Goal: Task Accomplishment & Management: Manage account settings

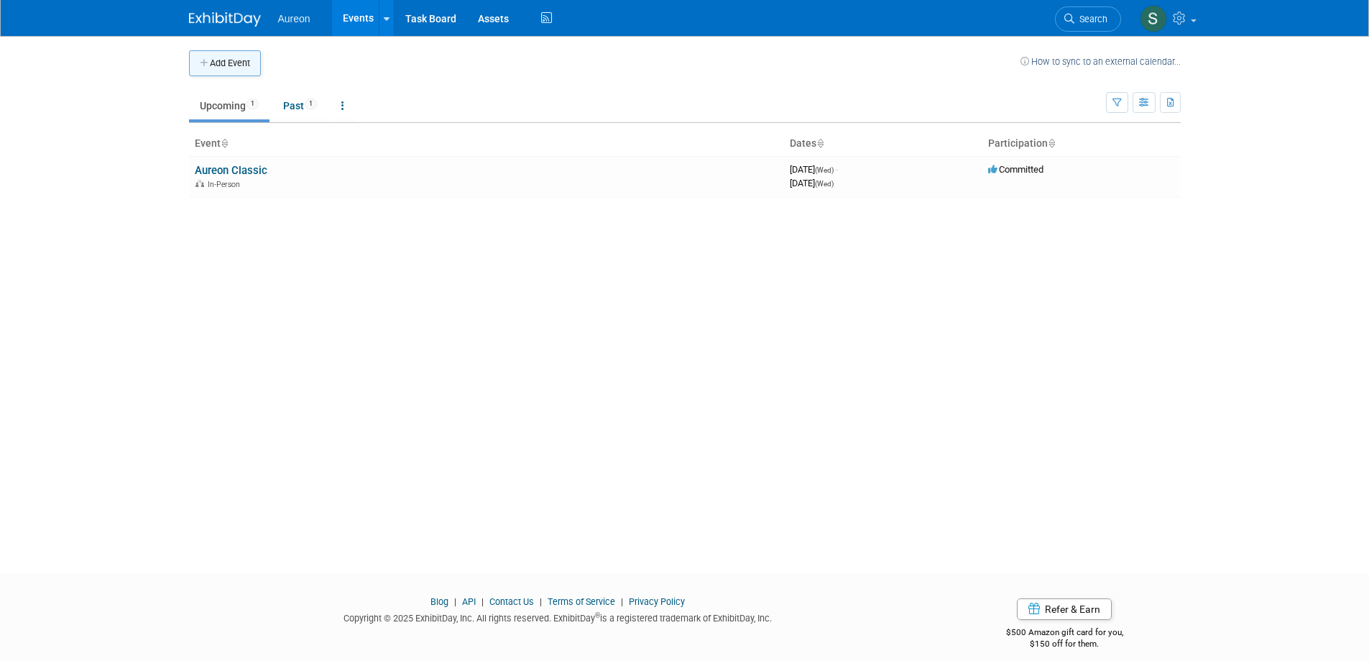
click at [253, 63] on button "Add Event" at bounding box center [225, 63] width 72 height 26
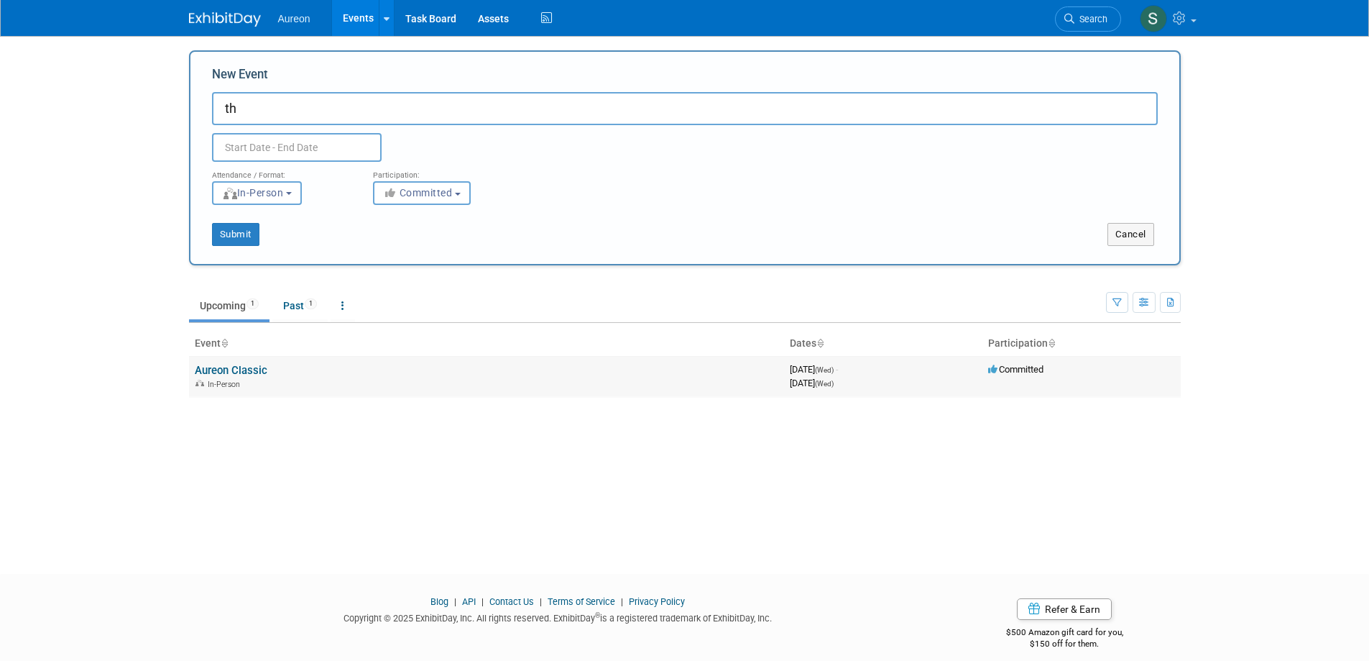
type input "t"
type input "The Connected World Live!"
click at [272, 145] on input "text" at bounding box center [297, 147] width 170 height 29
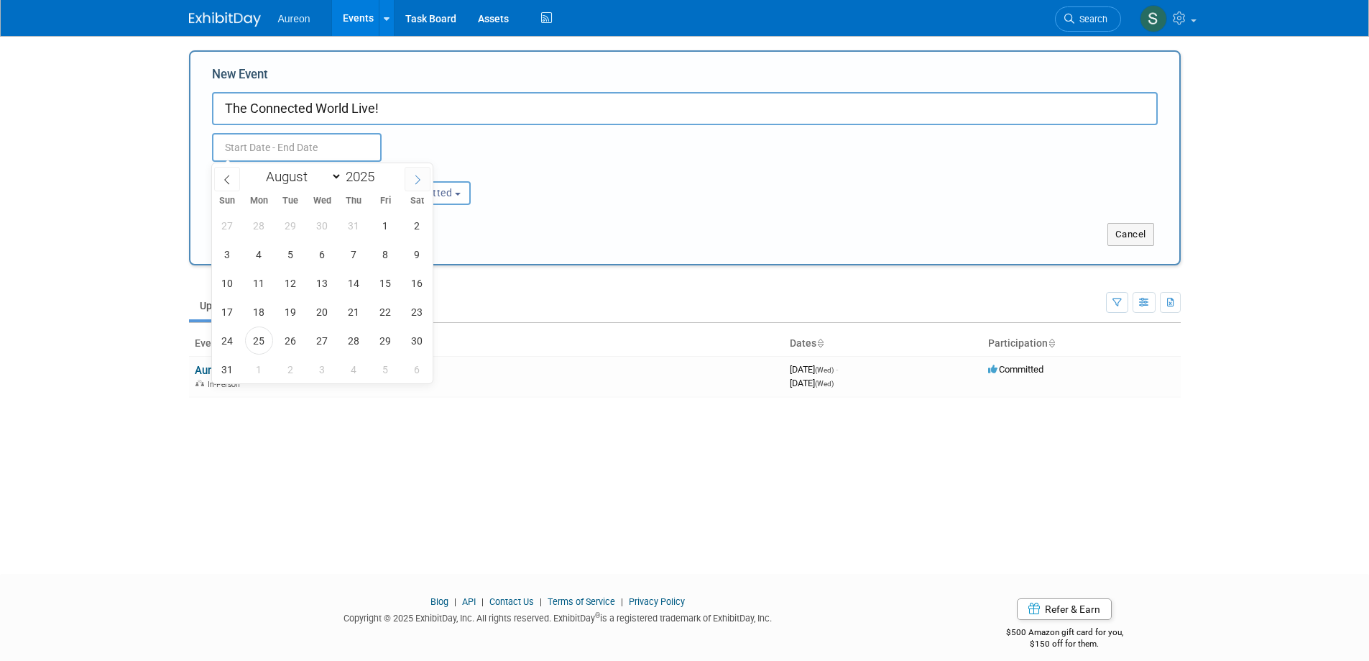
click at [418, 177] on icon at bounding box center [418, 180] width 10 height 10
select select "8"
click at [295, 227] on span "2" at bounding box center [291, 225] width 28 height 28
click at [379, 223] on span "5" at bounding box center [386, 225] width 28 height 28
type input "Sep 2, 2025 to Sep 5, 2025"
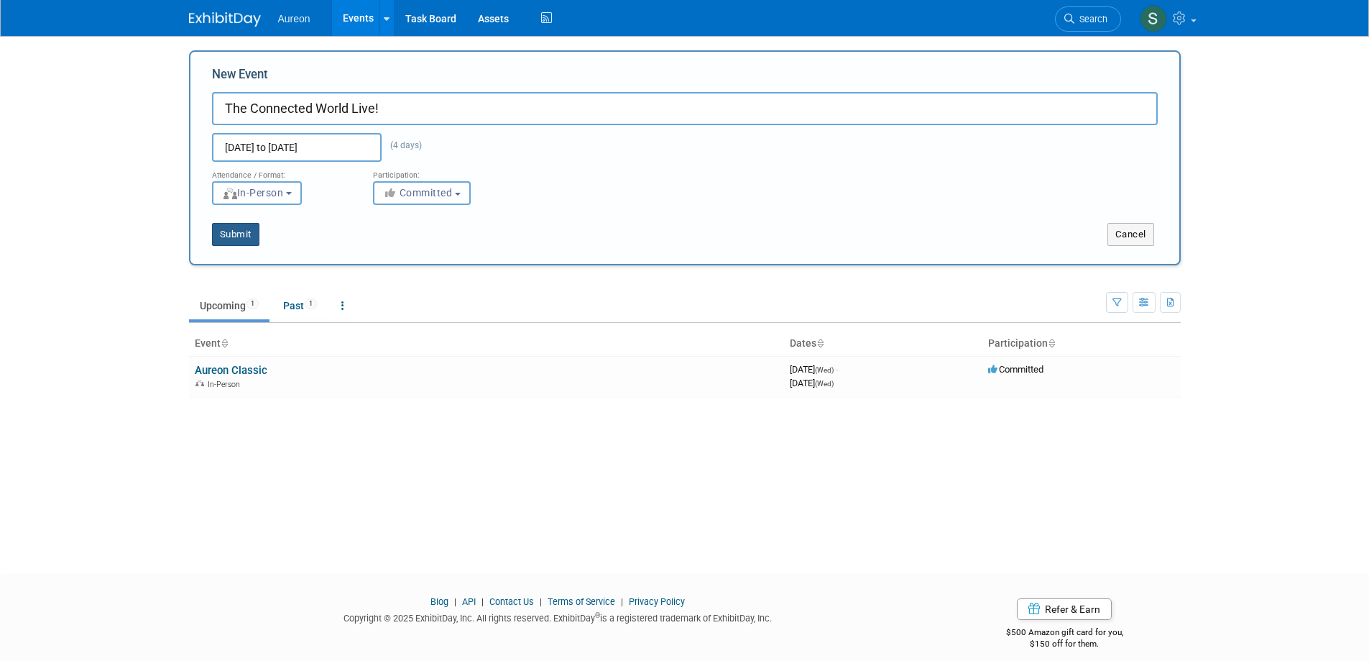
click at [236, 233] on button "Submit" at bounding box center [235, 234] width 47 height 23
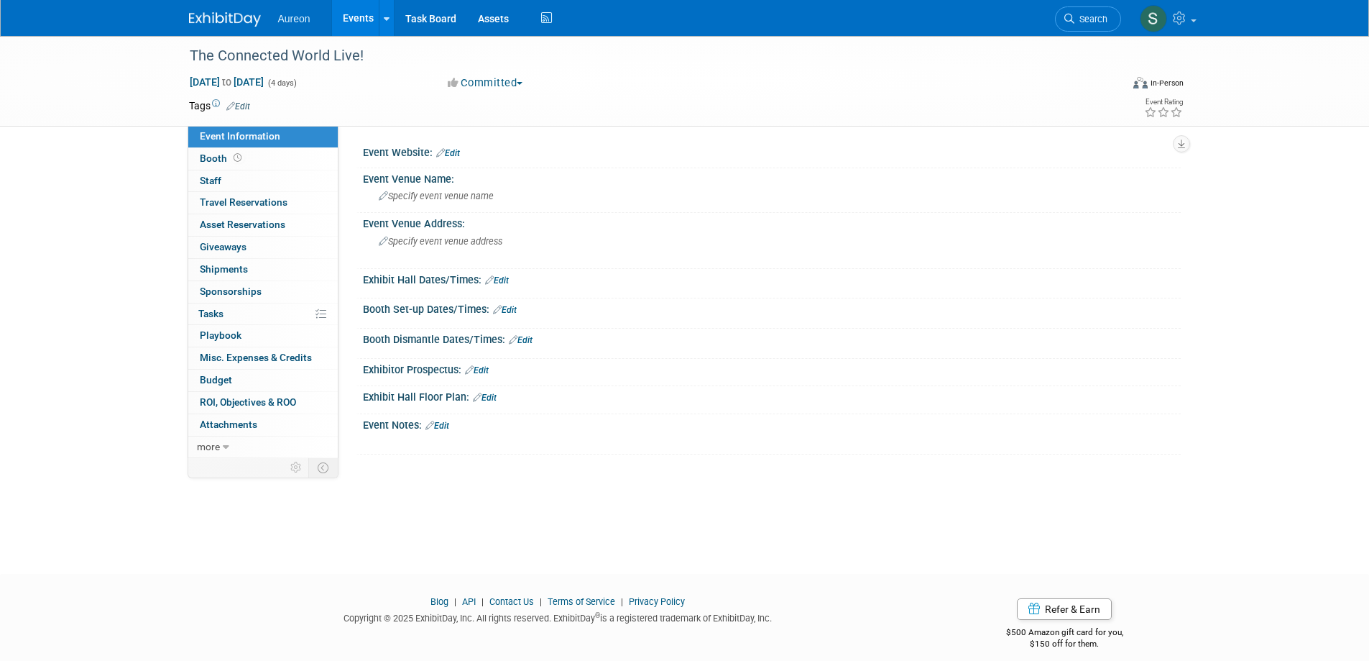
click at [454, 152] on link "Edit" at bounding box center [448, 153] width 24 height 10
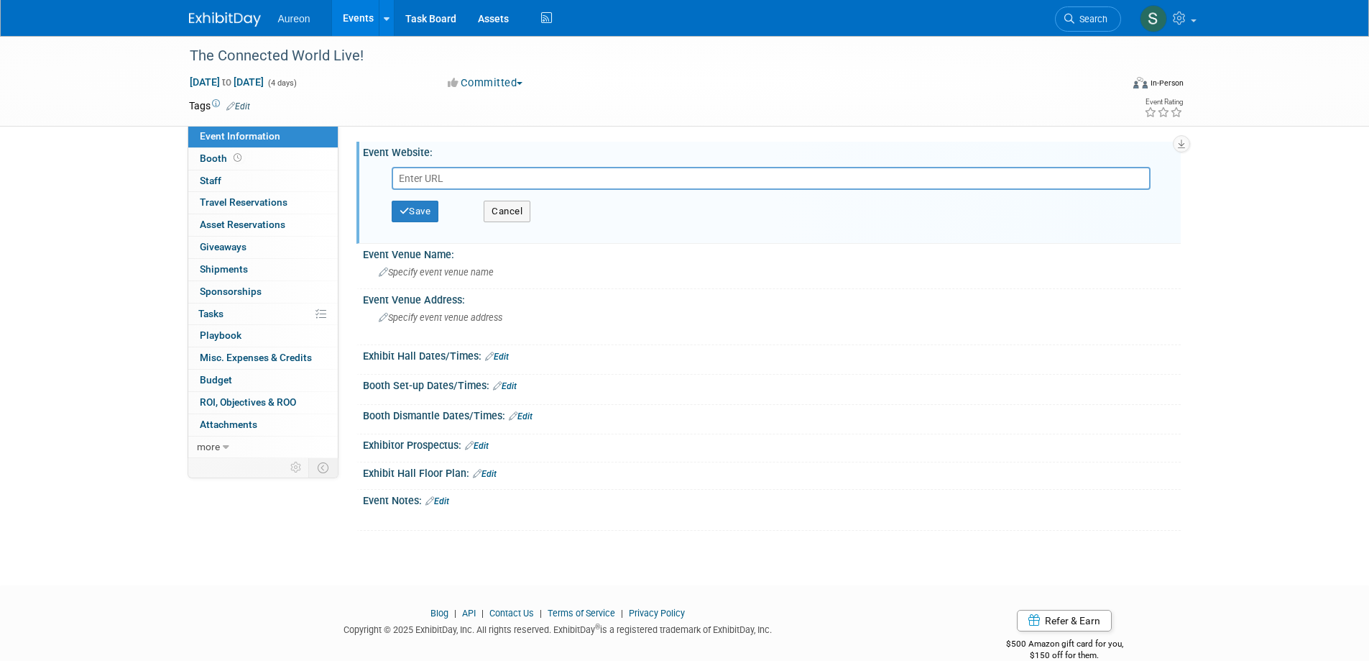
paste input "https://www.connectbase.com/tcwlive/?utm_medium=email&_hsenc=p2ANqtz-99MSngGg78…"
type input "https://www.connectbase.com/tcwlive/?utm_medium=email&_hsenc=p2ANqtz-99MSngGg78…"
click at [402, 208] on icon "button" at bounding box center [405, 210] width 10 height 9
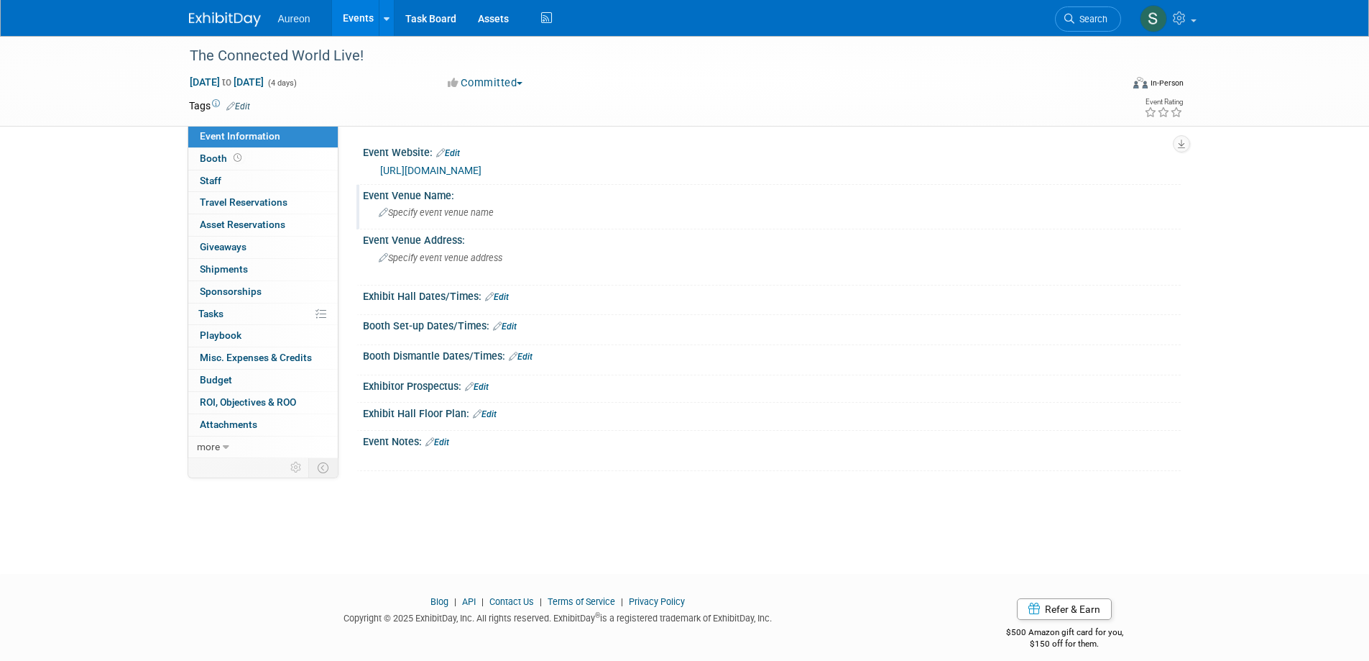
click at [470, 218] on span "Specify event venue name" at bounding box center [436, 212] width 115 height 11
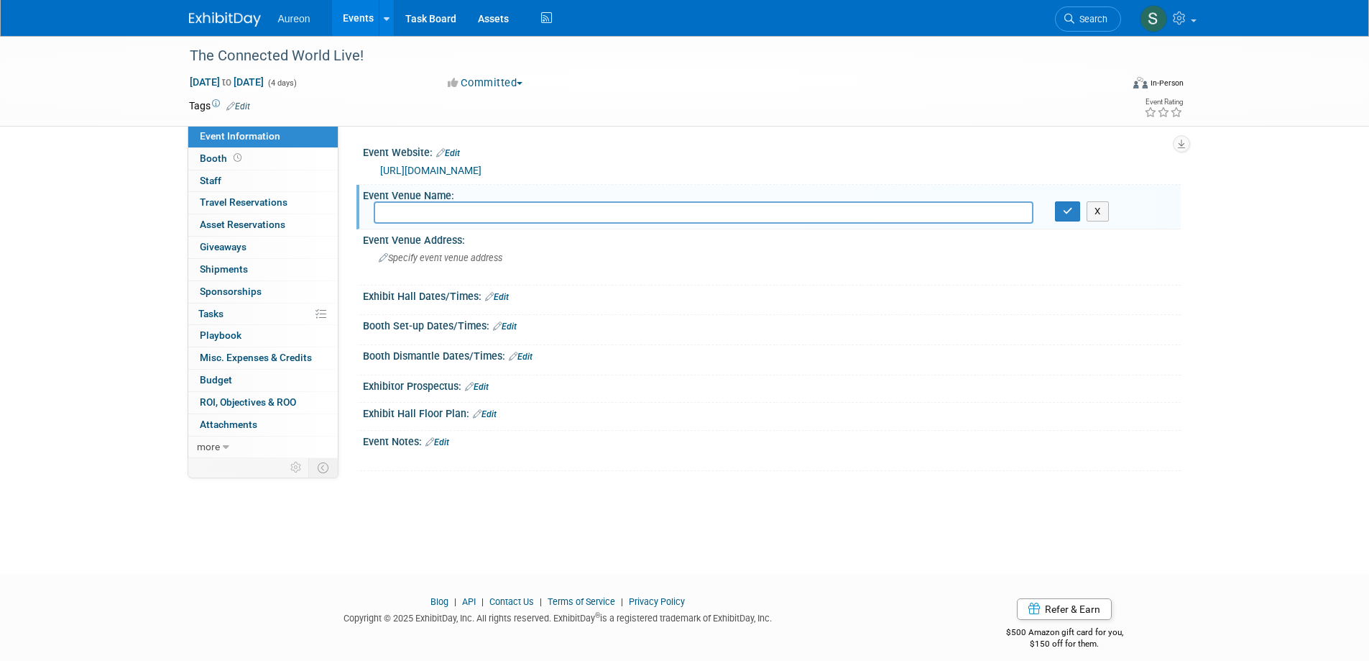
click at [515, 223] on input "text" at bounding box center [704, 212] width 660 height 22
type input "Marriott Marquis Chicago, IL"
click at [558, 262] on div "Specify event venue address" at bounding box center [533, 263] width 319 height 33
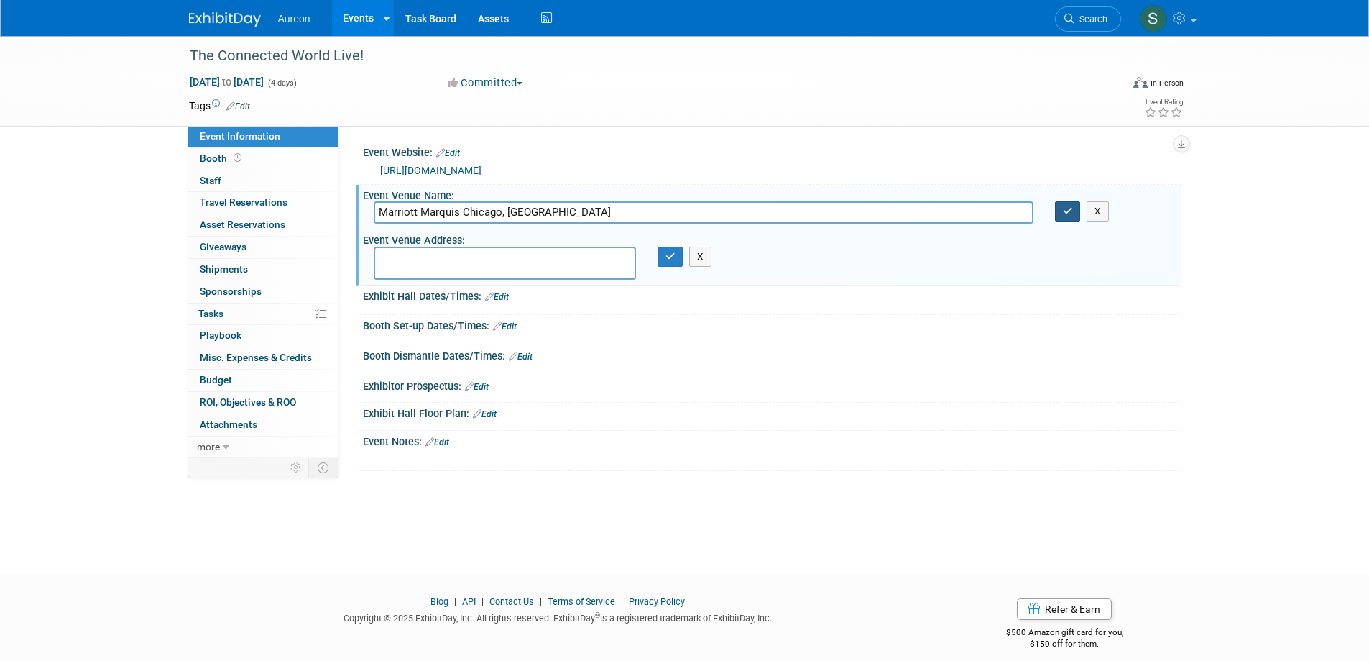
click at [1077, 221] on button "button" at bounding box center [1068, 211] width 26 height 20
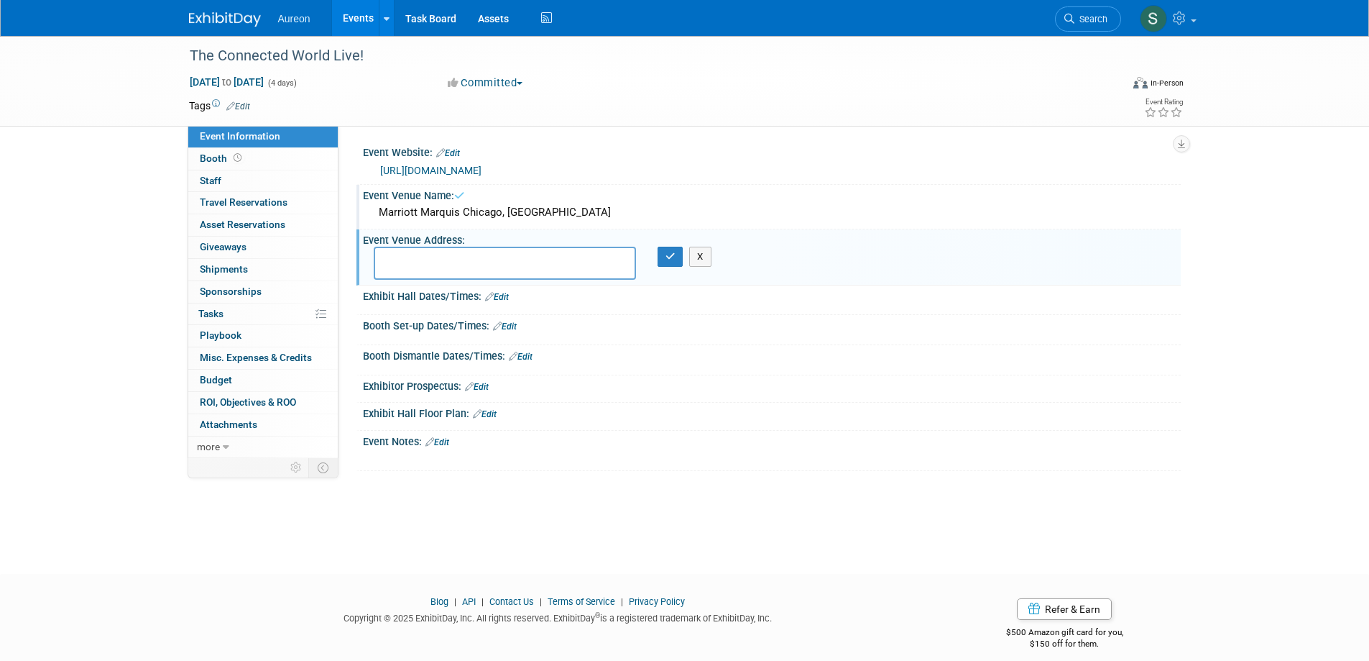
click at [467, 224] on div "Marriott Marquis Chicago, IL" at bounding box center [772, 212] width 796 height 22
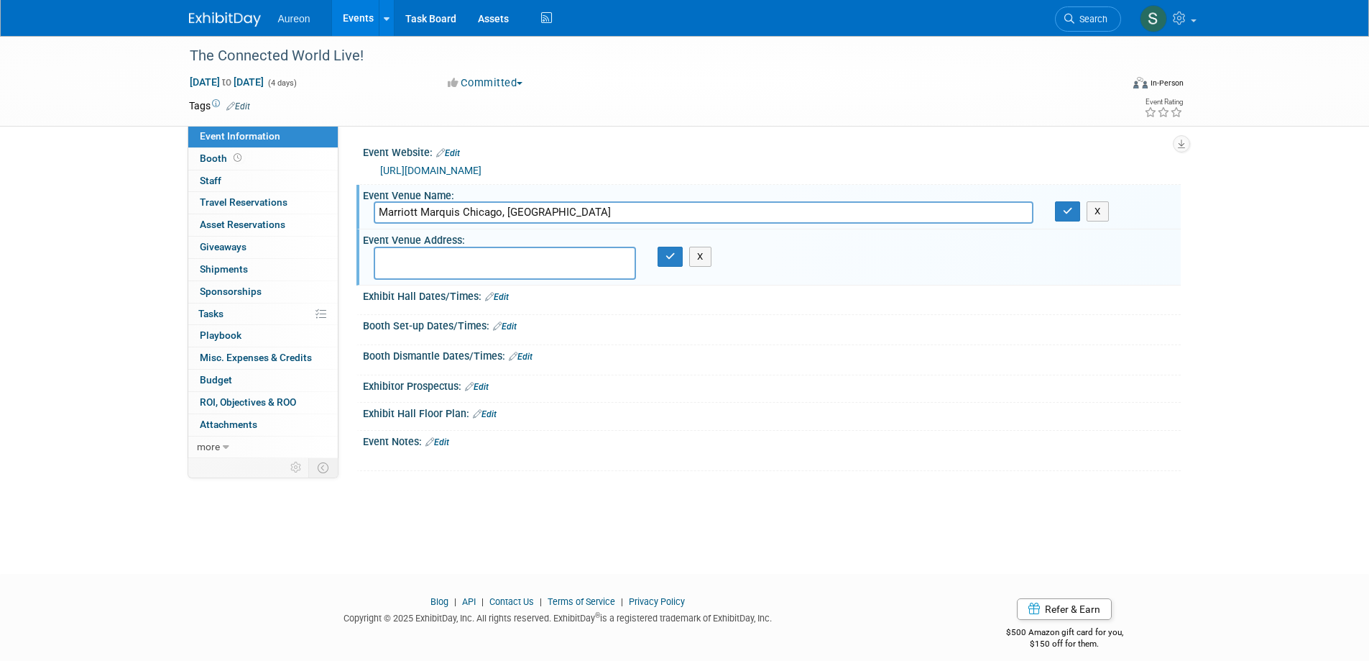
click at [460, 224] on input "Marriott Marquis Chicago, IL" at bounding box center [704, 212] width 660 height 22
drag, startPoint x: 464, startPoint y: 224, endPoint x: 318, endPoint y: 229, distance: 146.7
click at [318, 229] on div "Event Information Event Info Booth Booth 0 Staff 0 Staff 0 Travel Reservations …" at bounding box center [684, 253] width 1013 height 435
type input "Marriott Marquis, Chicago, IL"
click at [1074, 221] on button "button" at bounding box center [1068, 211] width 26 height 20
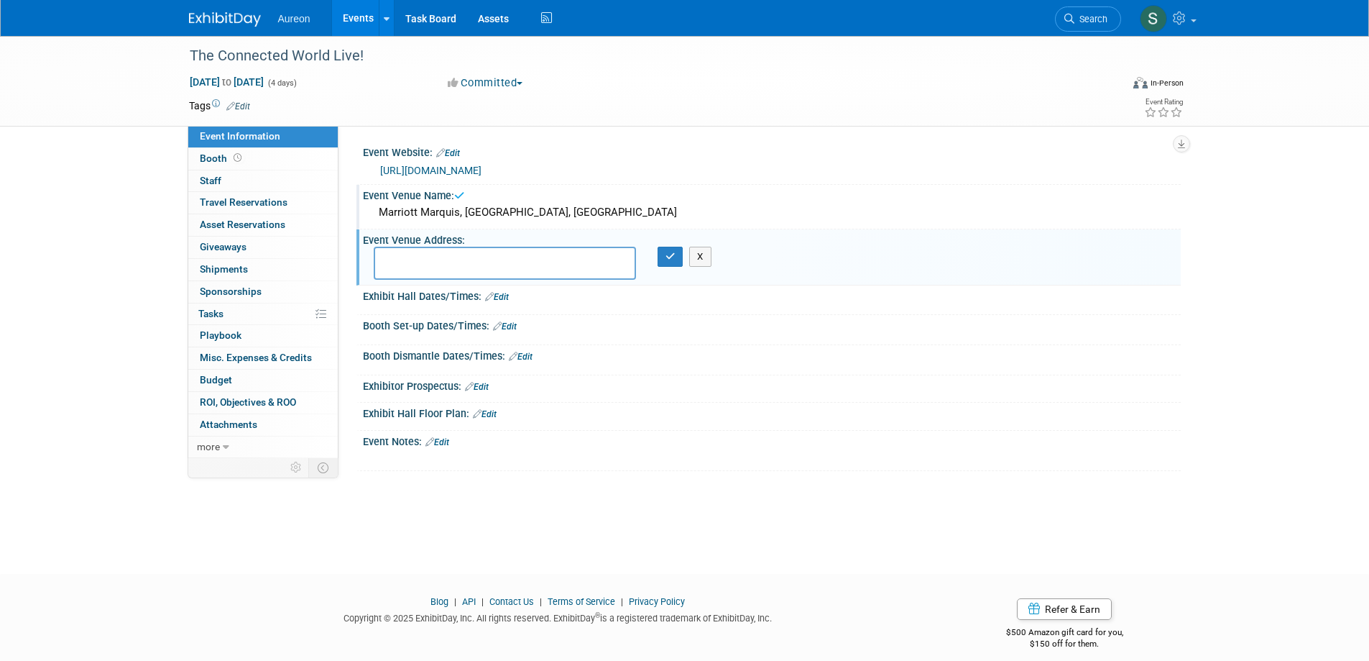
click at [770, 282] on div "Event Venue Address: Specify event venue address X" at bounding box center [768, 256] width 824 height 55
click at [705, 267] on button "X" at bounding box center [700, 257] width 22 height 20
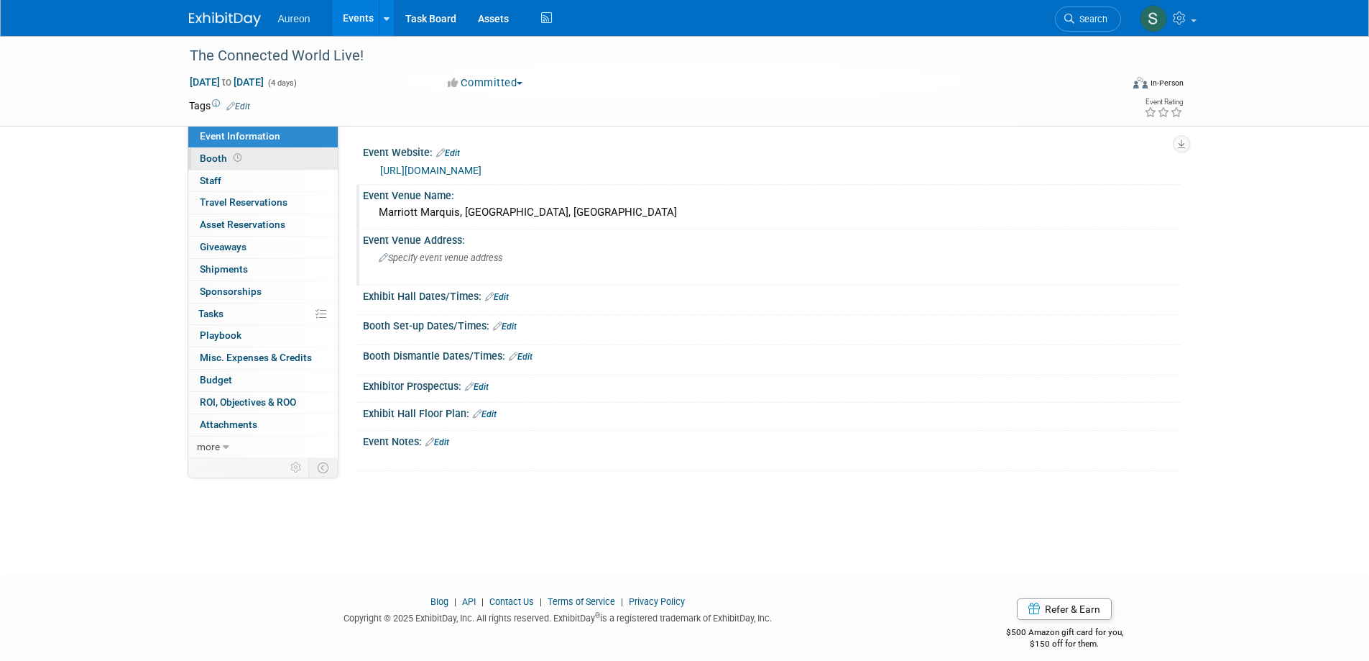
click at [203, 163] on span "Booth" at bounding box center [222, 157] width 45 height 11
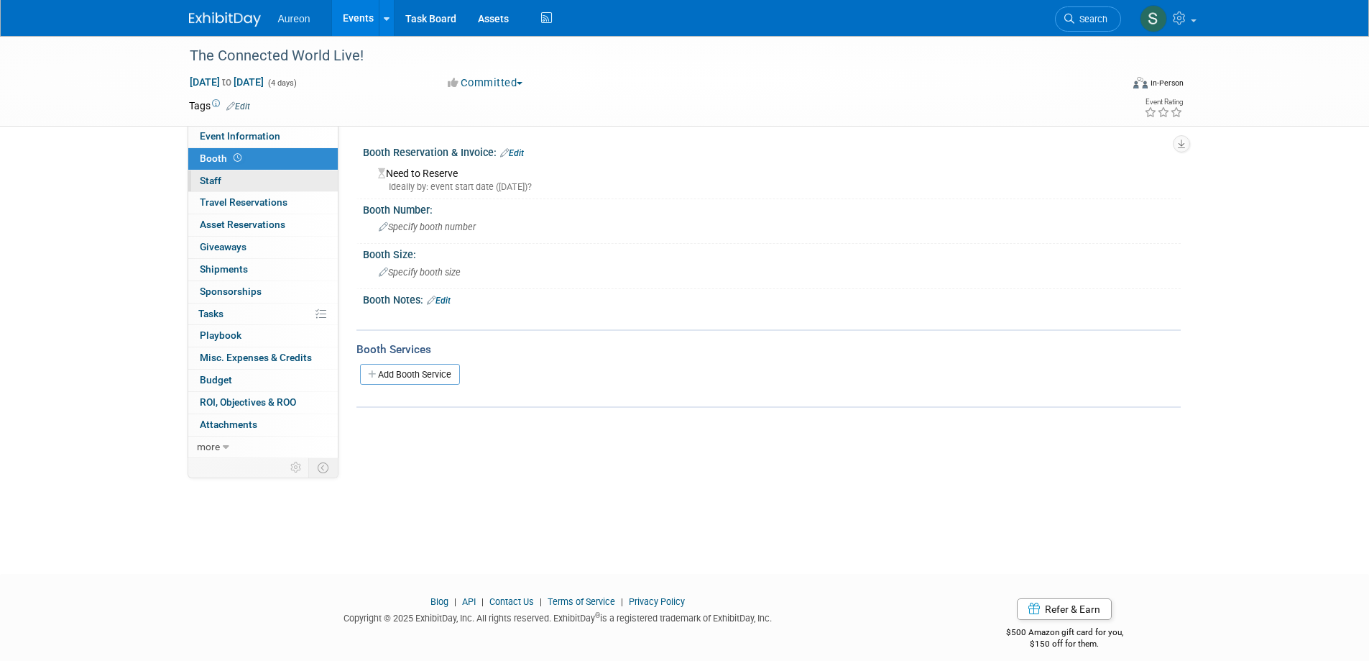
click at [218, 184] on span "Staff 0" at bounding box center [211, 180] width 22 height 11
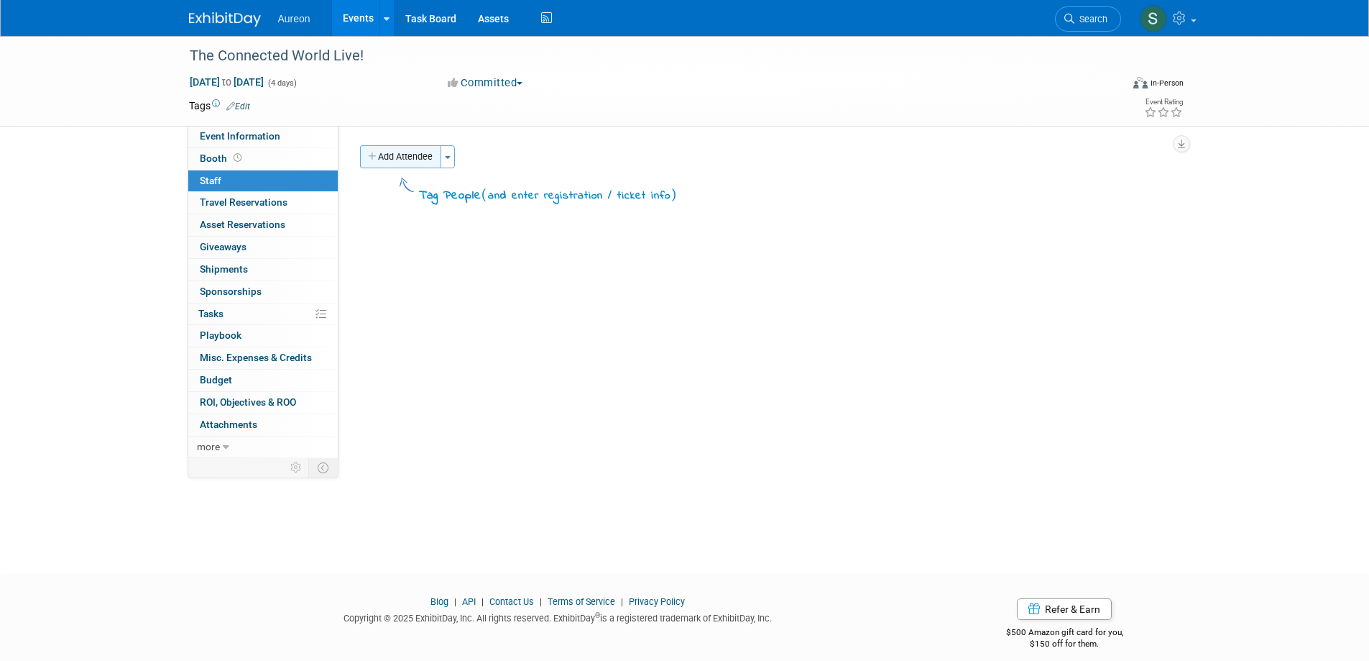
click at [397, 156] on button "Add Attendee" at bounding box center [400, 156] width 81 height 23
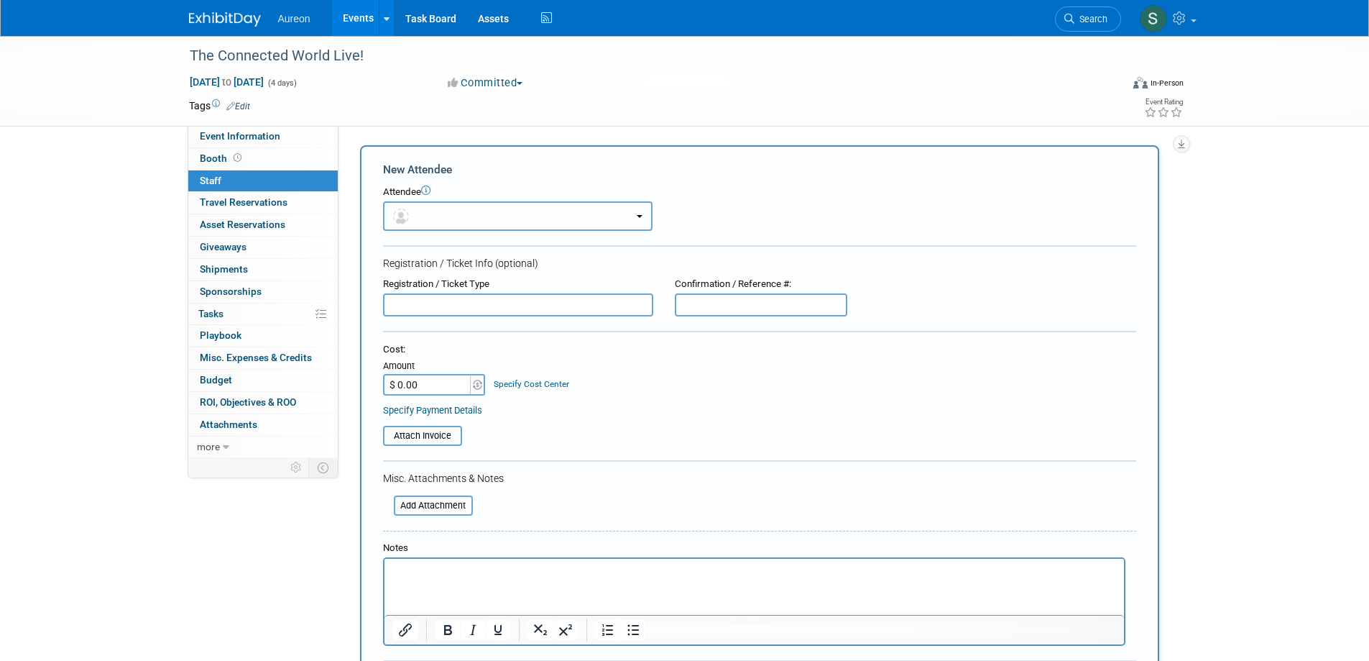
click at [410, 219] on span "button" at bounding box center [403, 215] width 21 height 11
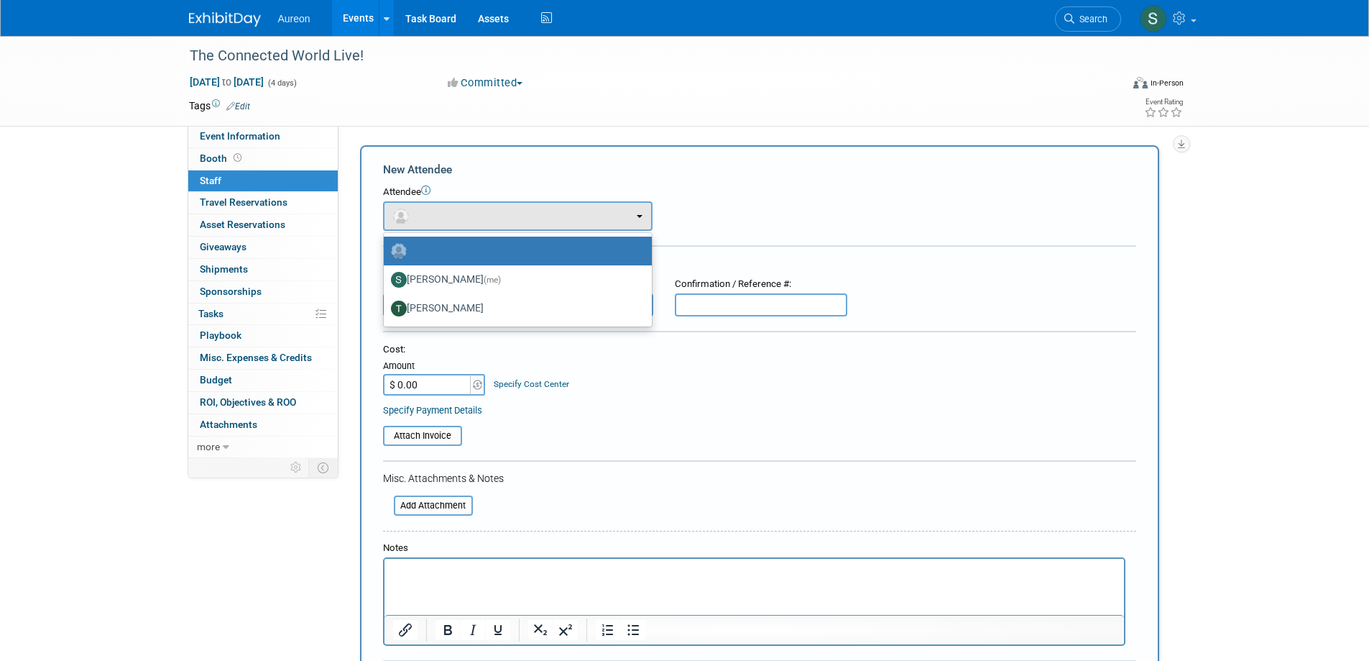
click at [923, 194] on div "Attendee" at bounding box center [759, 192] width 753 height 14
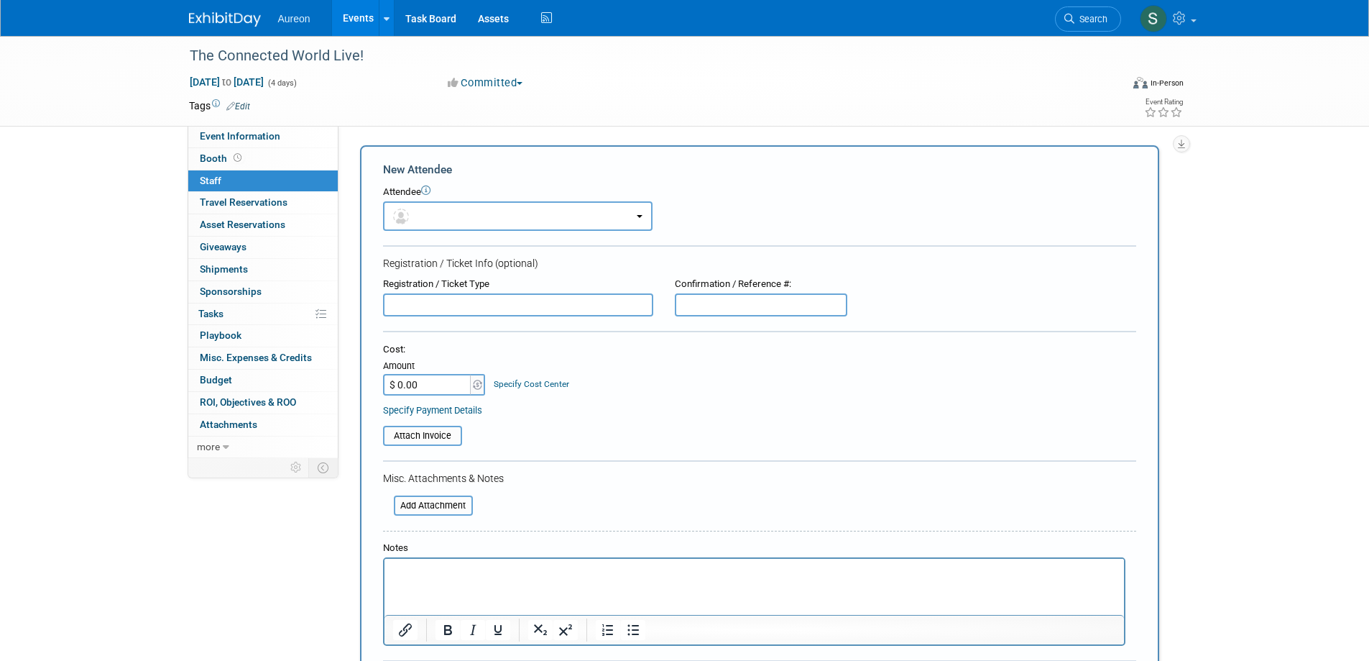
click at [456, 306] on input "text" at bounding box center [518, 304] width 270 height 23
click at [431, 379] on input "$ 0.00" at bounding box center [428, 385] width 90 height 22
drag, startPoint x: 913, startPoint y: 395, endPoint x: 907, endPoint y: 380, distance: 16.2
click at [911, 393] on div "Cost: Amount $ 0.00 Specify Cost Center Cost Center -- Not Specified --" at bounding box center [759, 379] width 753 height 73
click at [563, 333] on div at bounding box center [759, 333] width 753 height 4
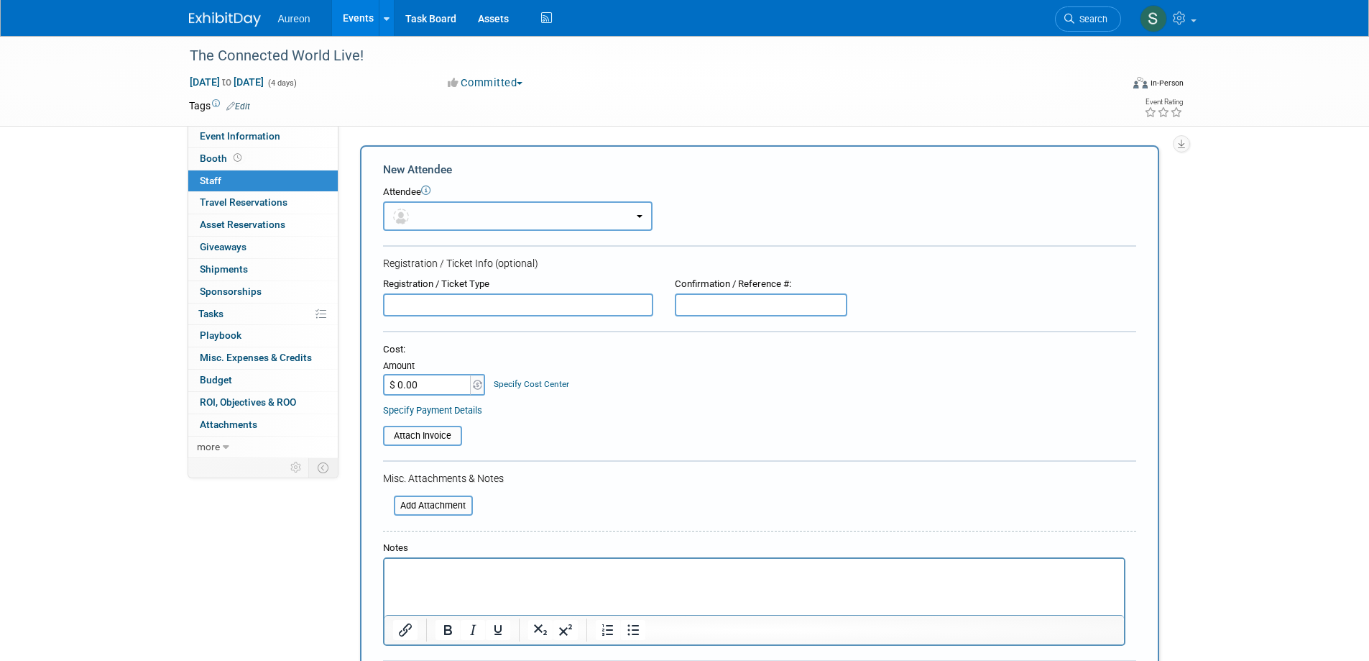
click at [622, 213] on button "button" at bounding box center [518, 215] width 270 height 29
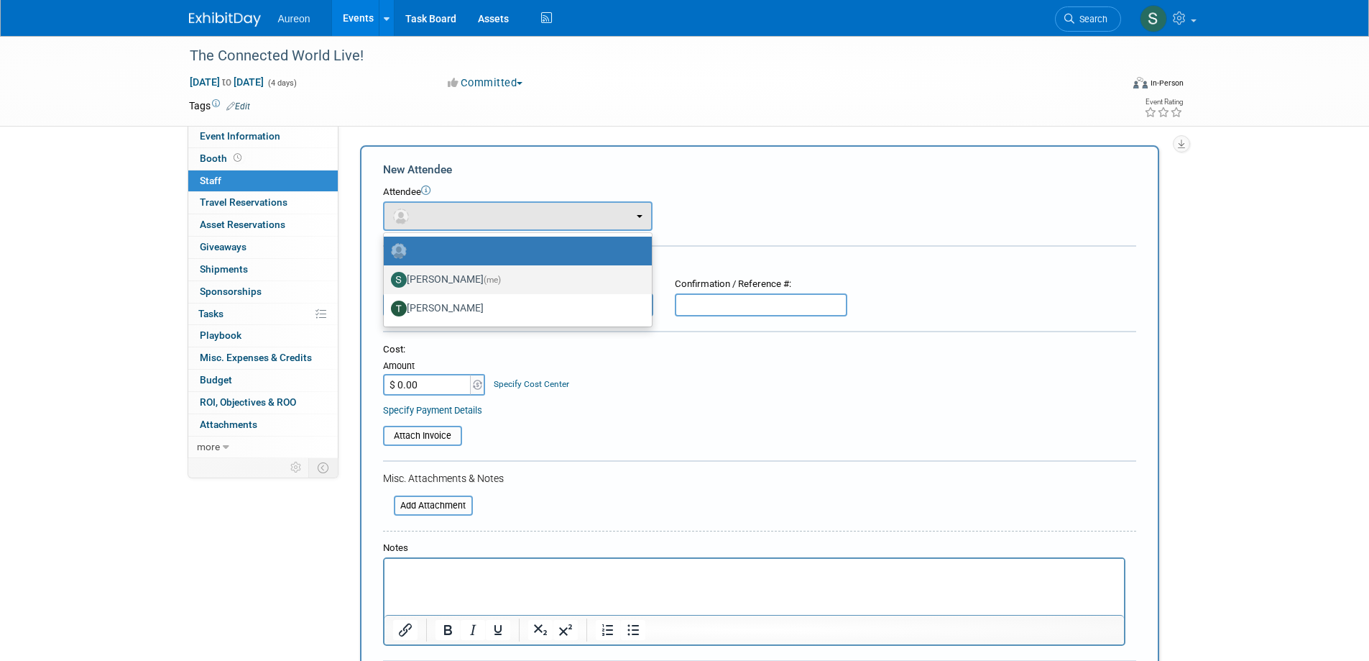
click at [461, 277] on label "Sophia Millang (me)" at bounding box center [514, 279] width 247 height 23
click at [386, 277] on input "Sophia Millang (me)" at bounding box center [381, 277] width 9 height 9
select select "ddcf52d0-e870-41f0-90bf-269b9fa637c3"
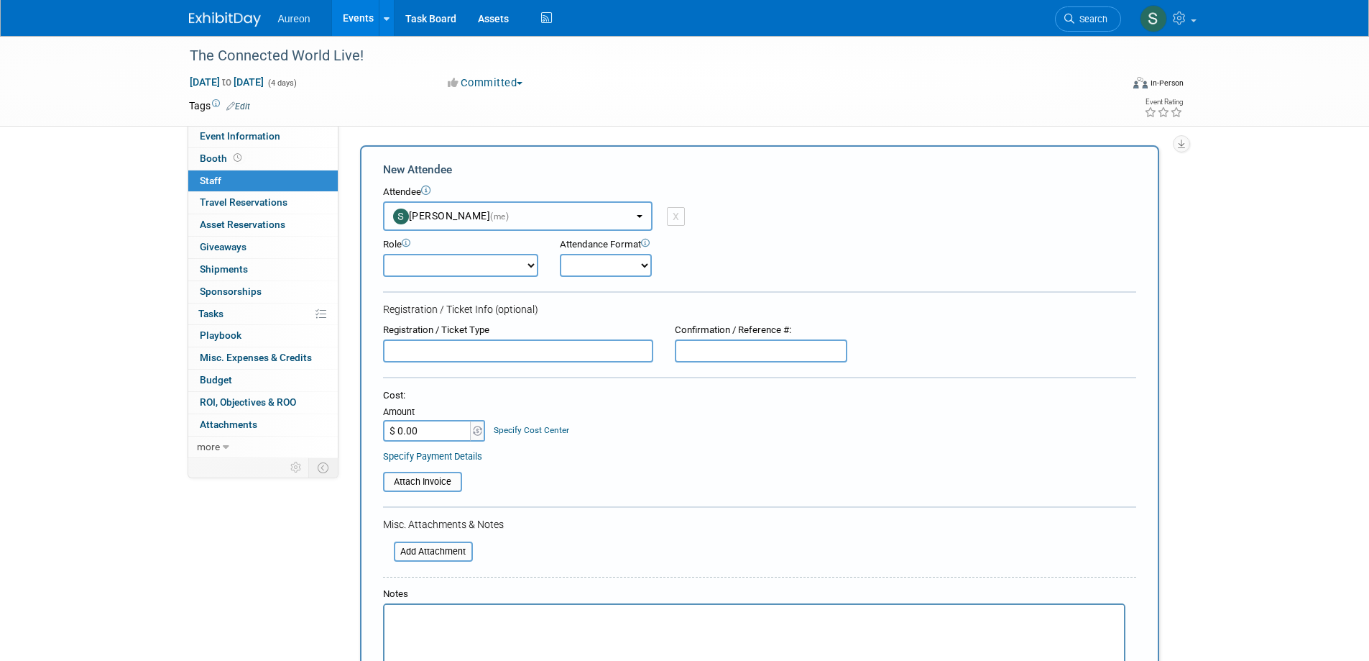
click at [484, 212] on span "Sophia Millang (me)" at bounding box center [451, 215] width 116 height 11
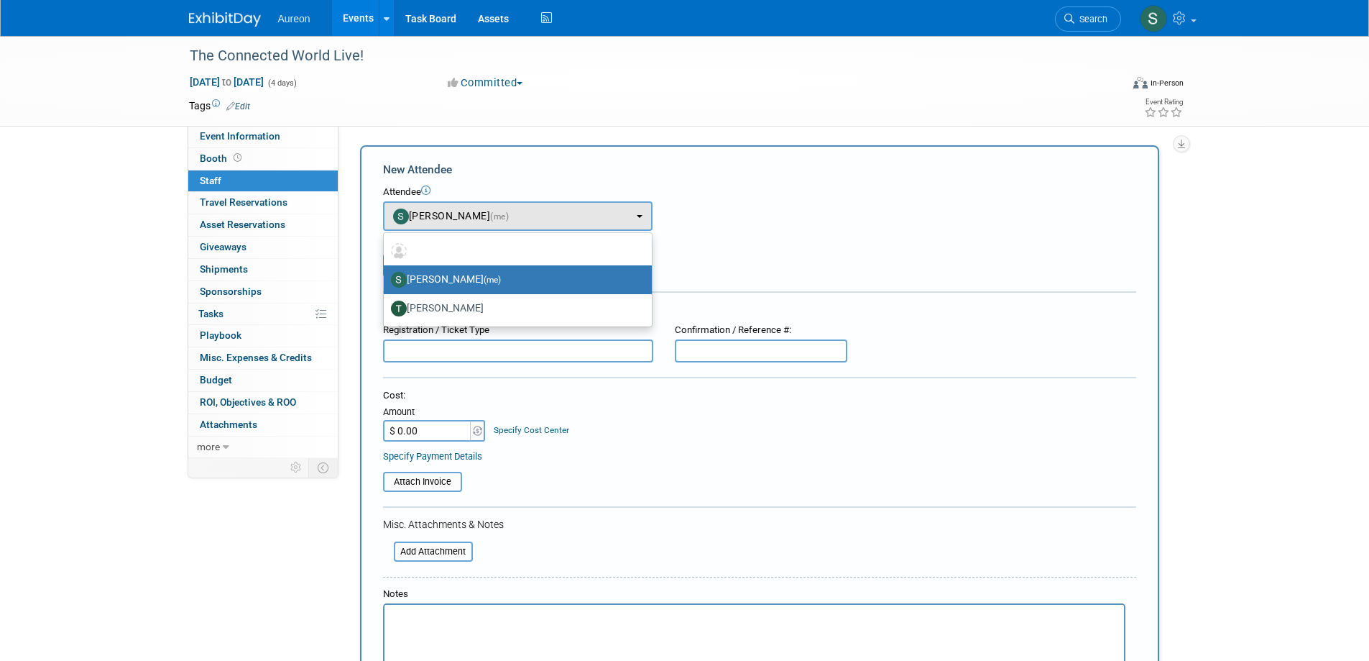
drag, startPoint x: 949, startPoint y: 281, endPoint x: 939, endPoint y: 284, distance: 9.8
click at [949, 282] on form "New Attendee Attendee <img src="https://www.exhibitday.com/Images/Unassigned-Us…" at bounding box center [759, 457] width 753 height 590
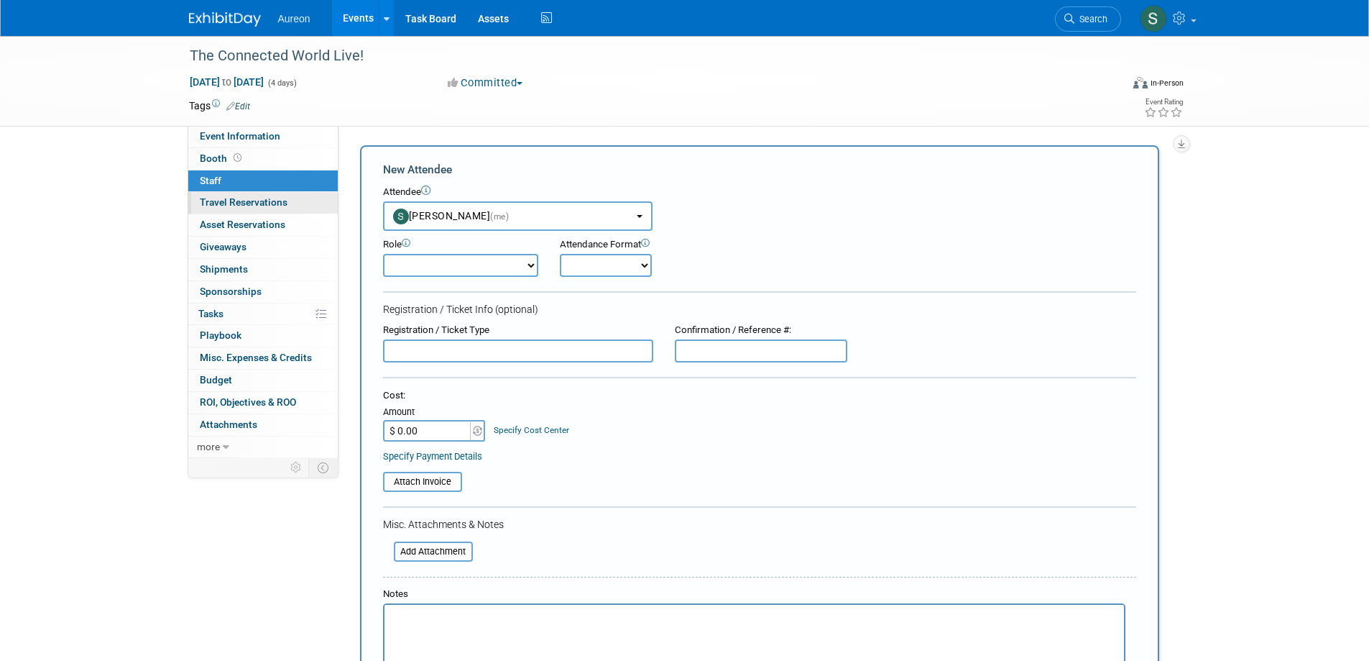
click at [237, 198] on span "Travel Reservations 0" at bounding box center [244, 201] width 88 height 11
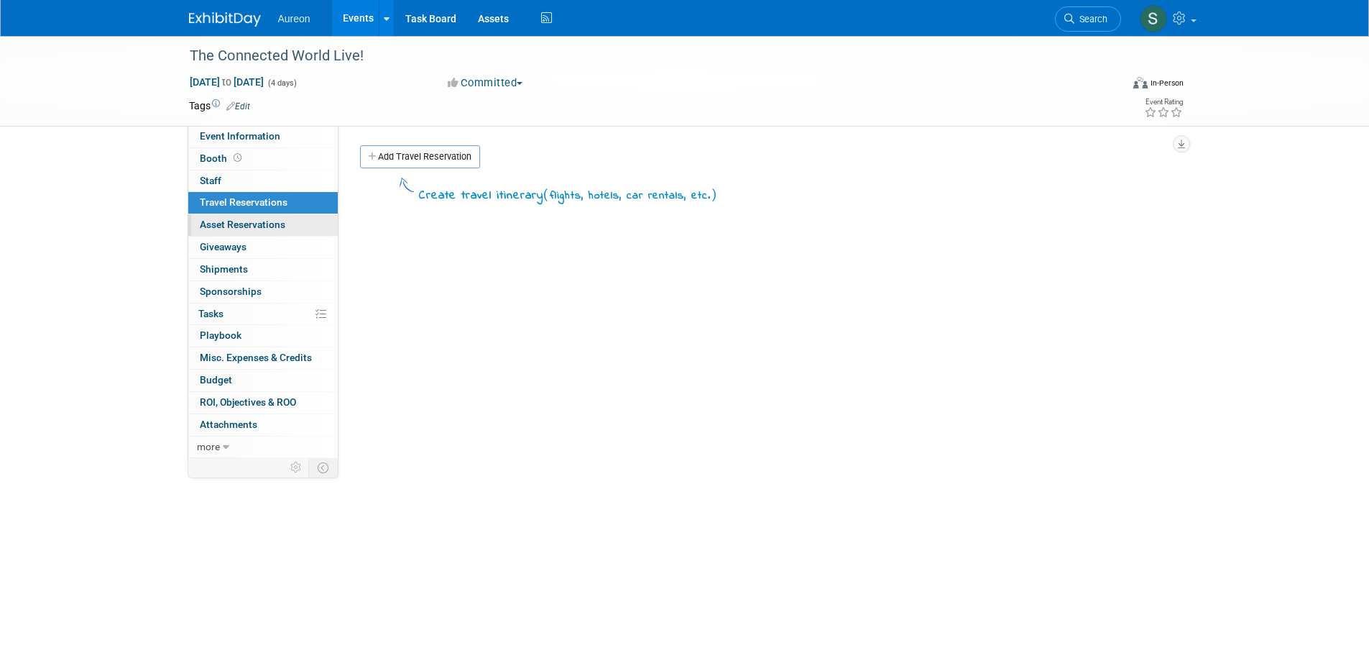
click at [243, 224] on span "Asset Reservations 0" at bounding box center [243, 223] width 86 height 11
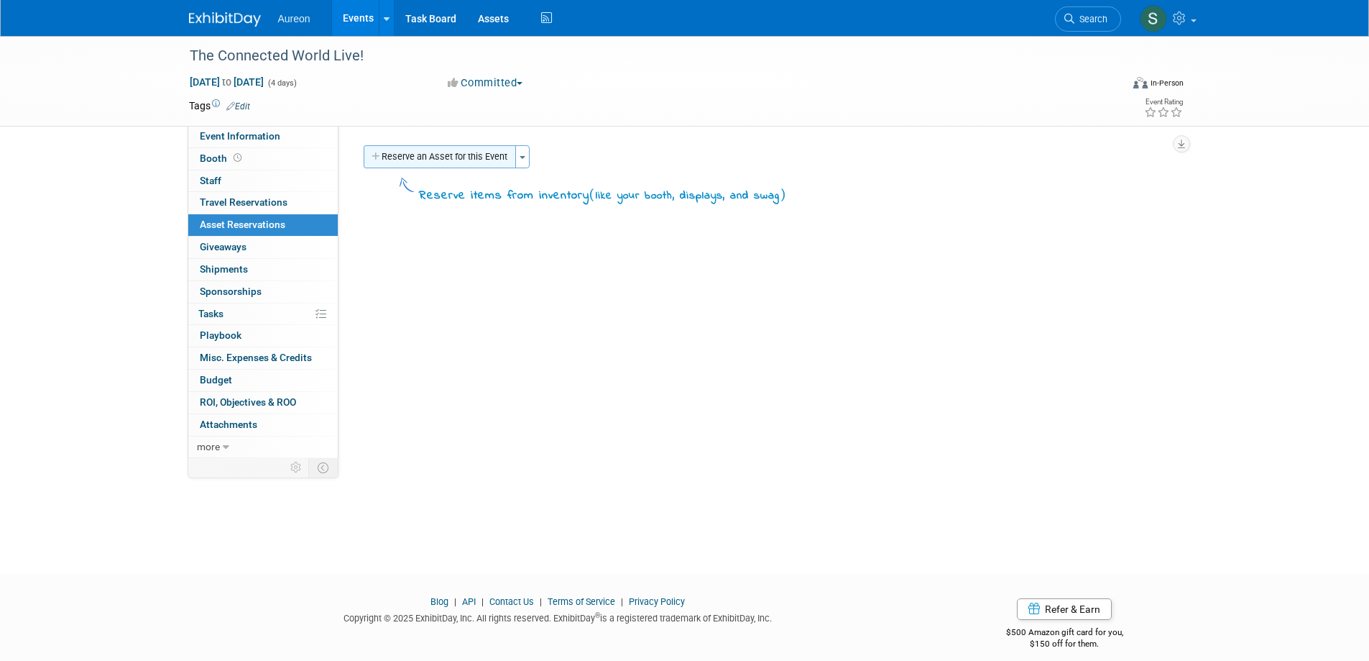
click at [456, 157] on button "Reserve an Asset for this Event" at bounding box center [440, 156] width 152 height 23
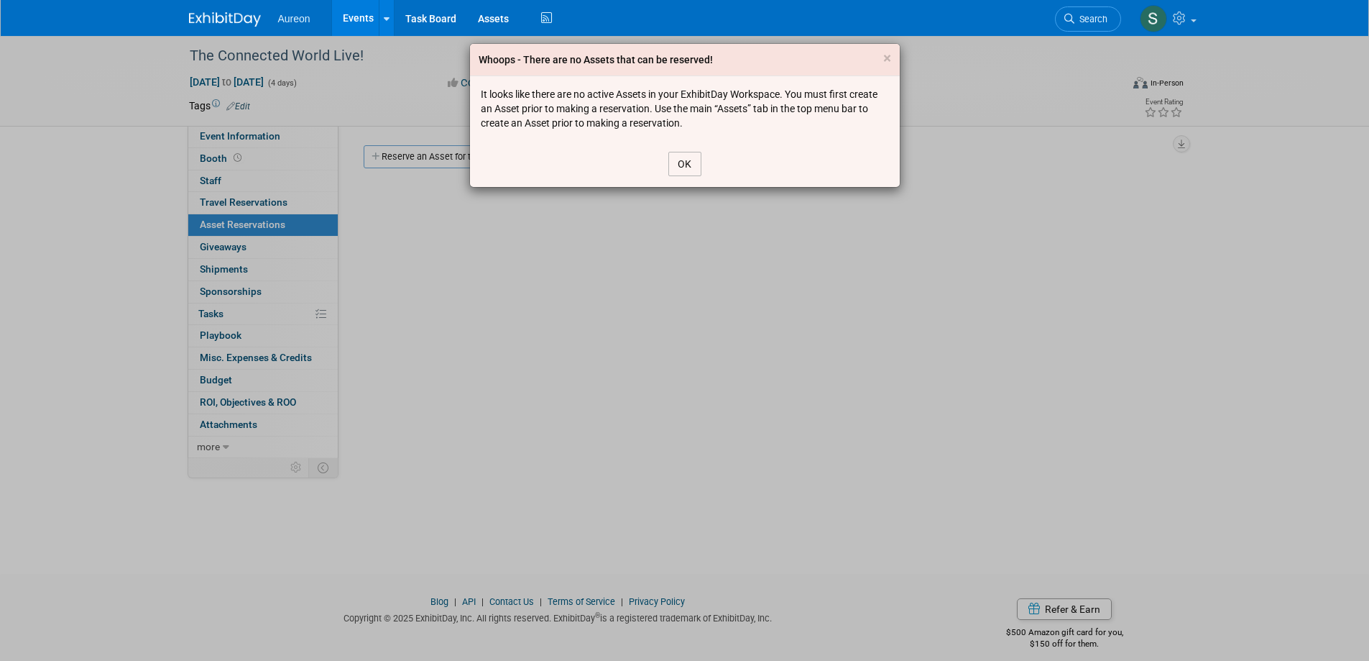
click at [698, 171] on button "OK" at bounding box center [684, 164] width 33 height 24
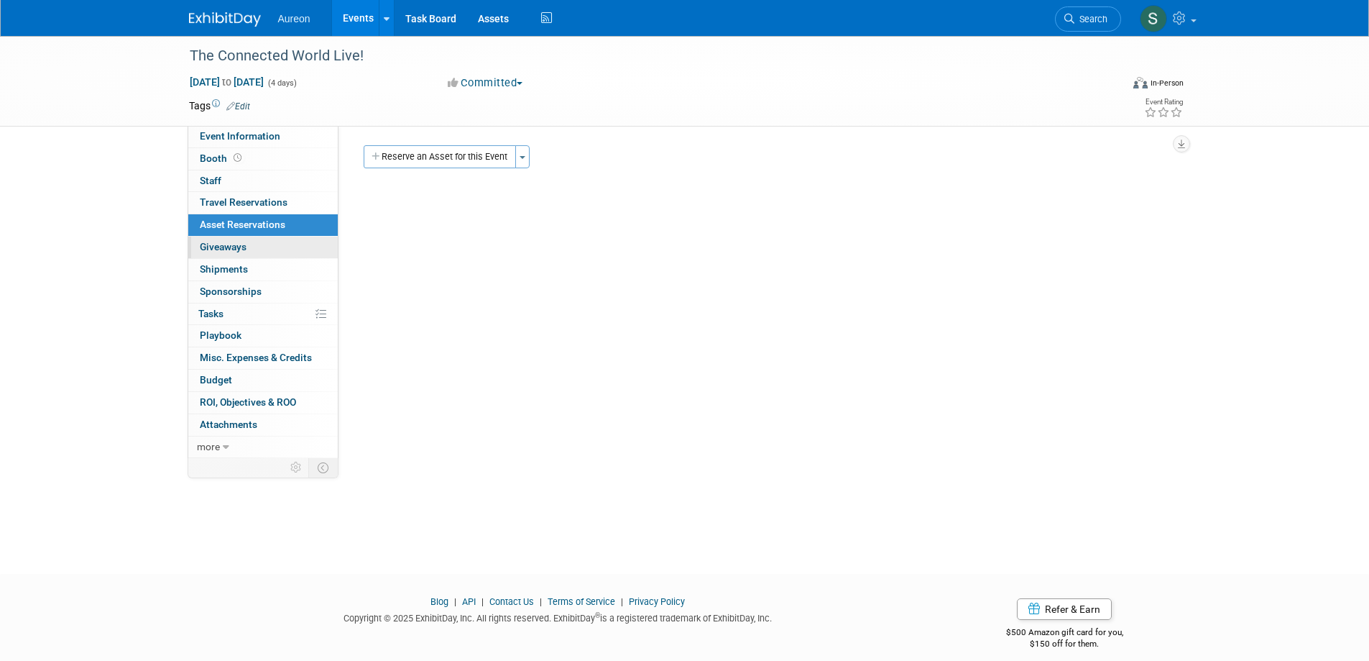
click at [235, 243] on span "Giveaways 0" at bounding box center [223, 246] width 47 height 11
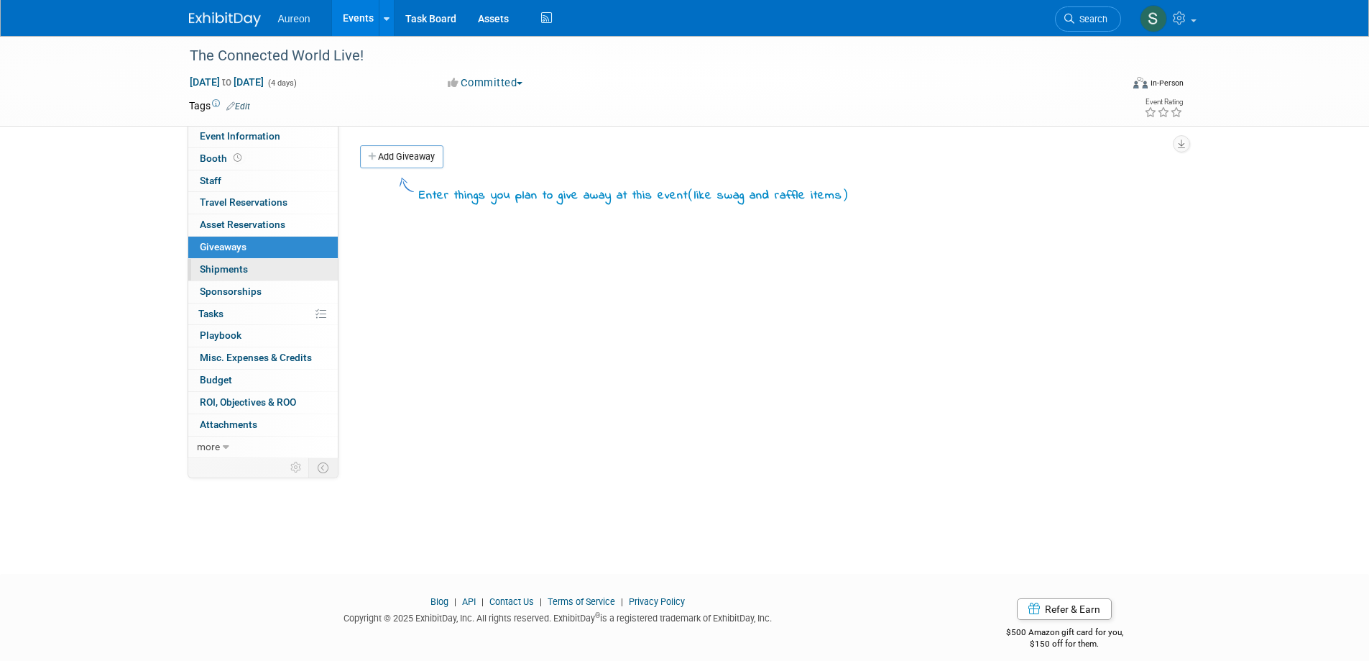
click at [246, 270] on span "Shipments 0" at bounding box center [224, 268] width 48 height 11
click at [249, 294] on span "Sponsorships 0" at bounding box center [231, 290] width 62 height 11
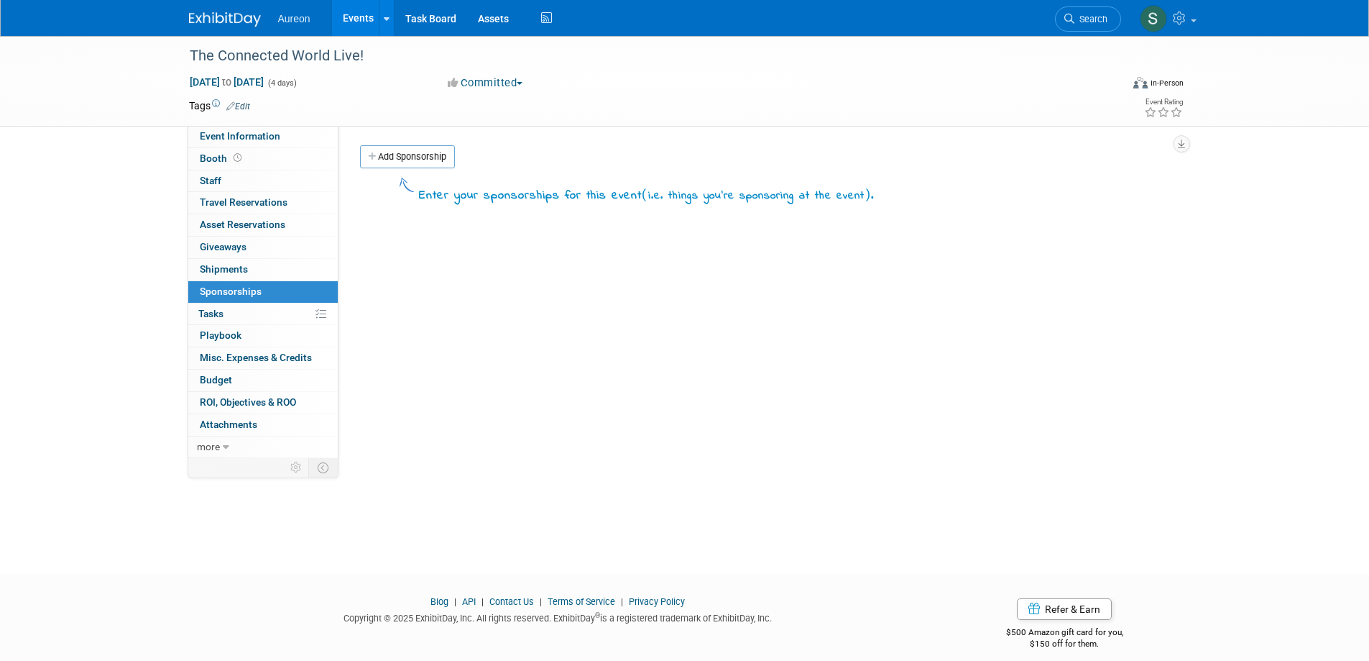
click at [418, 147] on link "Add Sponsorship" at bounding box center [407, 156] width 95 height 23
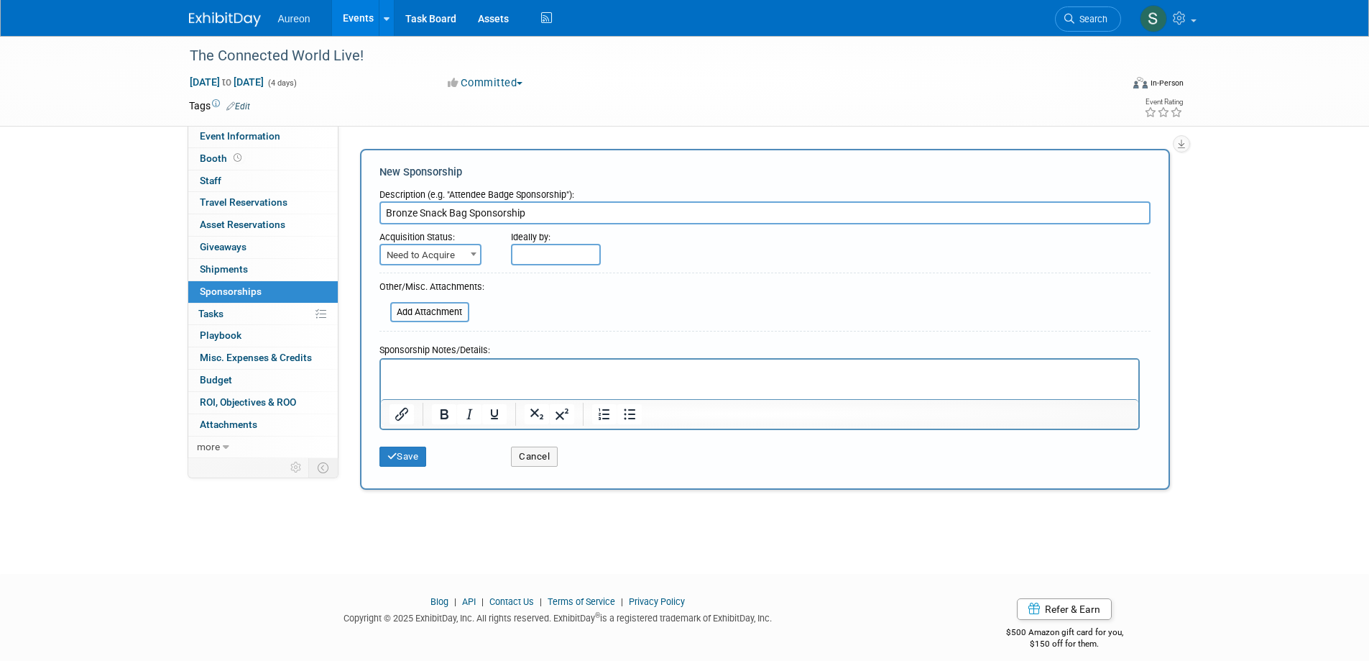
type input "Bronze Snack Bag Sponsorship"
click at [456, 257] on span "Need to Acquire" at bounding box center [430, 255] width 99 height 20
select select "2"
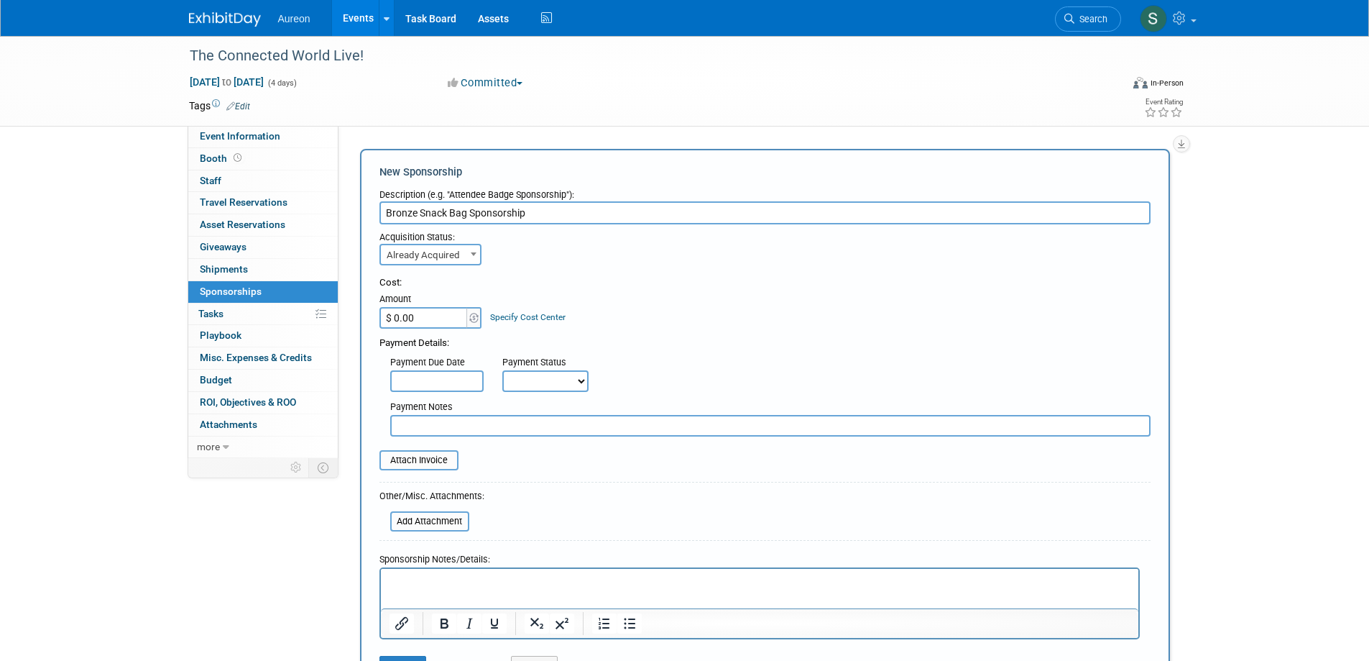
click at [519, 317] on link "Specify Cost Center" at bounding box center [527, 317] width 75 height 10
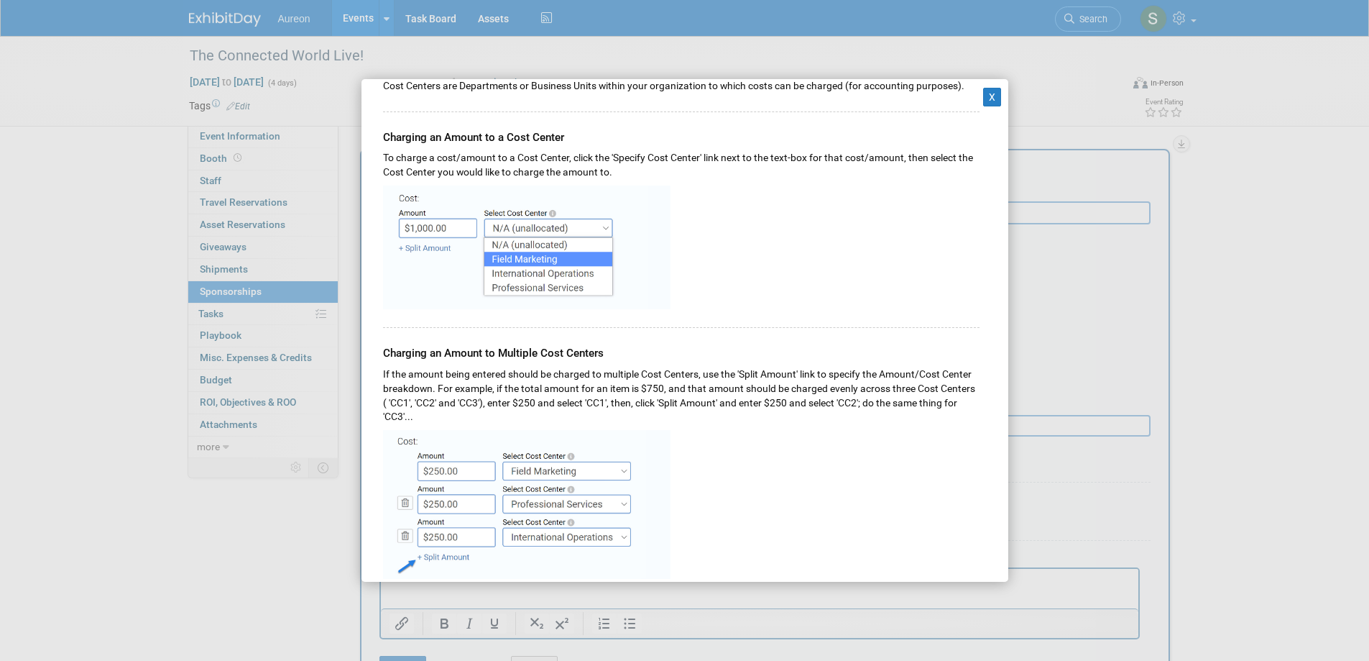
scroll to position [348, 0]
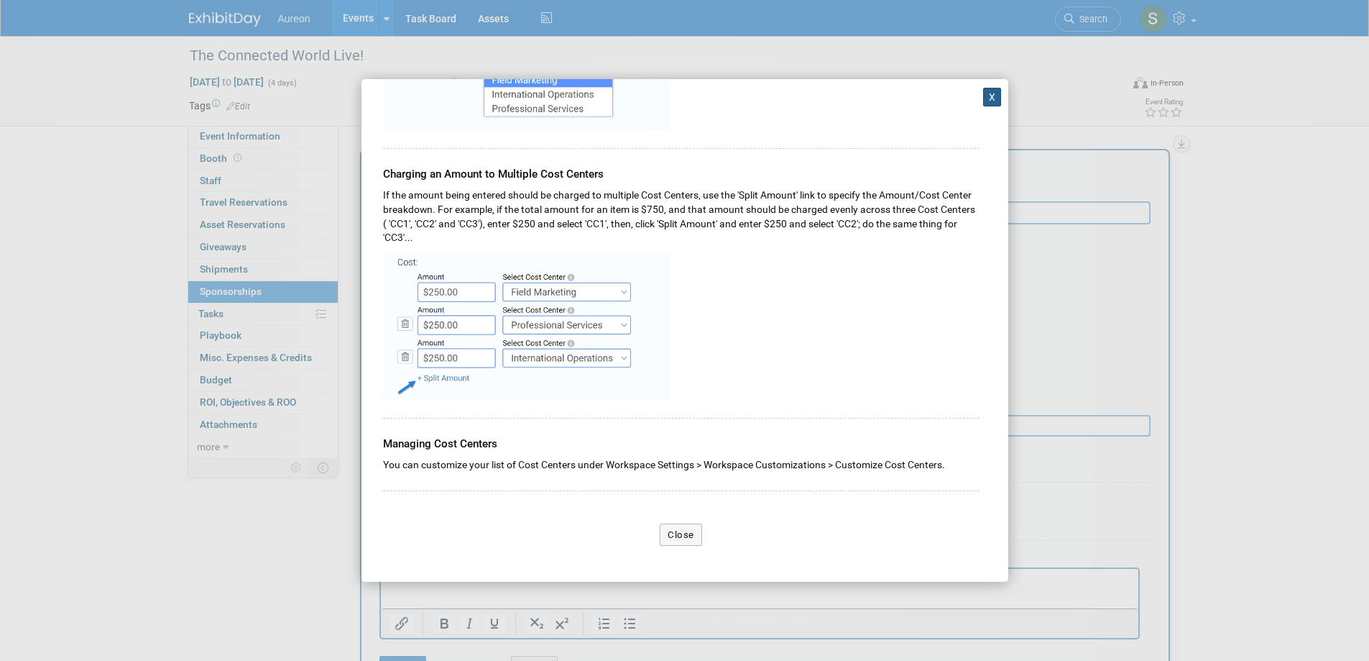
click at [983, 98] on button "X" at bounding box center [992, 97] width 19 height 19
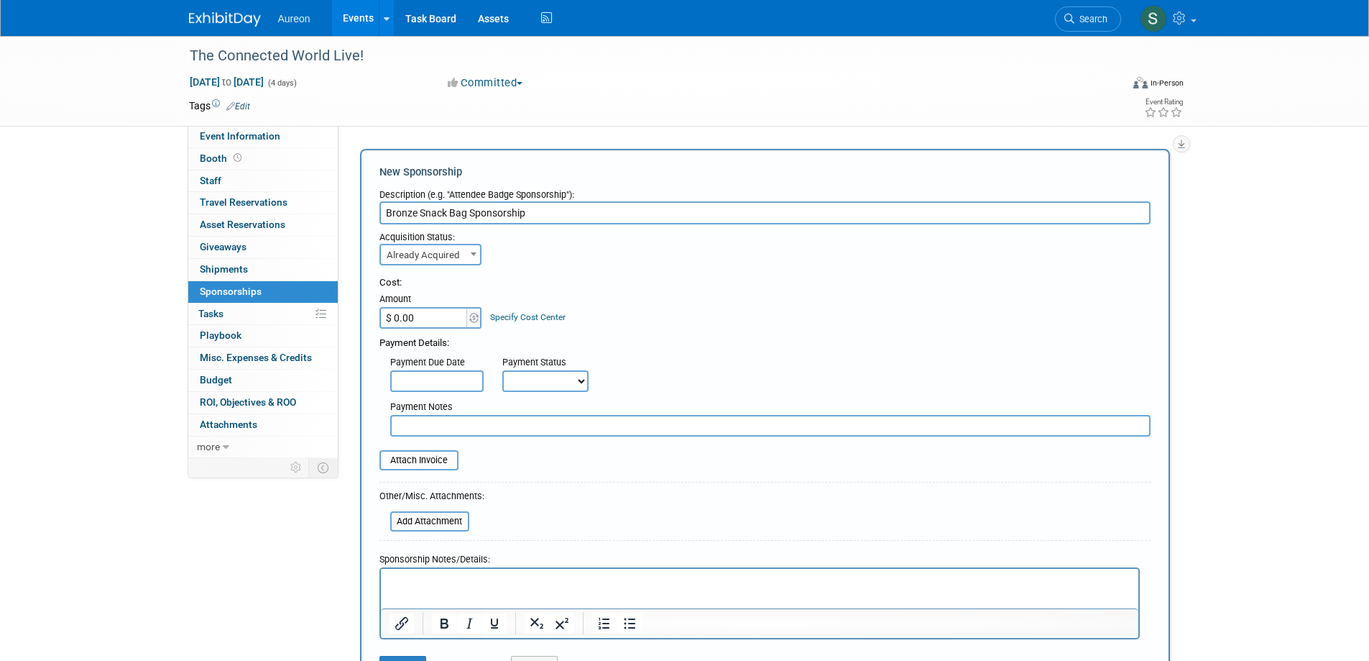
click at [424, 322] on input "$ 0.00" at bounding box center [424, 318] width 90 height 22
type input "$ 4,000.00"
click at [466, 430] on input "text" at bounding box center [770, 426] width 760 height 22
type input "t"
type input "trade for Aureon Classic"
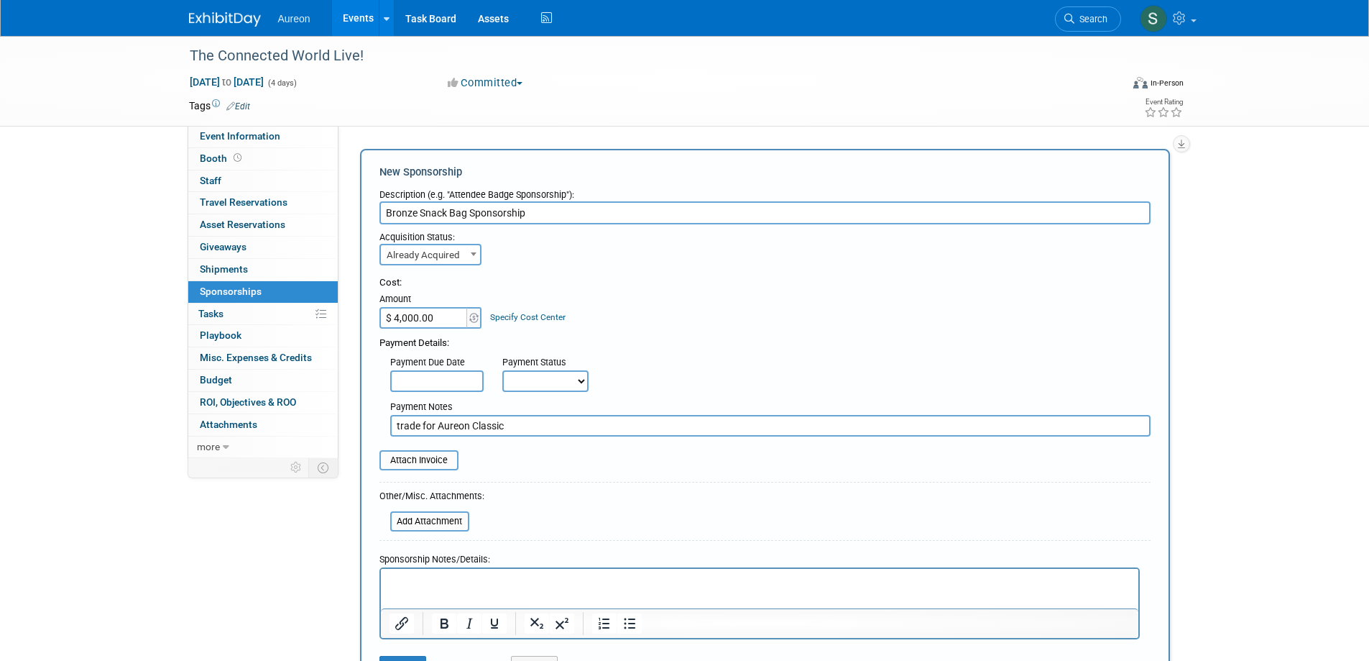
click at [533, 378] on select "Not Paid Yet Partially Paid Paid in Full" at bounding box center [545, 381] width 86 height 22
select select "1"
click at [502, 370] on select "Not Paid Yet Partially Paid Paid in Full" at bounding box center [545, 381] width 86 height 22
click at [410, 456] on input "file" at bounding box center [371, 459] width 171 height 17
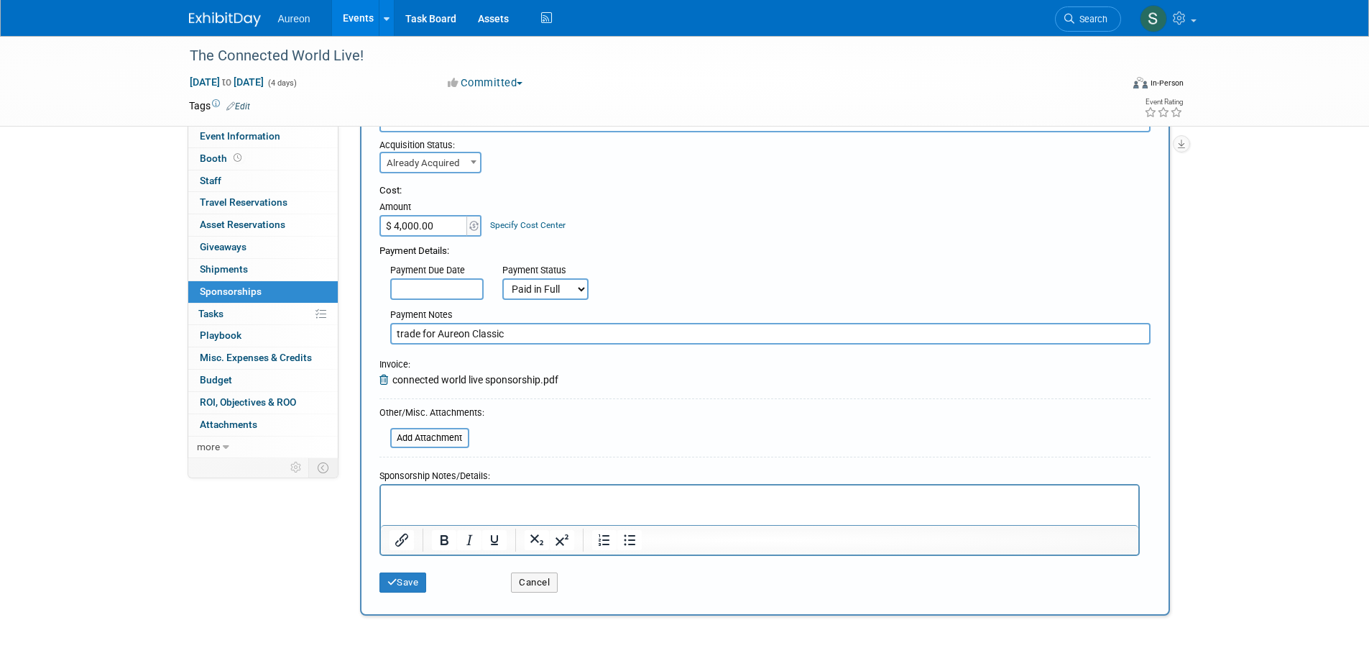
scroll to position [208, 0]
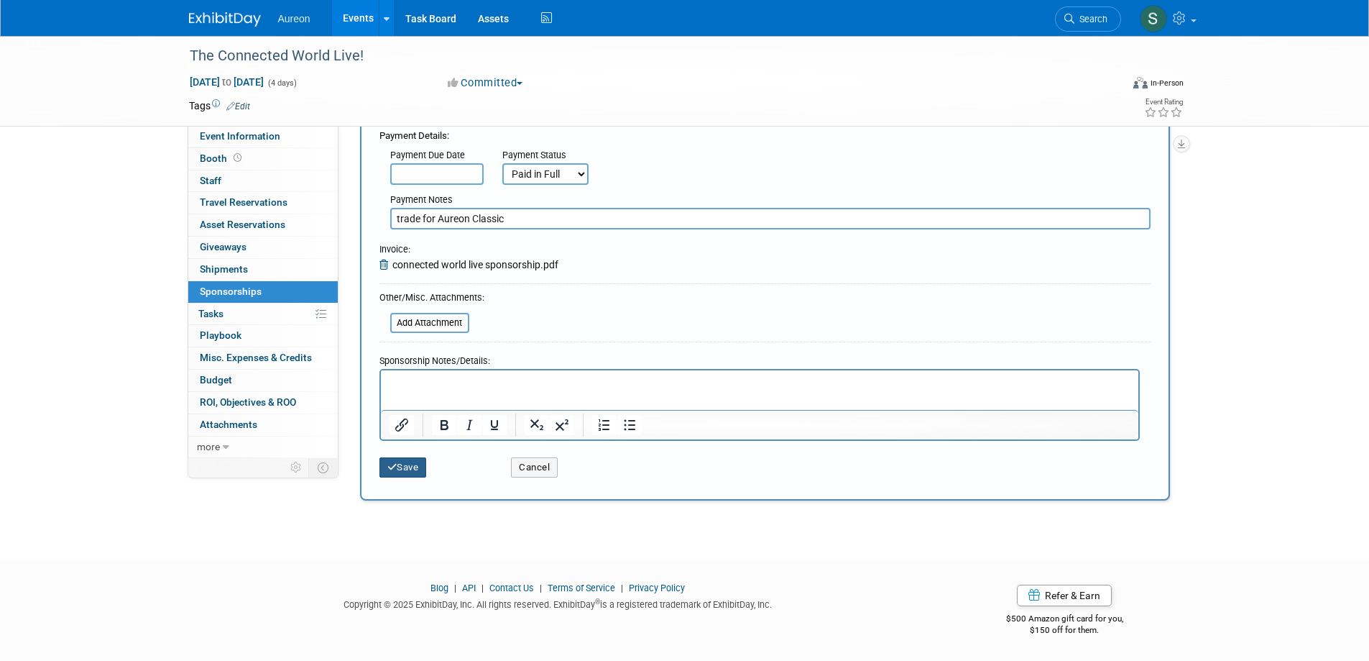
click at [405, 457] on button "Save" at bounding box center [402, 467] width 47 height 20
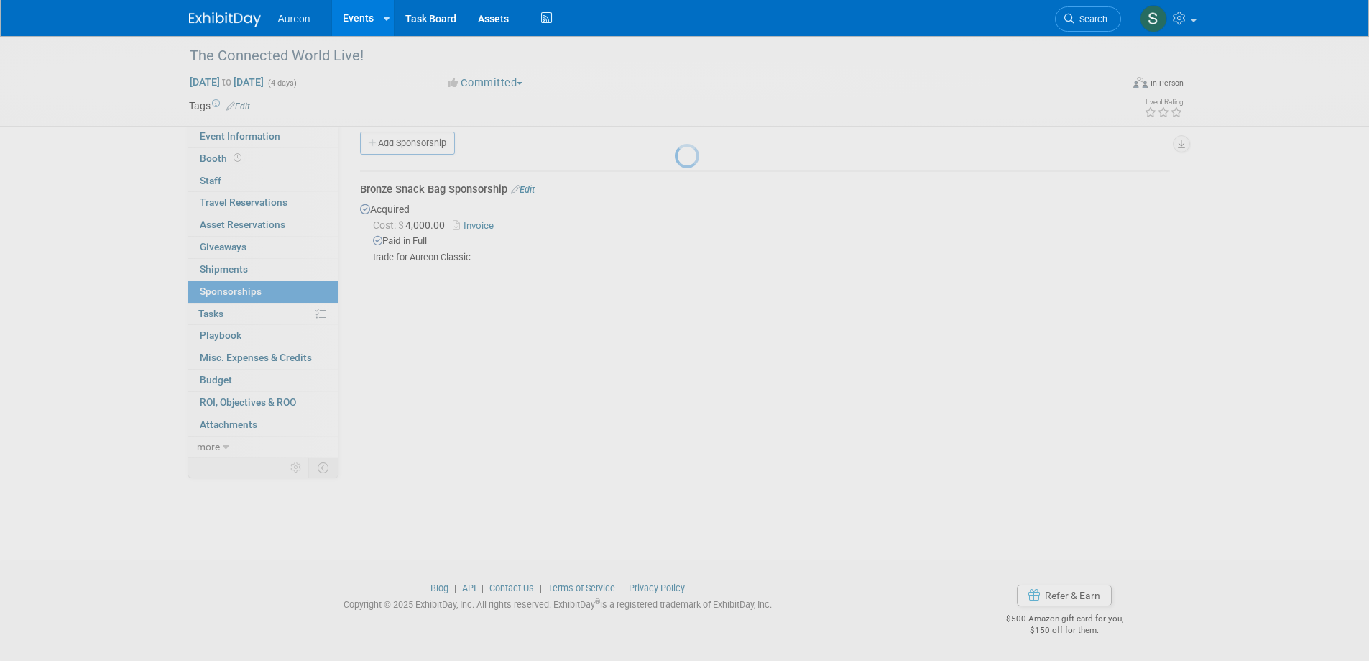
scroll to position [14, 0]
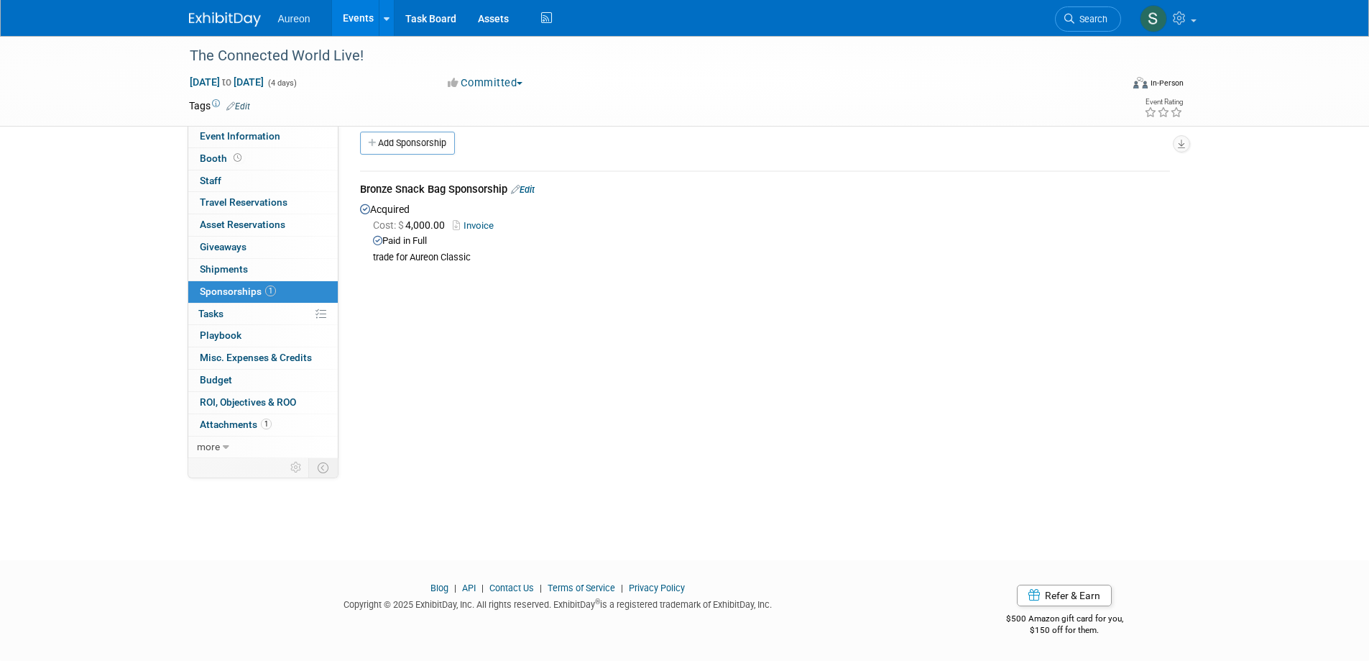
click at [494, 225] on link "Invoice" at bounding box center [476, 225] width 47 height 11
click at [247, 315] on link "0% Tasks 0%" at bounding box center [262, 314] width 149 height 22
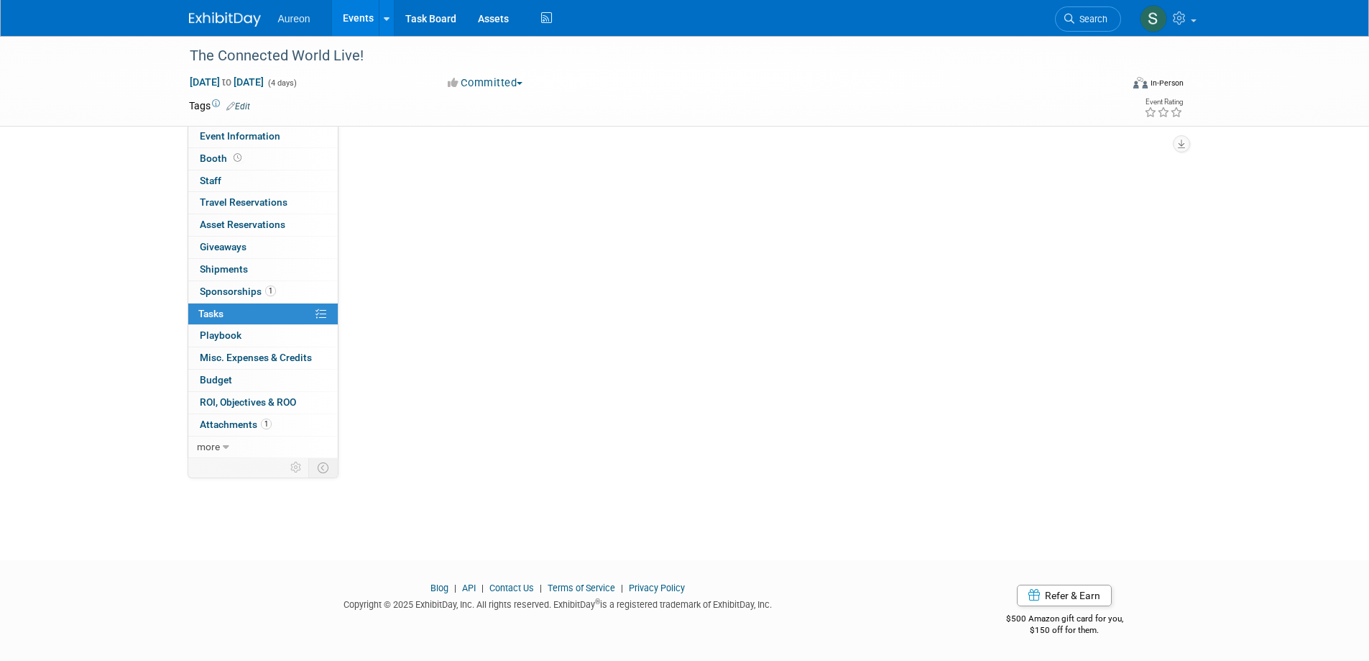
scroll to position [0, 0]
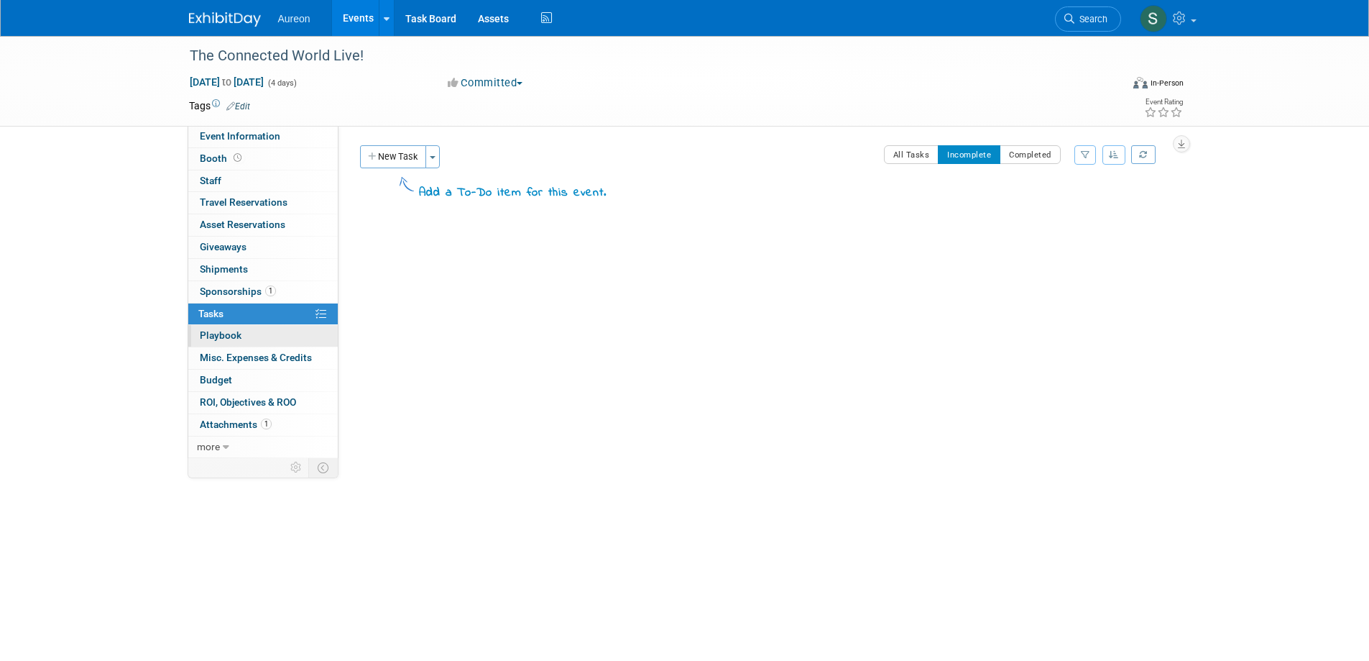
click at [256, 325] on link "0 Playbook 0" at bounding box center [262, 336] width 149 height 22
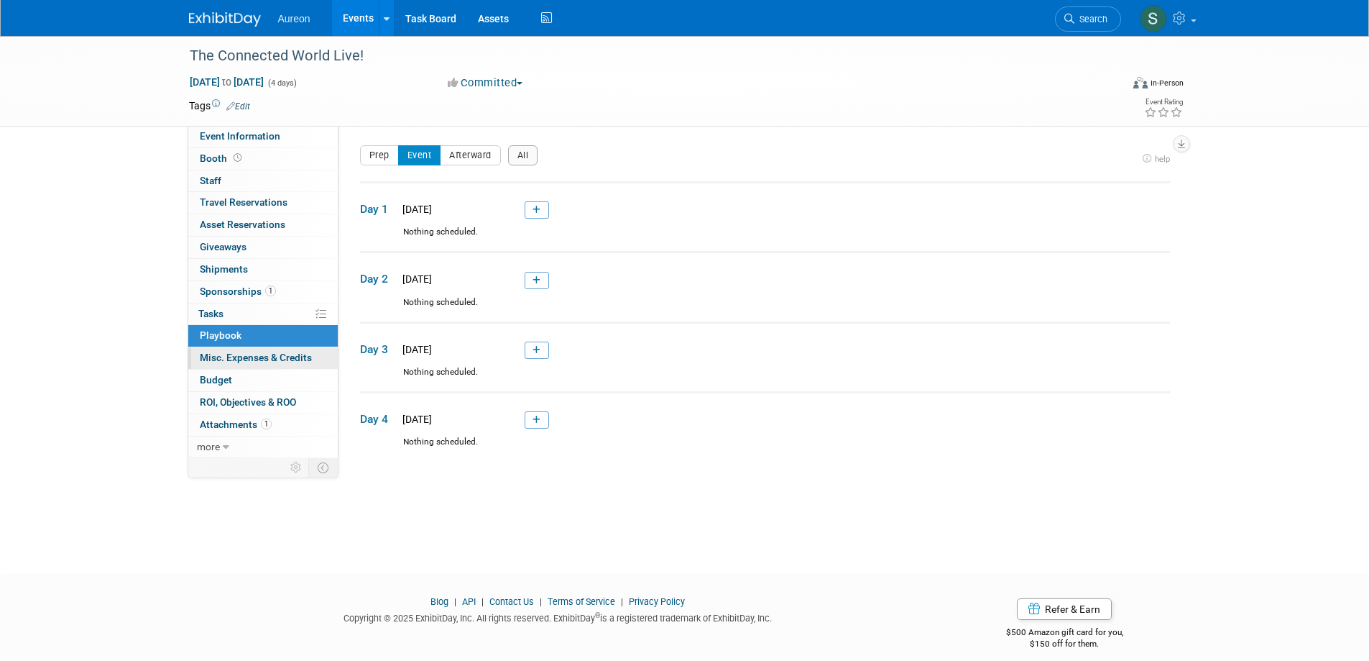
click at [244, 356] on span "Misc. Expenses & Credits 0" at bounding box center [256, 356] width 112 height 11
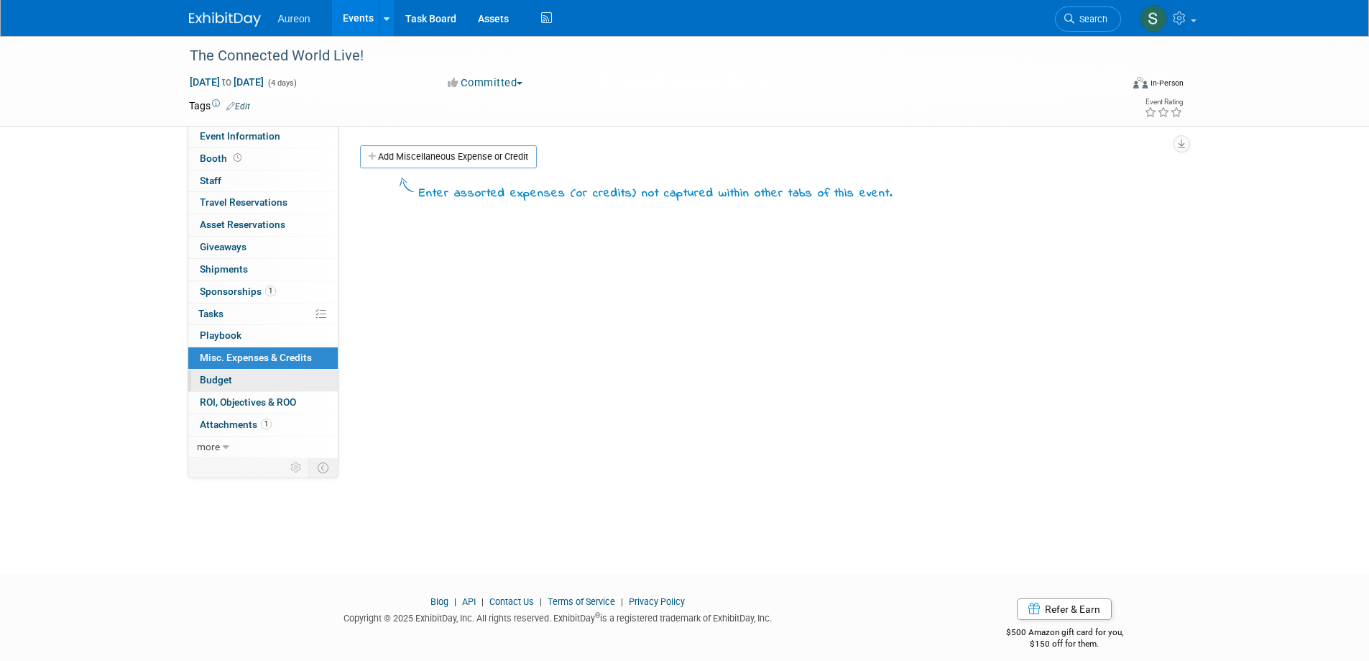
click at [244, 374] on link "Budget" at bounding box center [262, 380] width 149 height 22
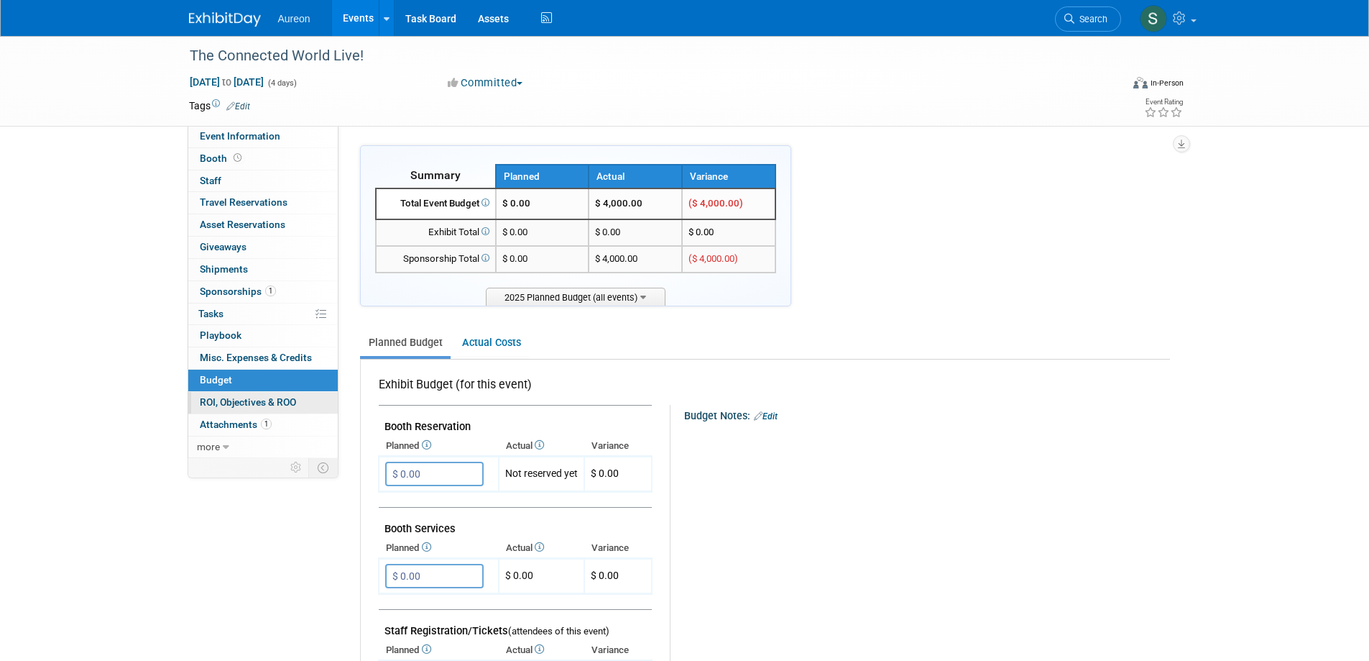
click at [249, 404] on span "ROI, Objectives & ROO 0" at bounding box center [248, 401] width 96 height 11
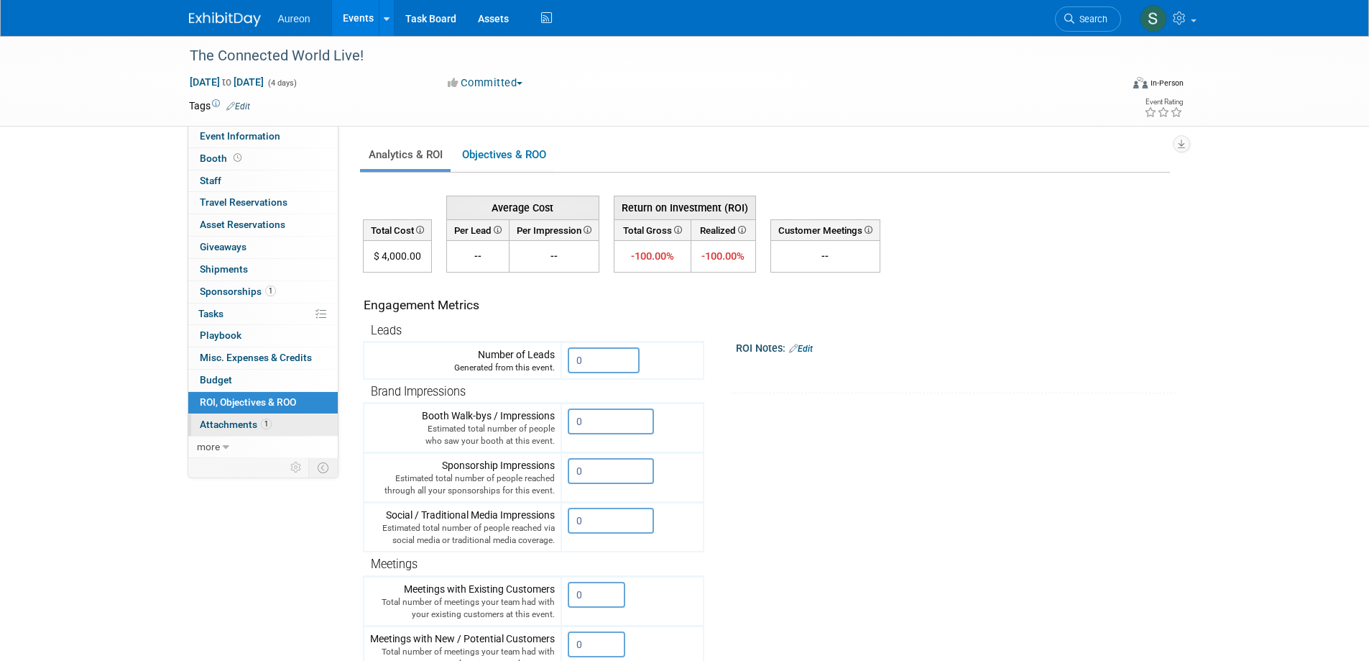
click at [203, 433] on link "1 Attachments 1" at bounding box center [262, 425] width 149 height 22
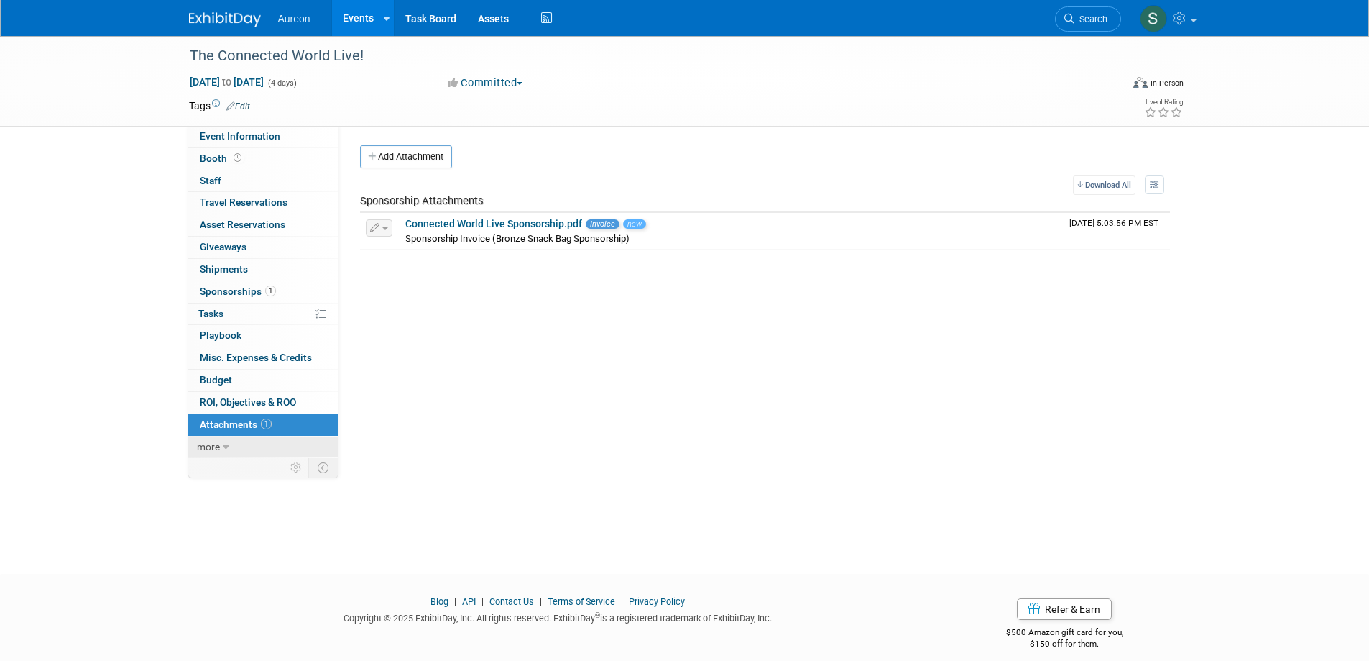
click at [213, 438] on link "more" at bounding box center [262, 447] width 149 height 22
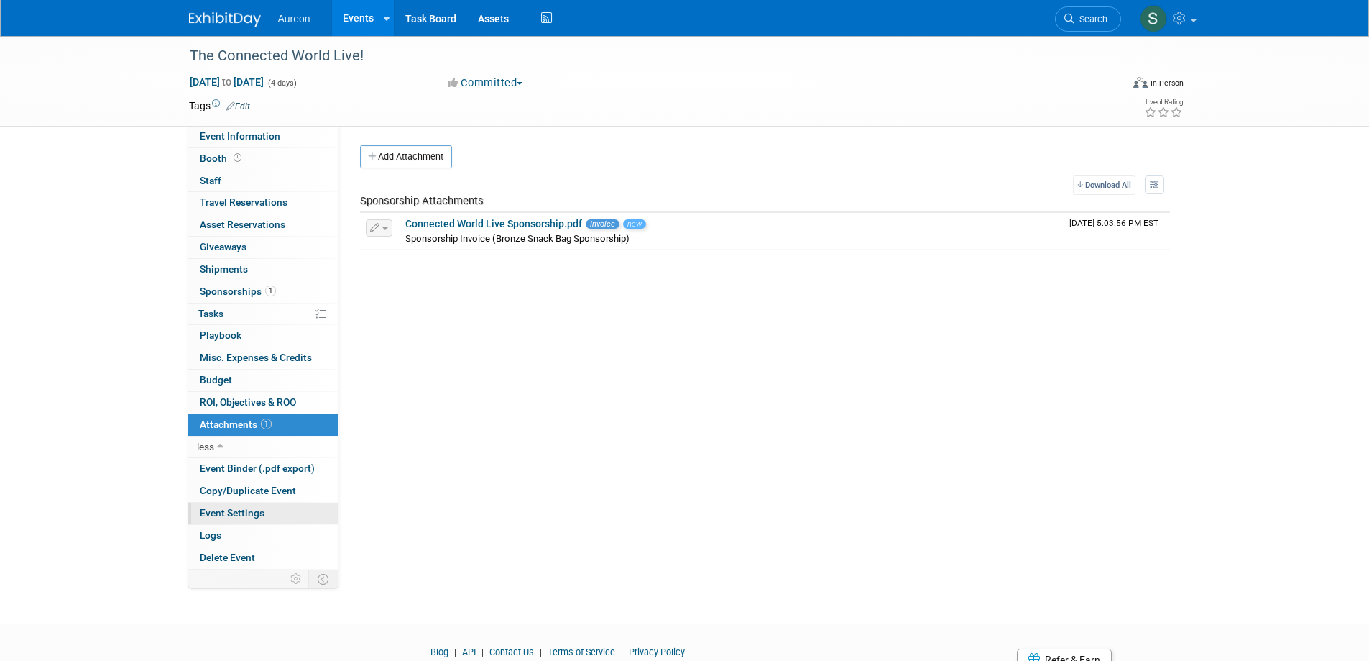
click at [218, 519] on link "Event Settings" at bounding box center [262, 513] width 149 height 22
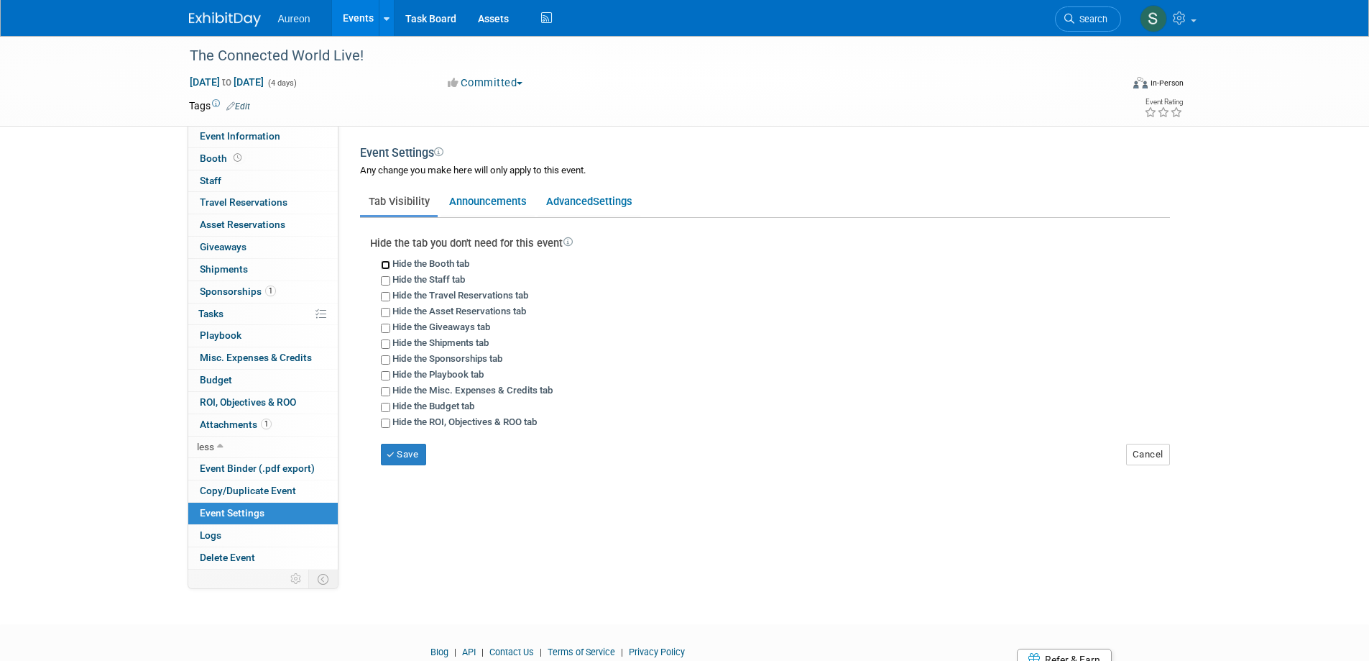
click at [383, 262] on input "Hide the Booth tab" at bounding box center [385, 264] width 9 height 9
checkbox input "true"
click at [382, 311] on input "Hide the Asset Reservations tab" at bounding box center [385, 312] width 9 height 9
checkbox input "true"
click at [387, 328] on input "Hide the Giveaways tab" at bounding box center [385, 327] width 9 height 9
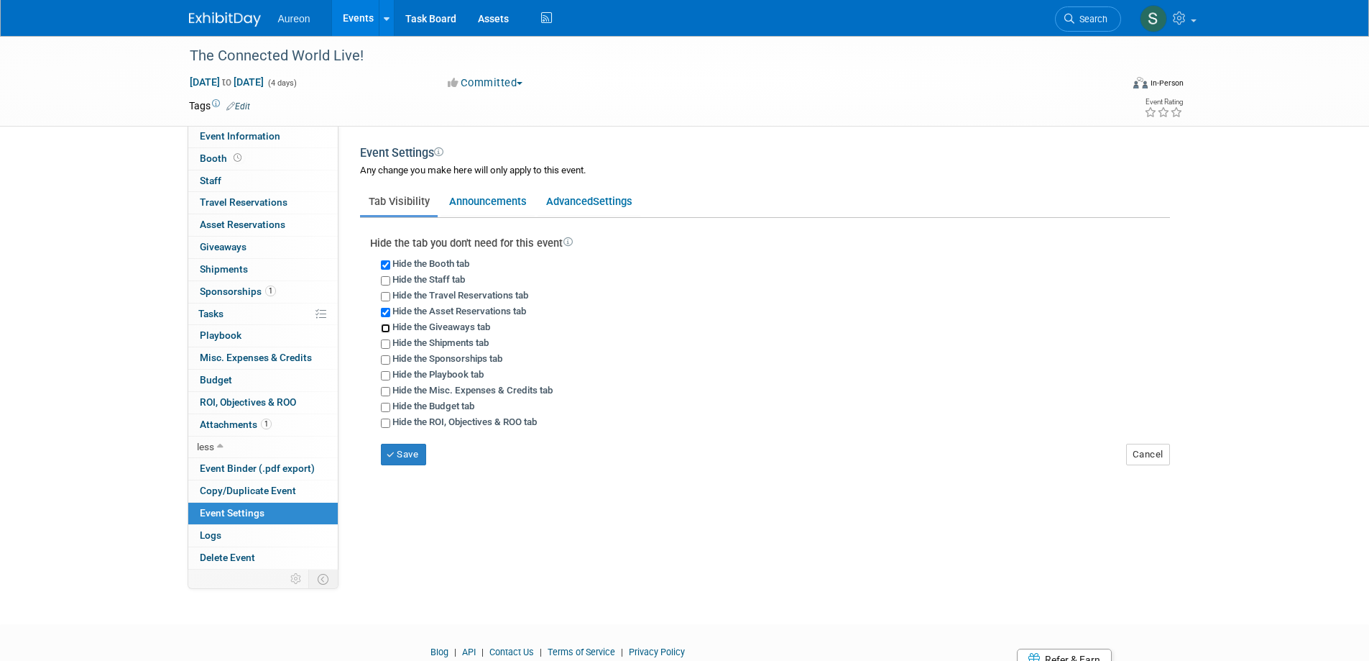
checkbox input "true"
click at [386, 342] on input "Hide the Shipments tab" at bounding box center [385, 343] width 9 height 9
checkbox input "true"
click at [383, 451] on button "Save" at bounding box center [404, 454] width 46 height 22
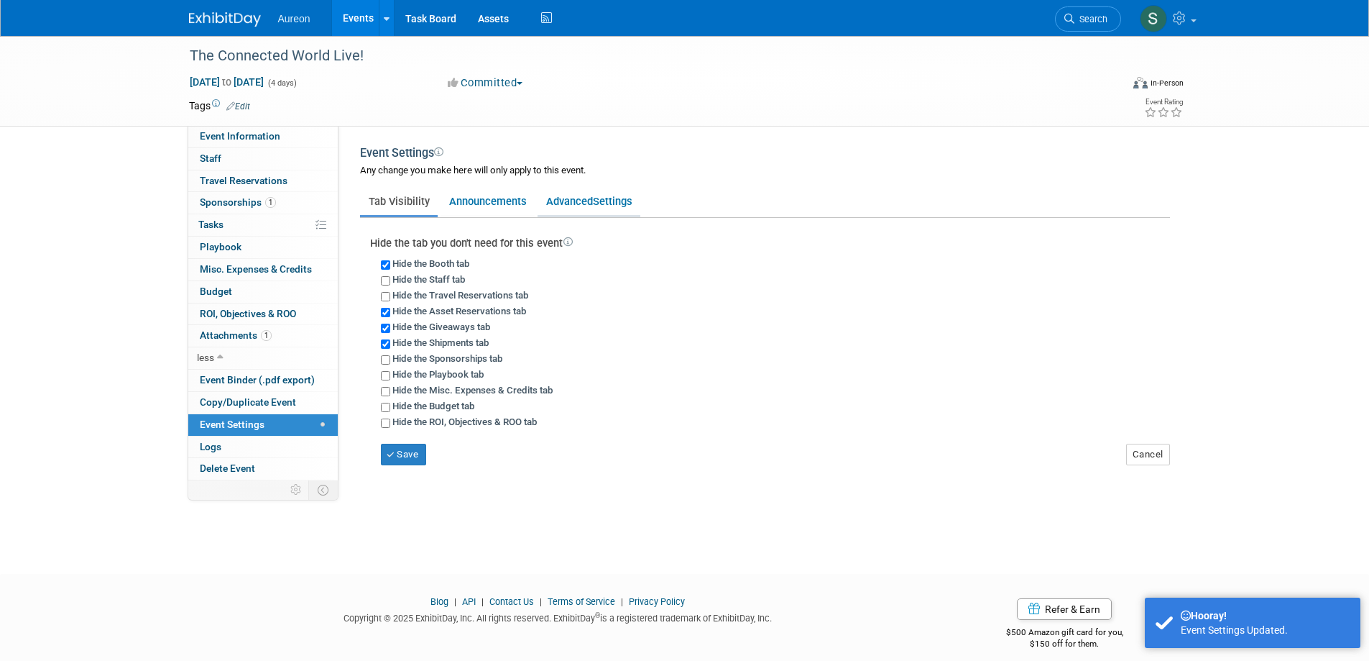
click at [604, 211] on link "Advanced Settings" at bounding box center [589, 201] width 103 height 27
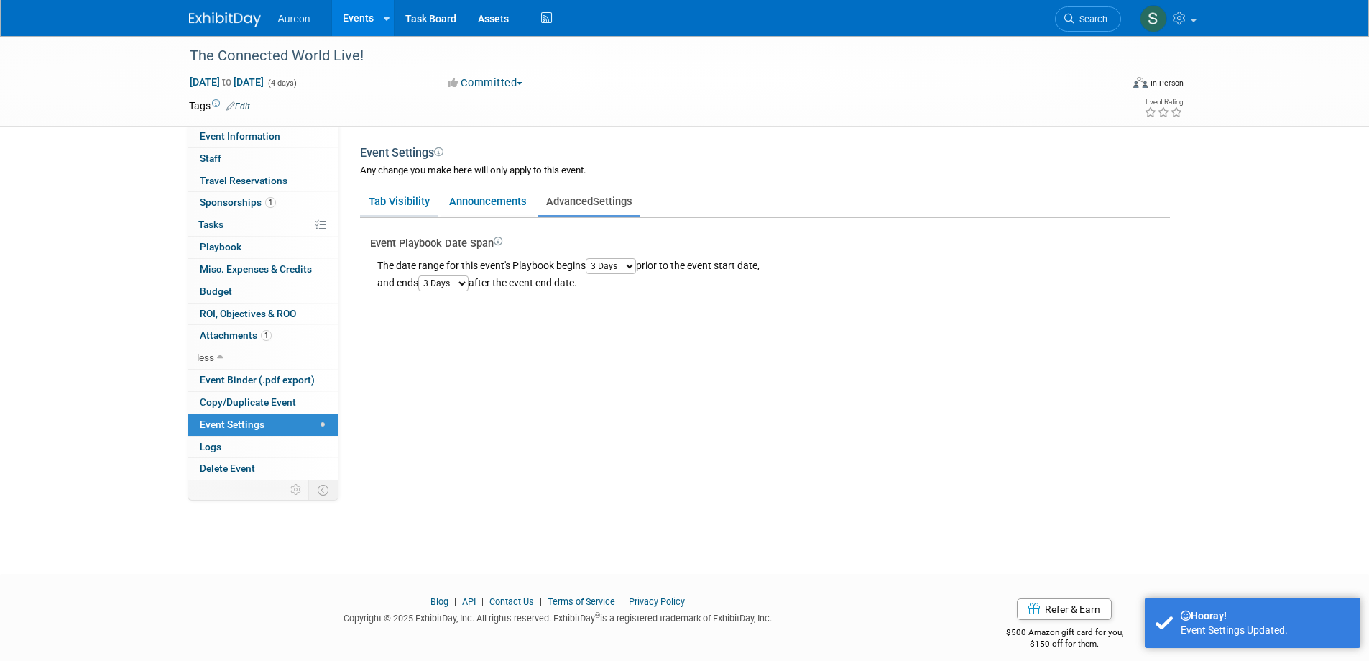
click at [393, 198] on link "Tab Visibility" at bounding box center [399, 201] width 78 height 27
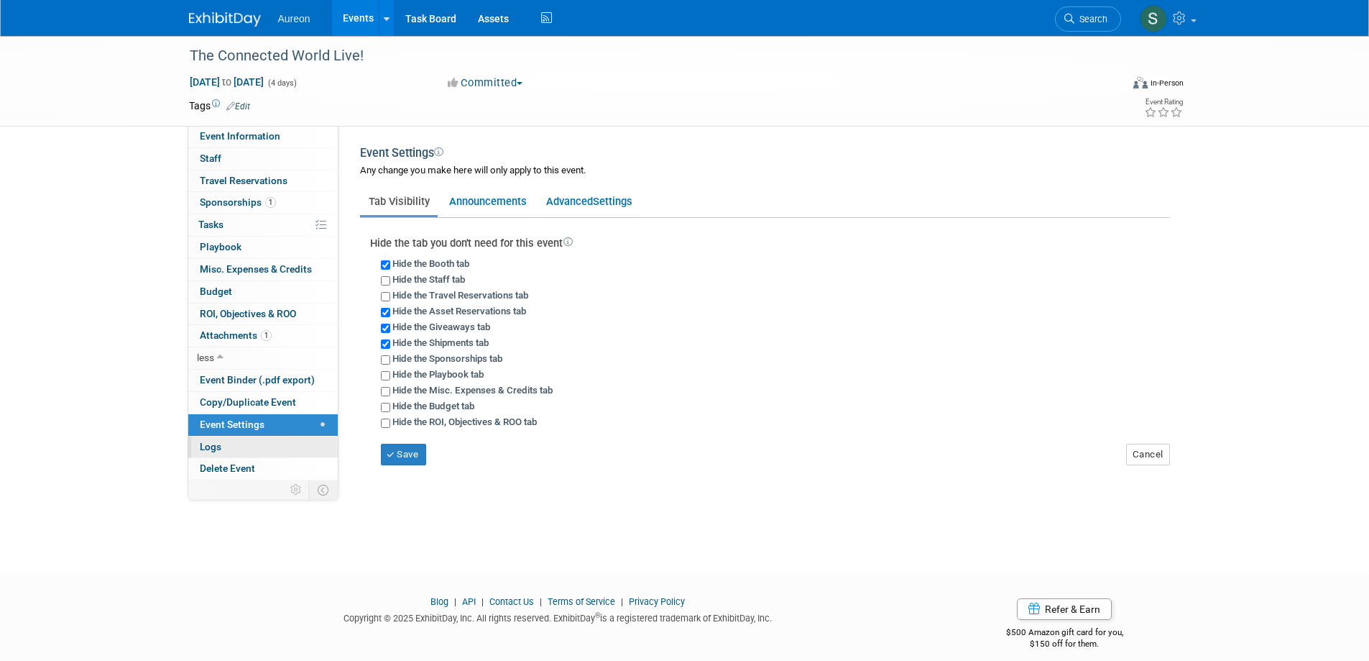
click at [265, 446] on link "Logs" at bounding box center [262, 447] width 149 height 22
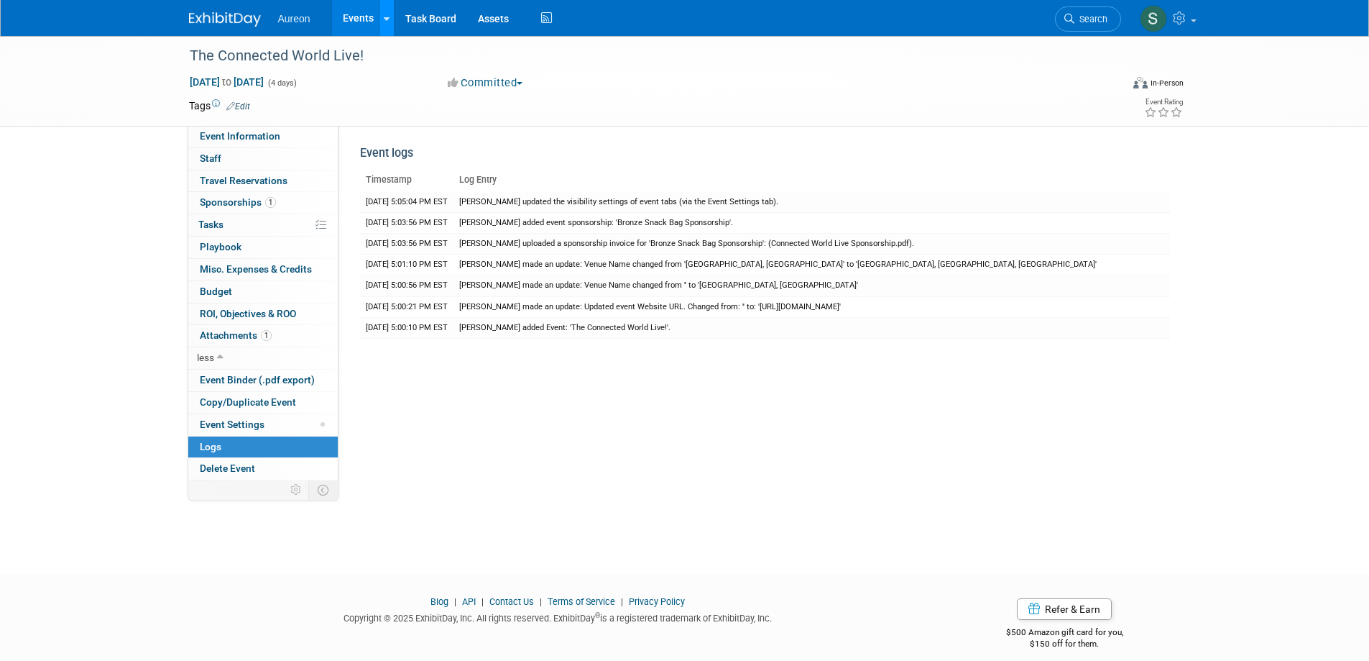
click at [386, 17] on icon at bounding box center [387, 18] width 6 height 9
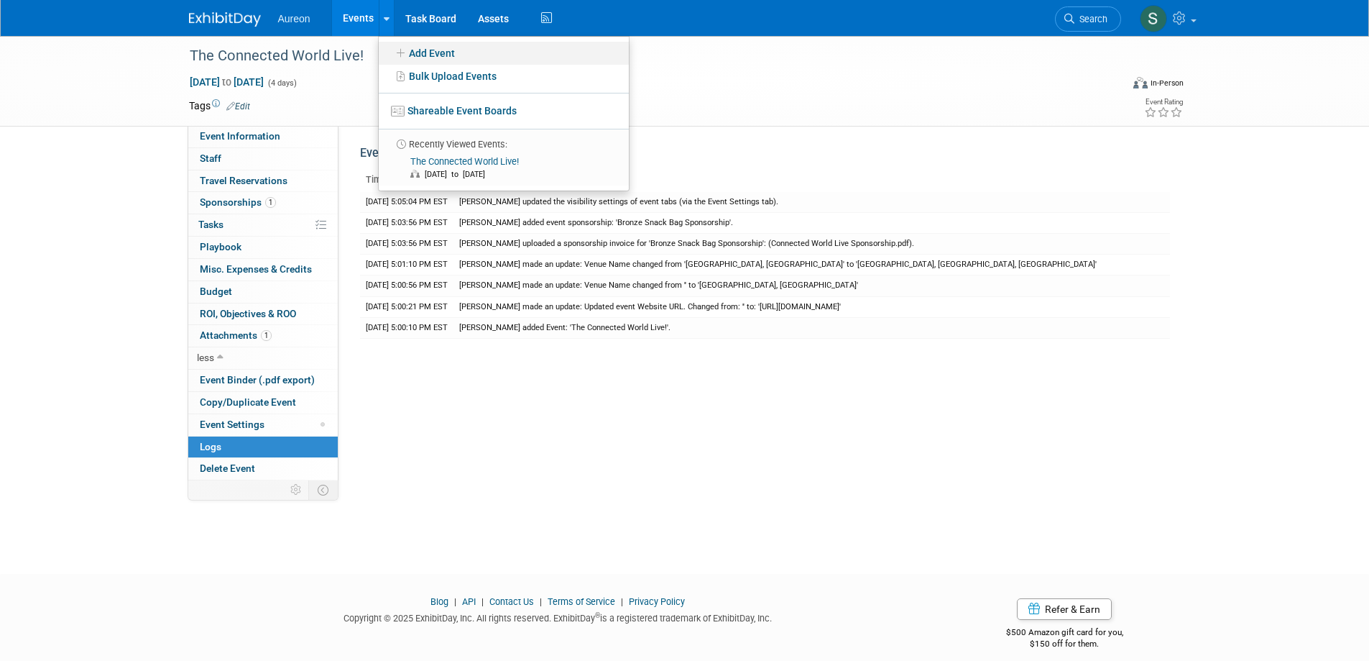
click at [445, 57] on link "Add Event" at bounding box center [504, 53] width 250 height 23
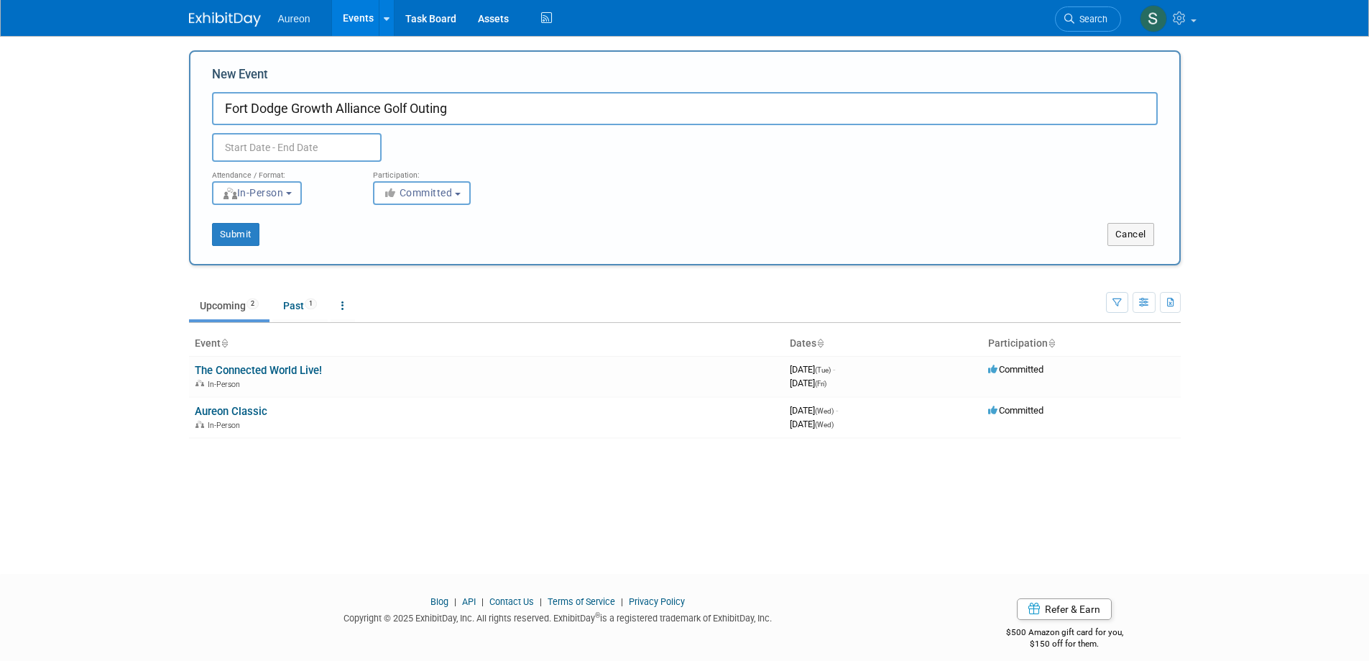
type input "Fort Dodge Growth Alliance Golf Outing"
click at [263, 149] on input "text" at bounding box center [297, 147] width 170 height 29
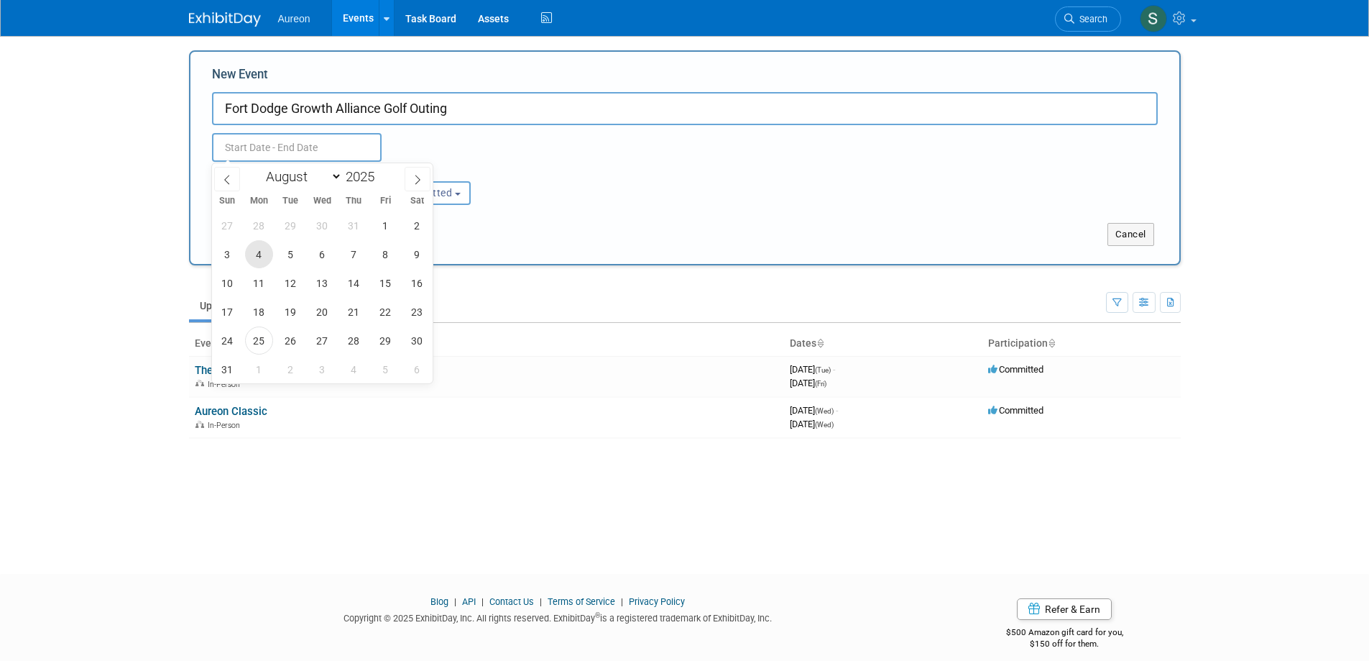
click at [267, 262] on span "4" at bounding box center [259, 254] width 28 height 28
type input "[DATE] to [DATE]"
click at [426, 180] on span at bounding box center [418, 179] width 26 height 24
select select "8"
click at [352, 231] on span "4" at bounding box center [354, 225] width 28 height 28
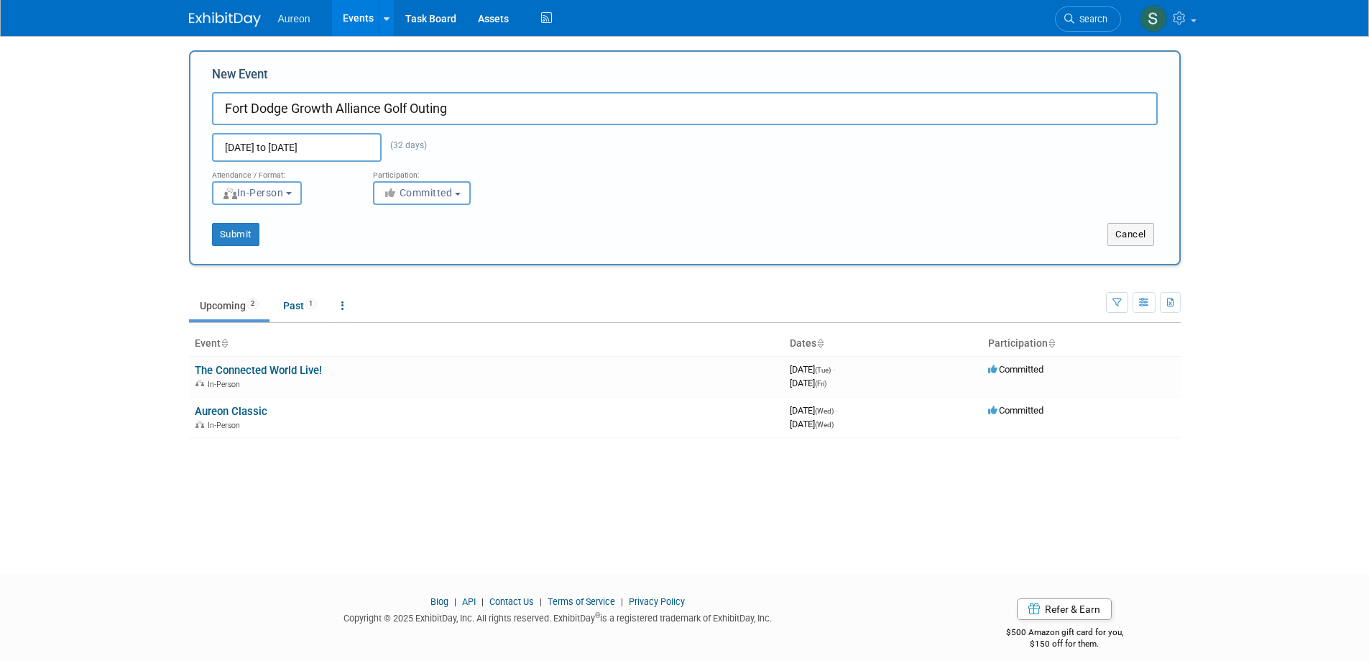
click at [365, 142] on input "[DATE] to [DATE]" at bounding box center [297, 147] width 170 height 29
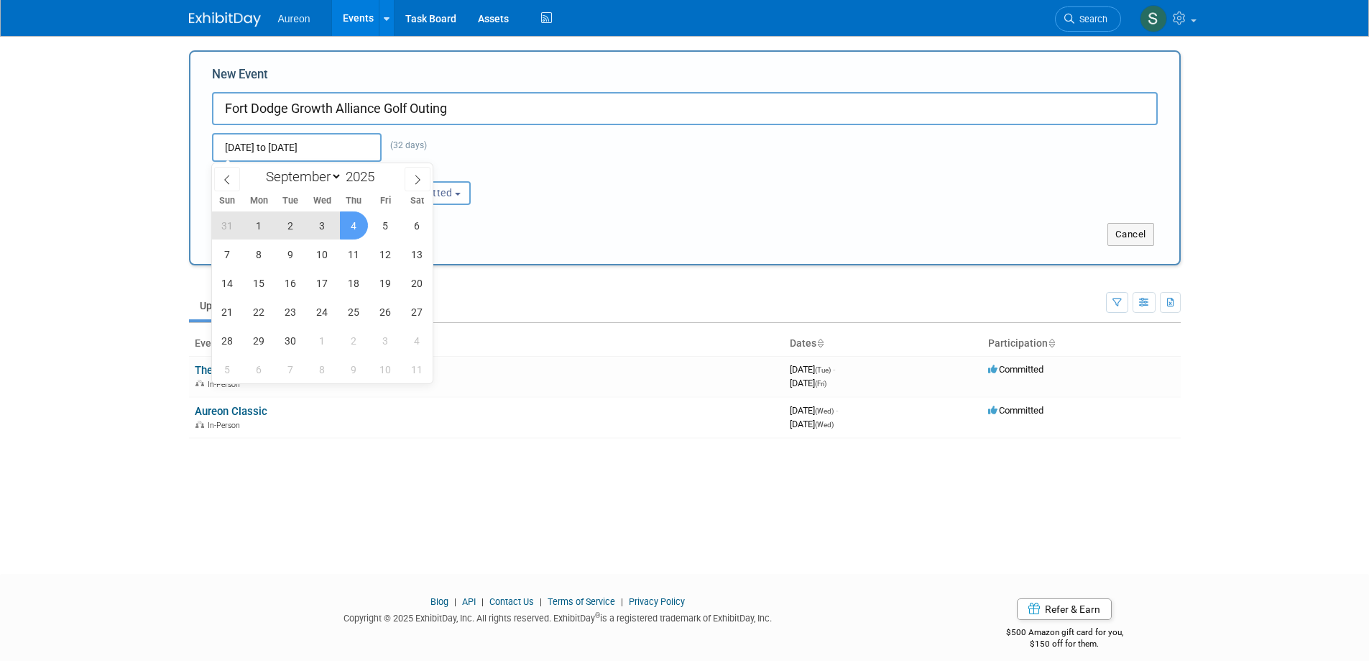
click at [353, 228] on span "4" at bounding box center [354, 225] width 28 height 28
click at [362, 226] on span "4" at bounding box center [354, 225] width 28 height 28
type input "Sep 4, 2025 to Sep 4, 2025"
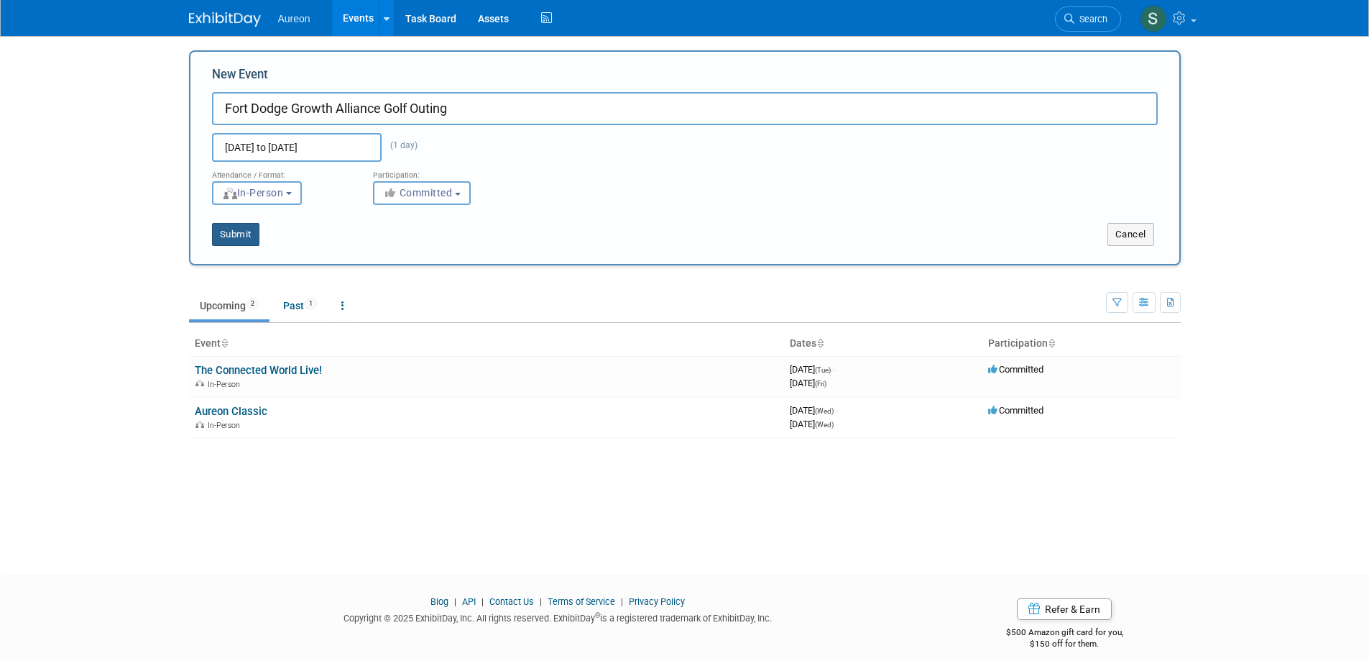
click at [229, 229] on button "Submit" at bounding box center [235, 234] width 47 height 23
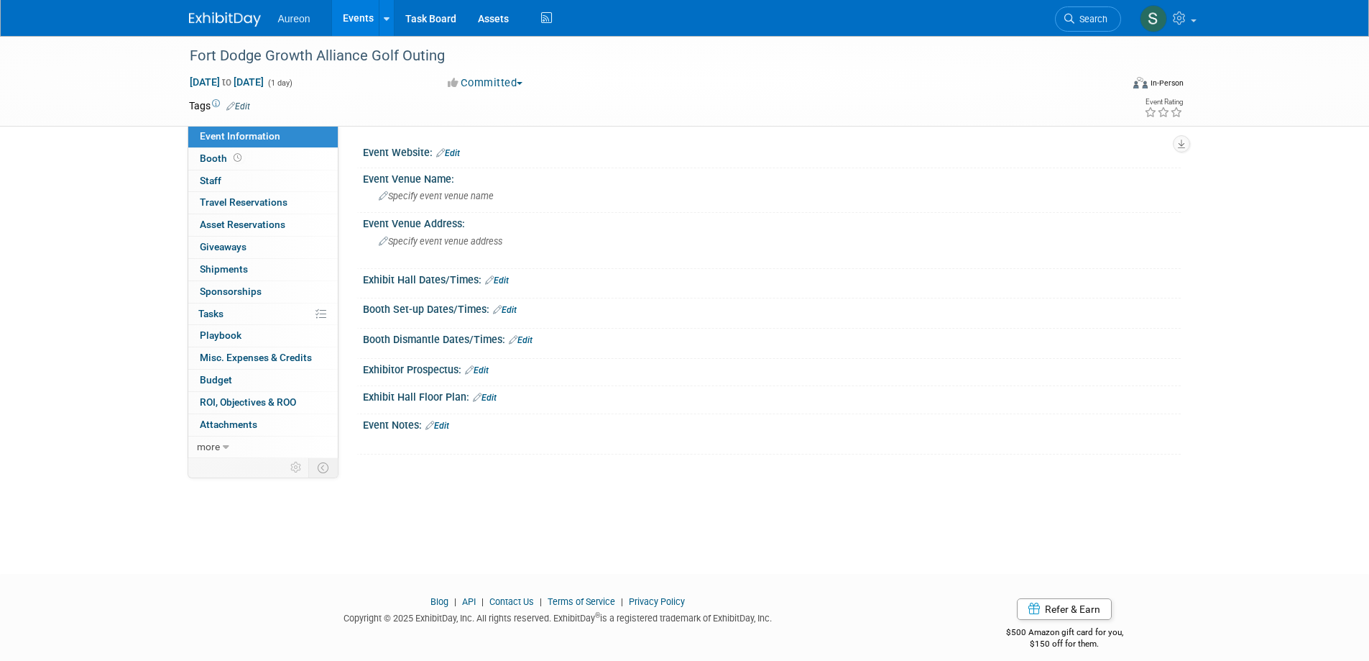
click at [438, 155] on icon at bounding box center [440, 152] width 9 height 9
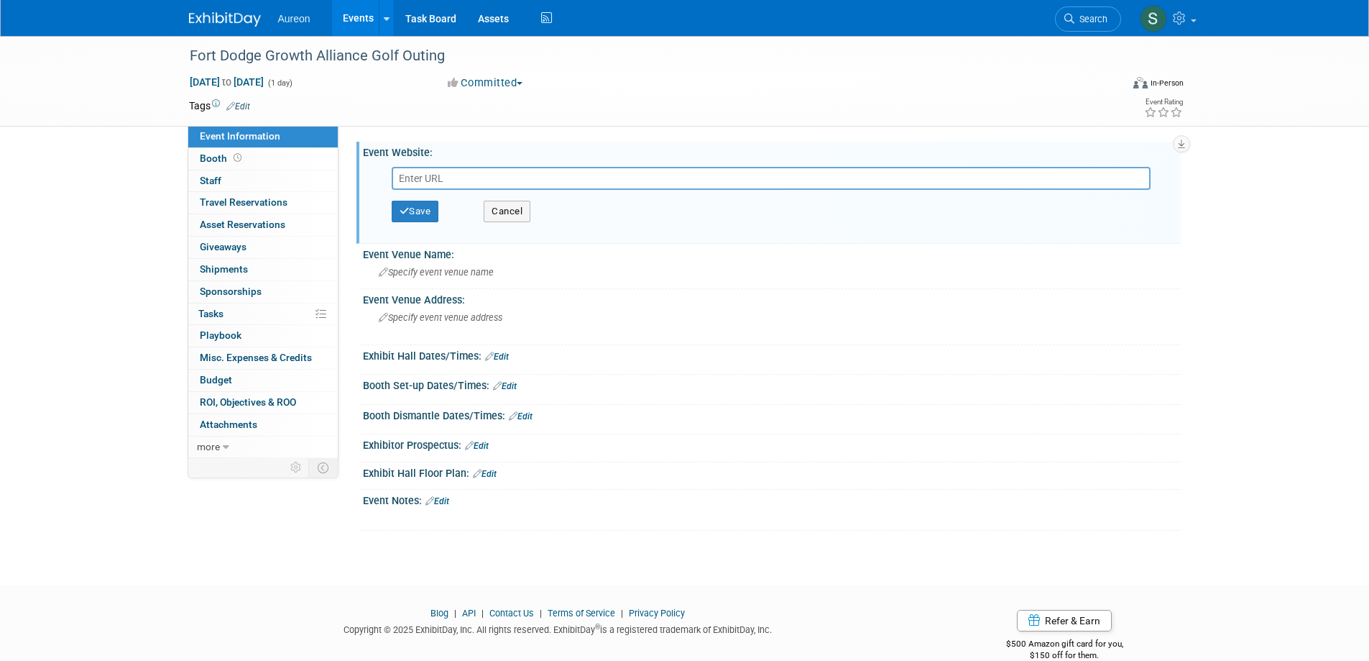
click at [544, 172] on input "text" at bounding box center [771, 178] width 759 height 23
paste input "https://business.greaterfortdodge.com/a/Events/Confirm/4rk1RwoP/0/OpRqeo9r/0"
type input "https://business.greaterfortdodge.com/a/Events/Confirm/4rk1RwoP/0/OpRqeo9r/0"
click at [421, 208] on button "Save" at bounding box center [415, 212] width 47 height 22
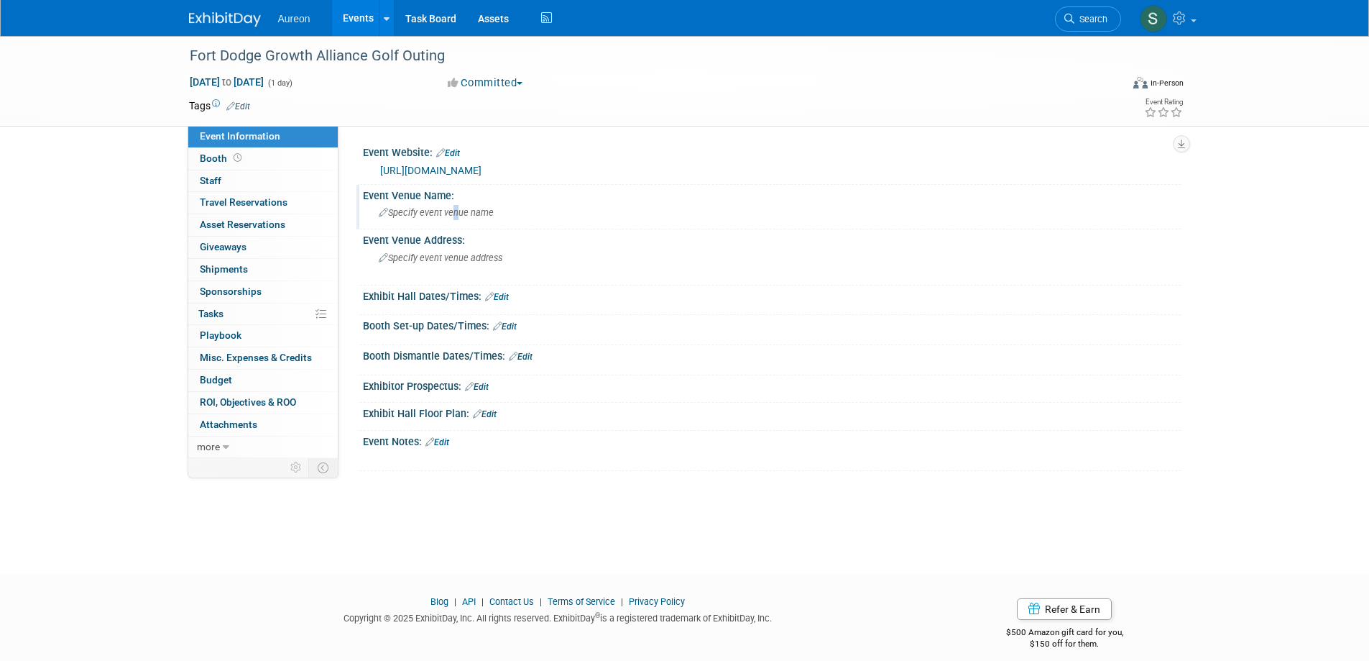
click at [452, 208] on span "Specify event venue name" at bounding box center [436, 212] width 115 height 11
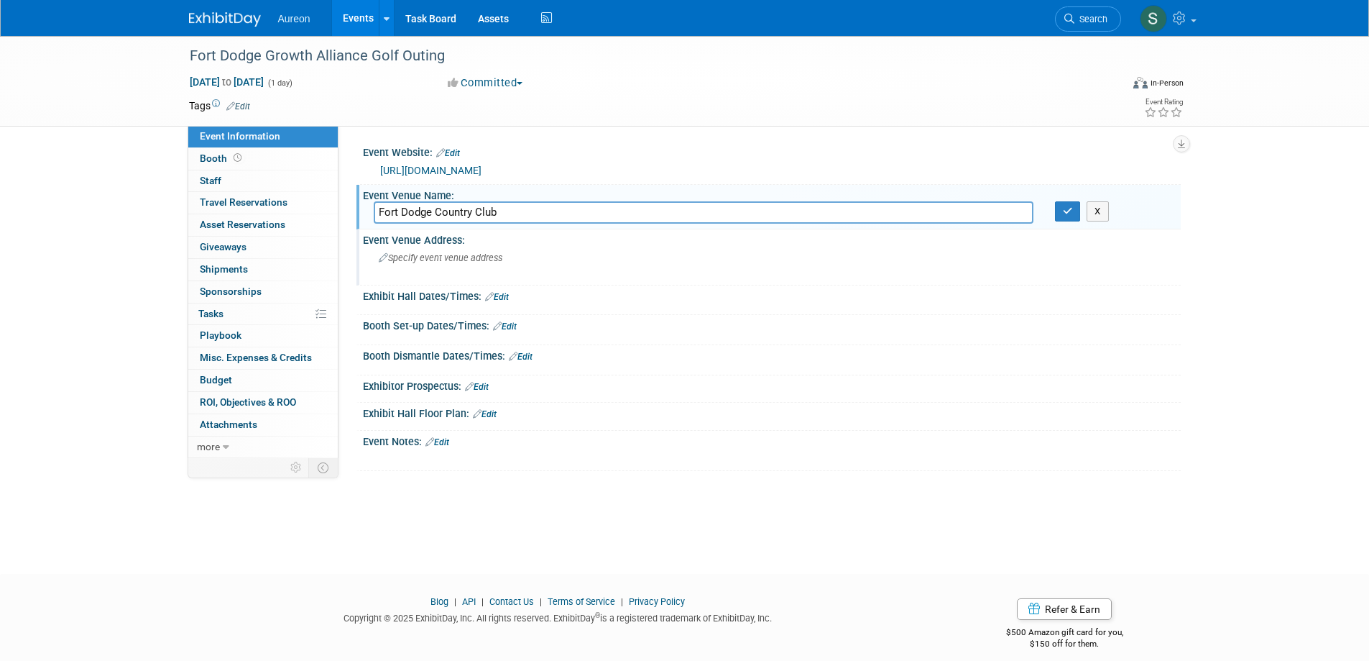
type input "Fort Dodge Country Club"
click at [532, 267] on div "Specify event venue address" at bounding box center [533, 263] width 319 height 33
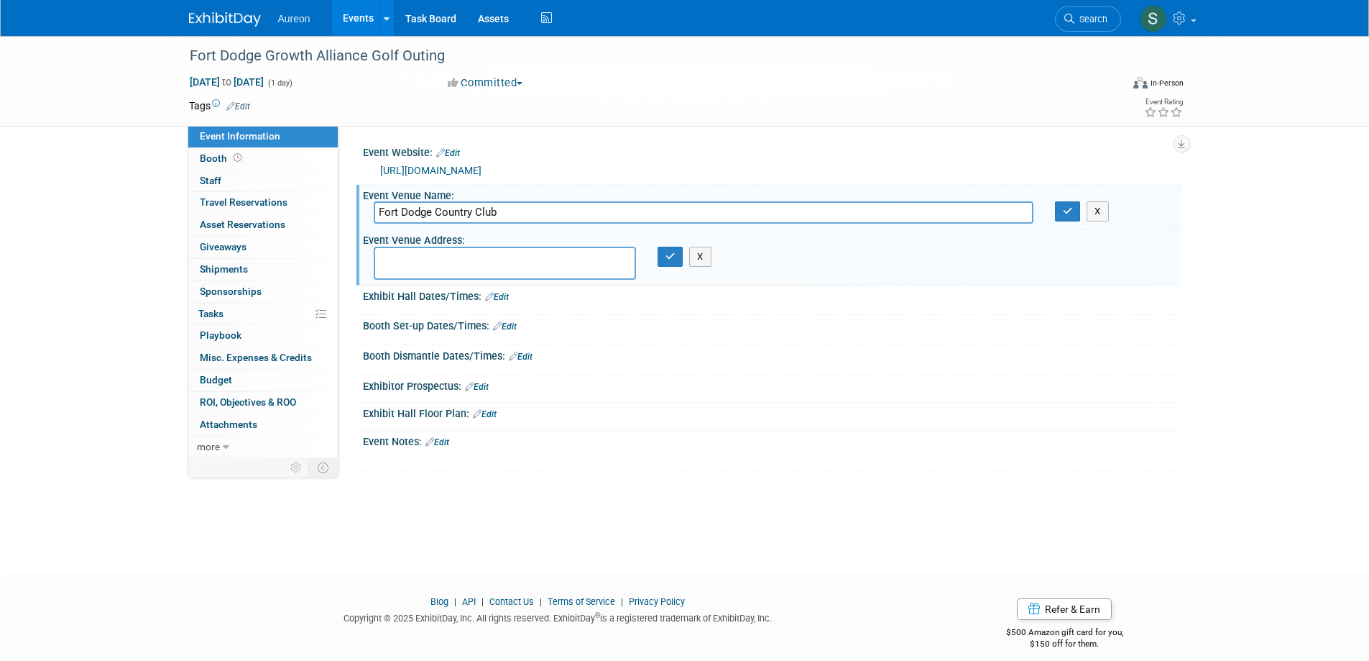
click at [448, 442] on link "Edit" at bounding box center [437, 442] width 24 height 10
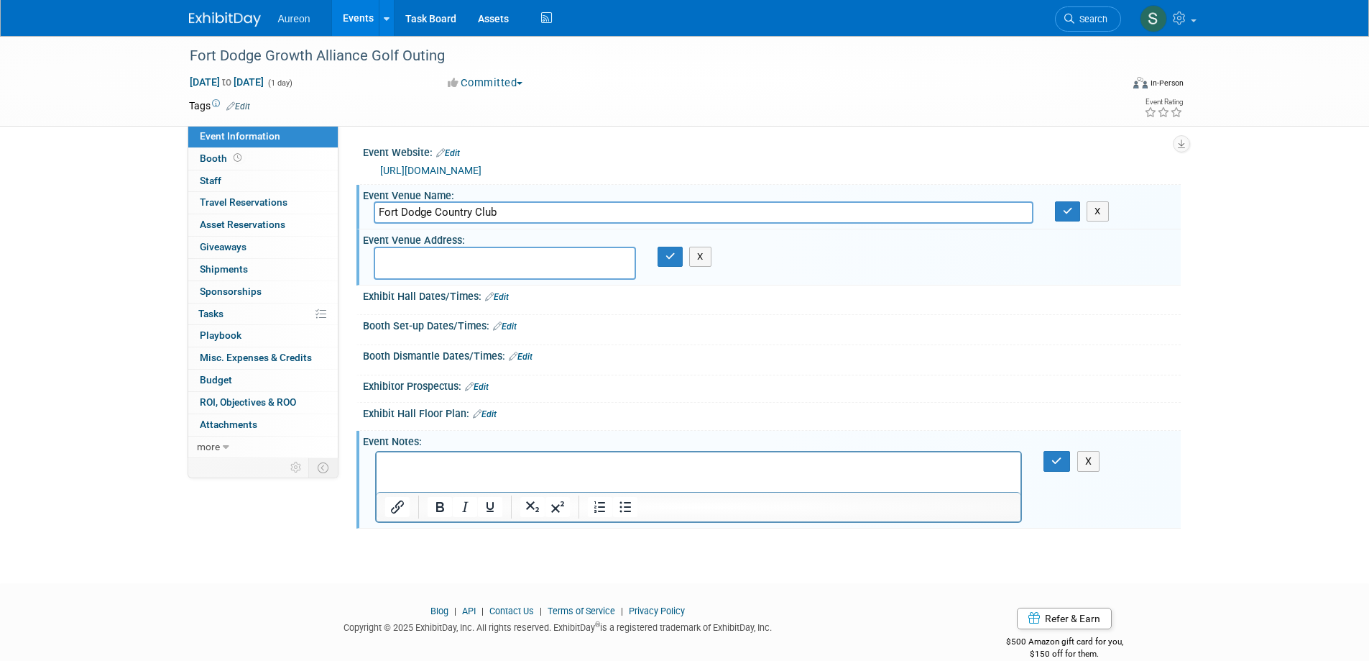
click at [448, 434] on div "Event Notes: Edit" at bounding box center [772, 440] width 818 height 18
drag, startPoint x: 1060, startPoint y: 458, endPoint x: 1052, endPoint y: 454, distance: 8.7
click at [1059, 459] on icon "button" at bounding box center [1057, 461] width 11 height 10
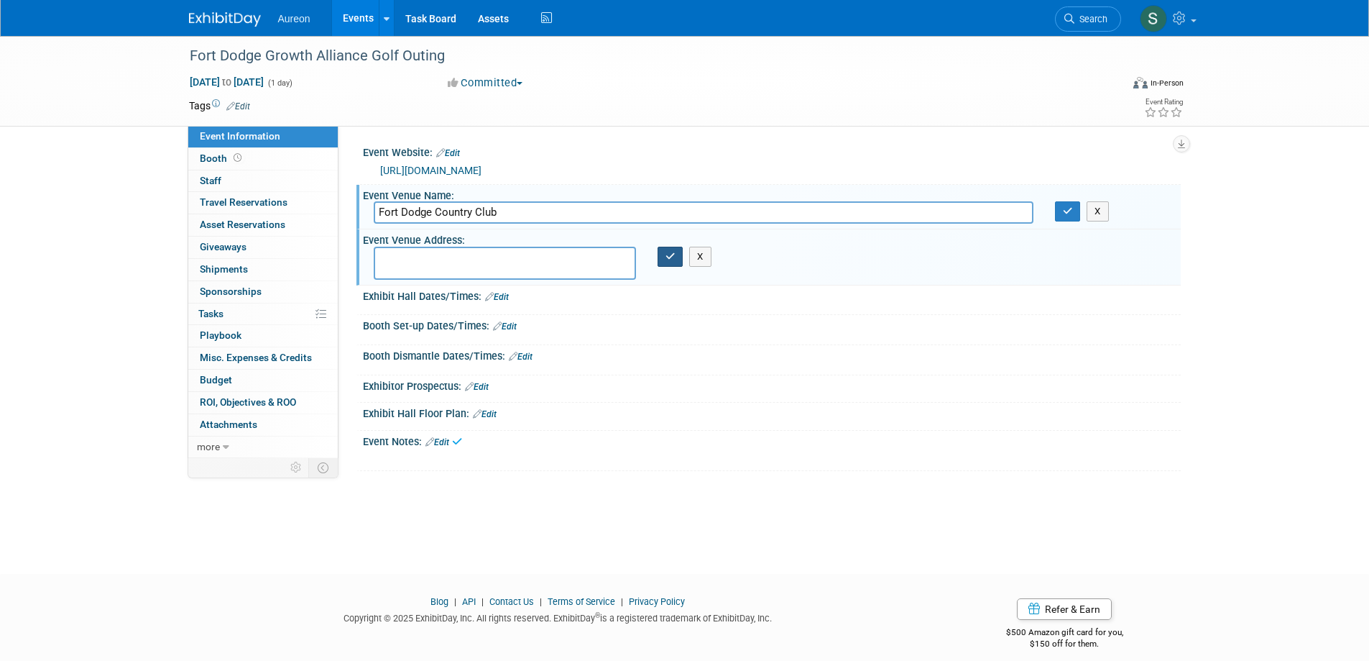
click at [666, 258] on icon "button" at bounding box center [671, 256] width 10 height 9
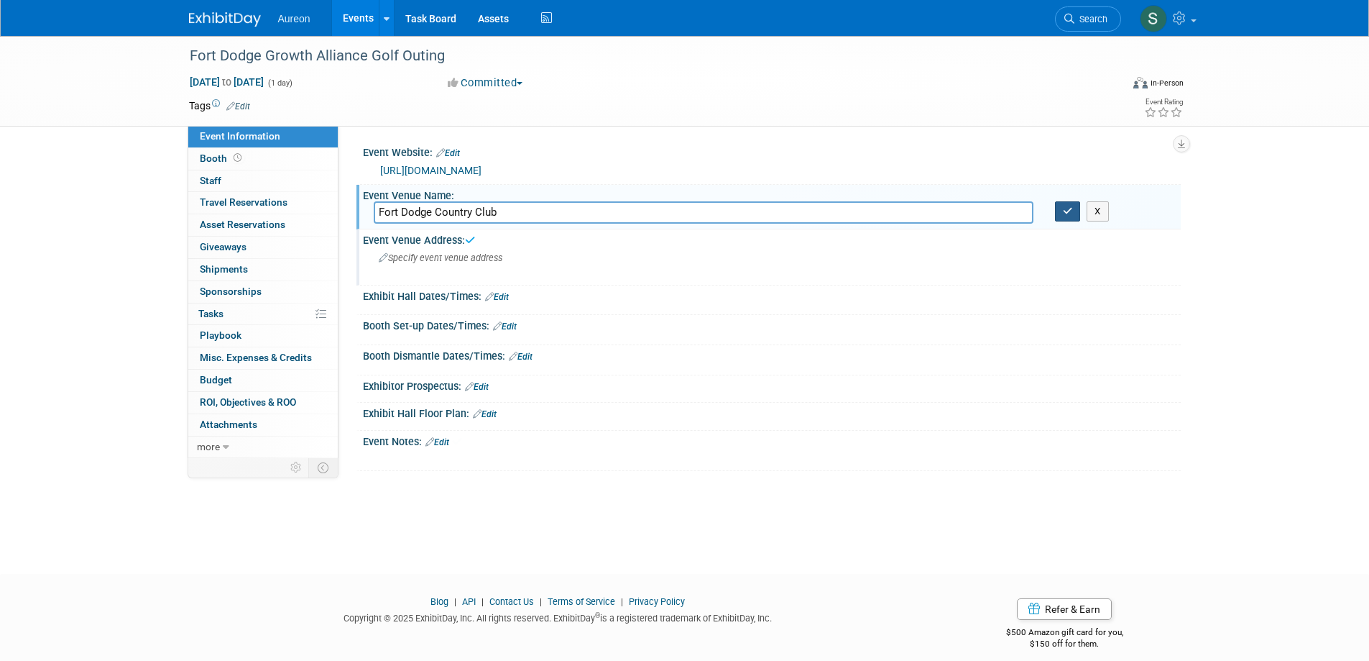
click at [1065, 208] on icon "button" at bounding box center [1068, 210] width 10 height 9
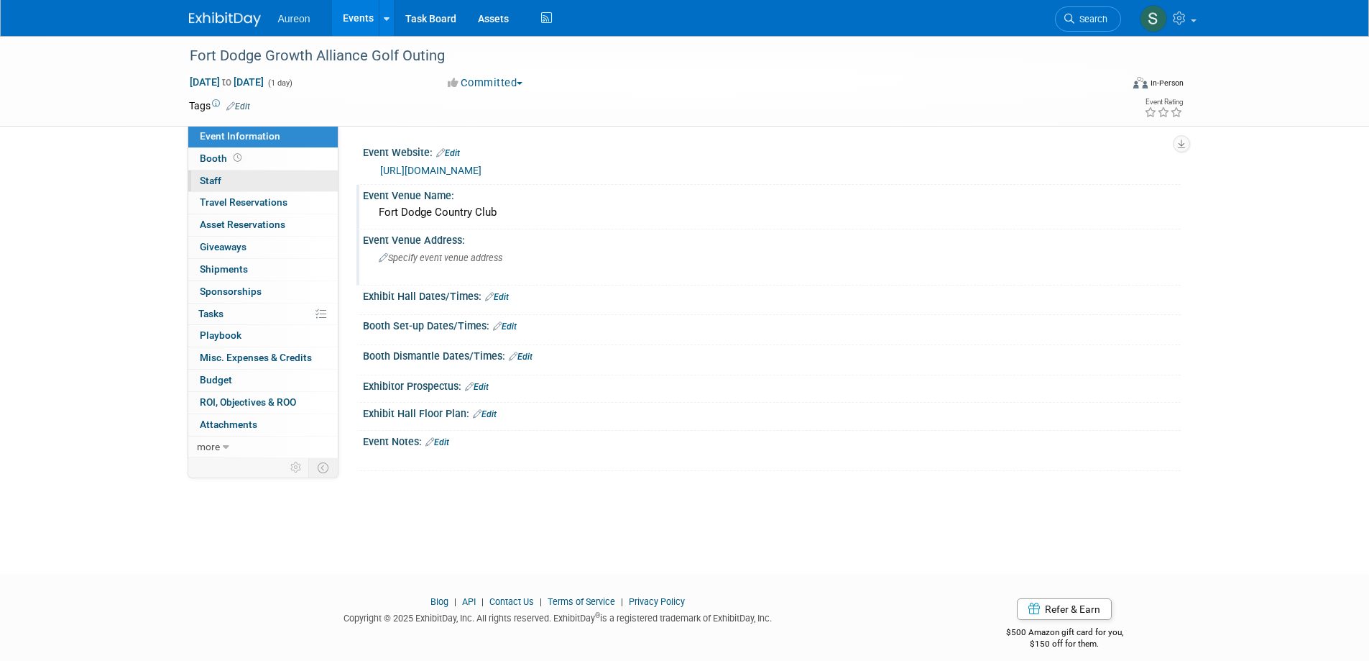
click at [217, 178] on span "Staff 0" at bounding box center [211, 180] width 22 height 11
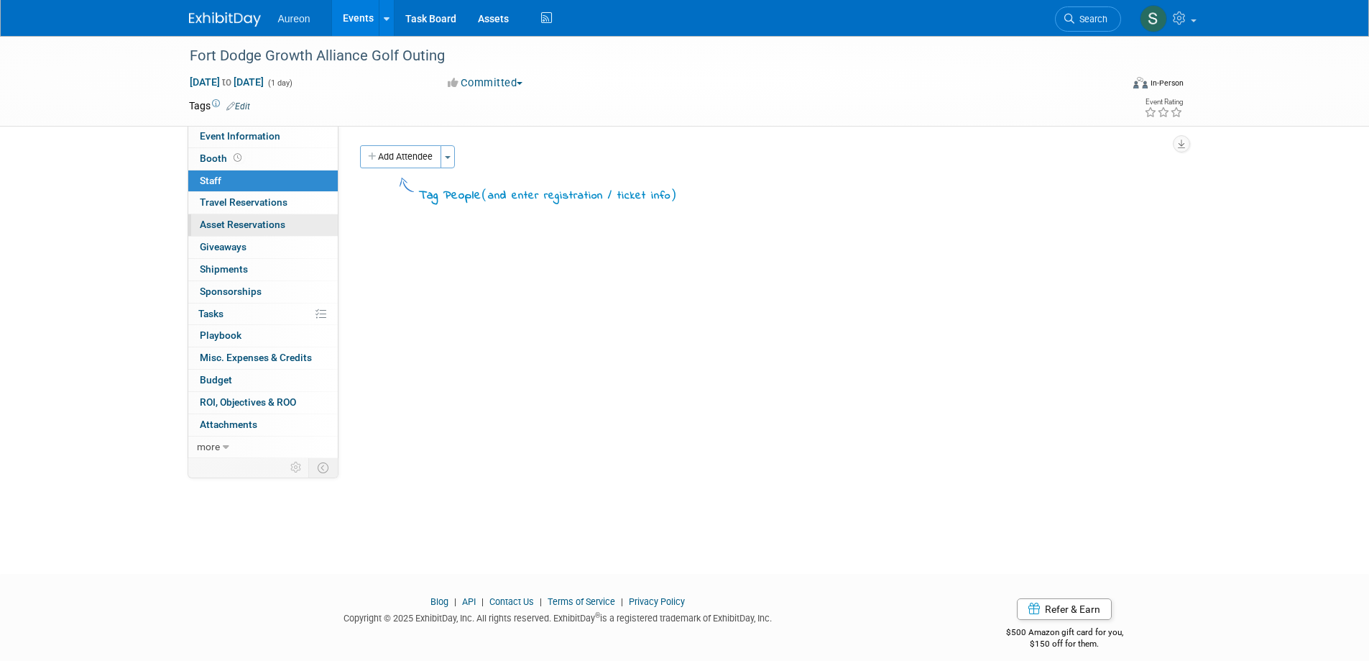
click at [270, 223] on span "Asset Reservations 0" at bounding box center [243, 223] width 86 height 11
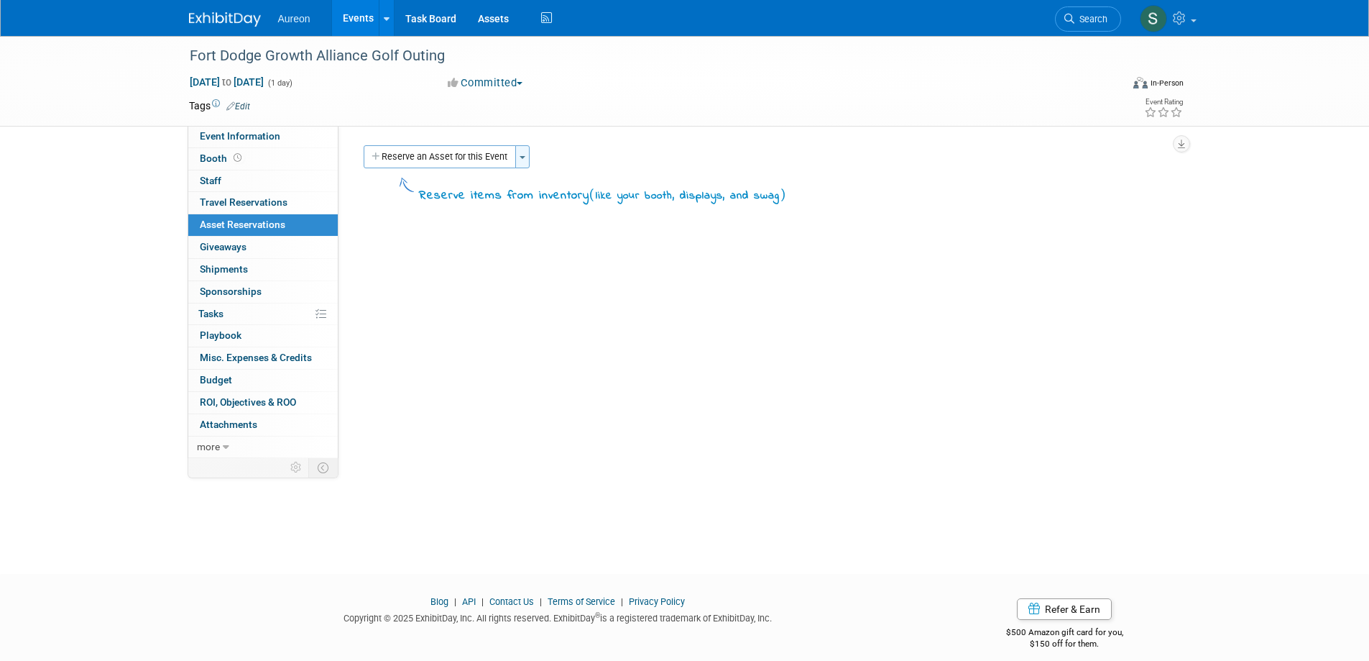
click at [522, 165] on button "Toggle Dropdown" at bounding box center [522, 156] width 14 height 23
click at [493, 293] on div "Event Website: Edit https://business.greaterfortdodge.com/a/Events/Confirm/4rk1…" at bounding box center [760, 292] width 842 height 332
click at [491, 10] on link "Assets" at bounding box center [493, 18] width 52 height 36
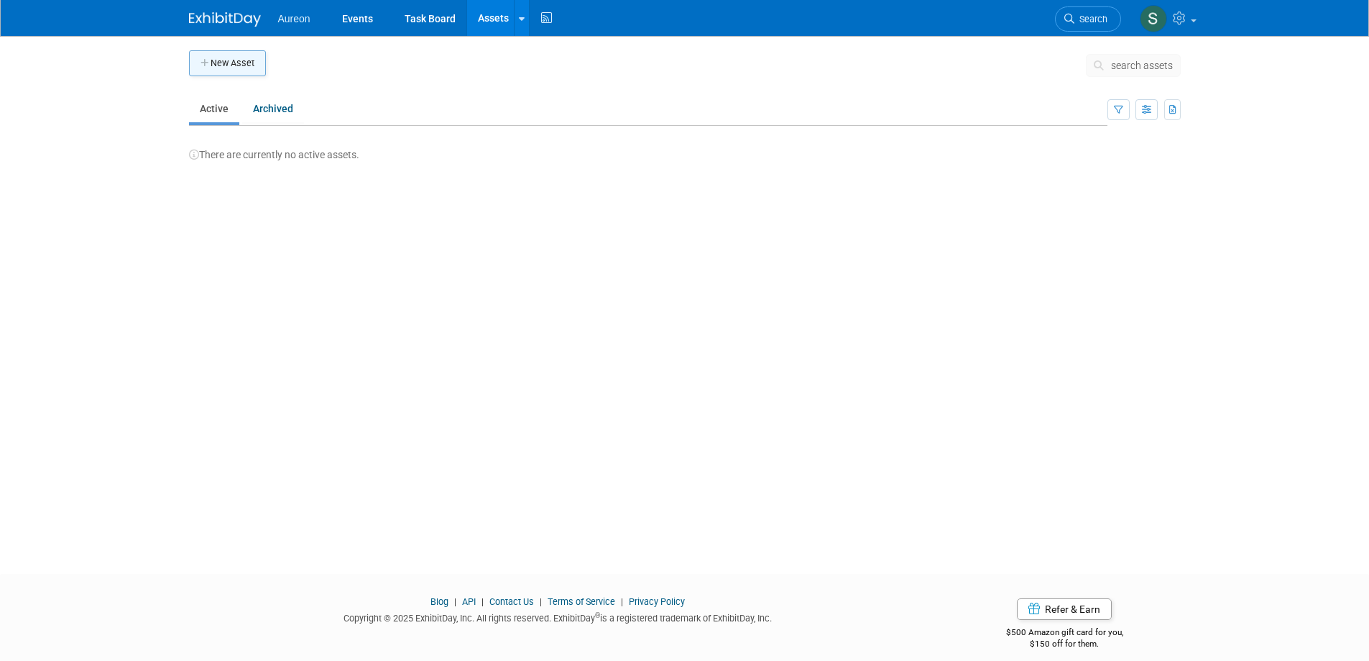
click at [241, 59] on button "New Asset" at bounding box center [227, 63] width 77 height 26
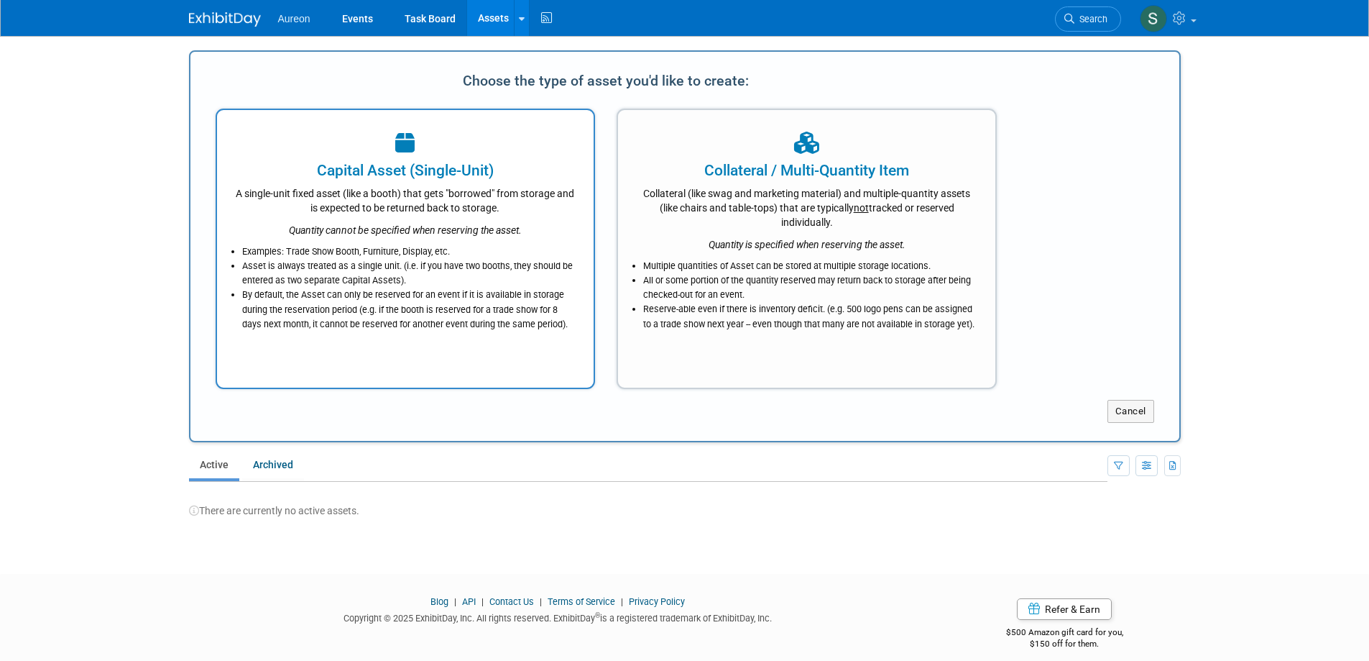
click at [487, 355] on div "Capital Asset (Single-Unit) A single-unit fixed asset (like a booth) that gets …" at bounding box center [406, 249] width 380 height 280
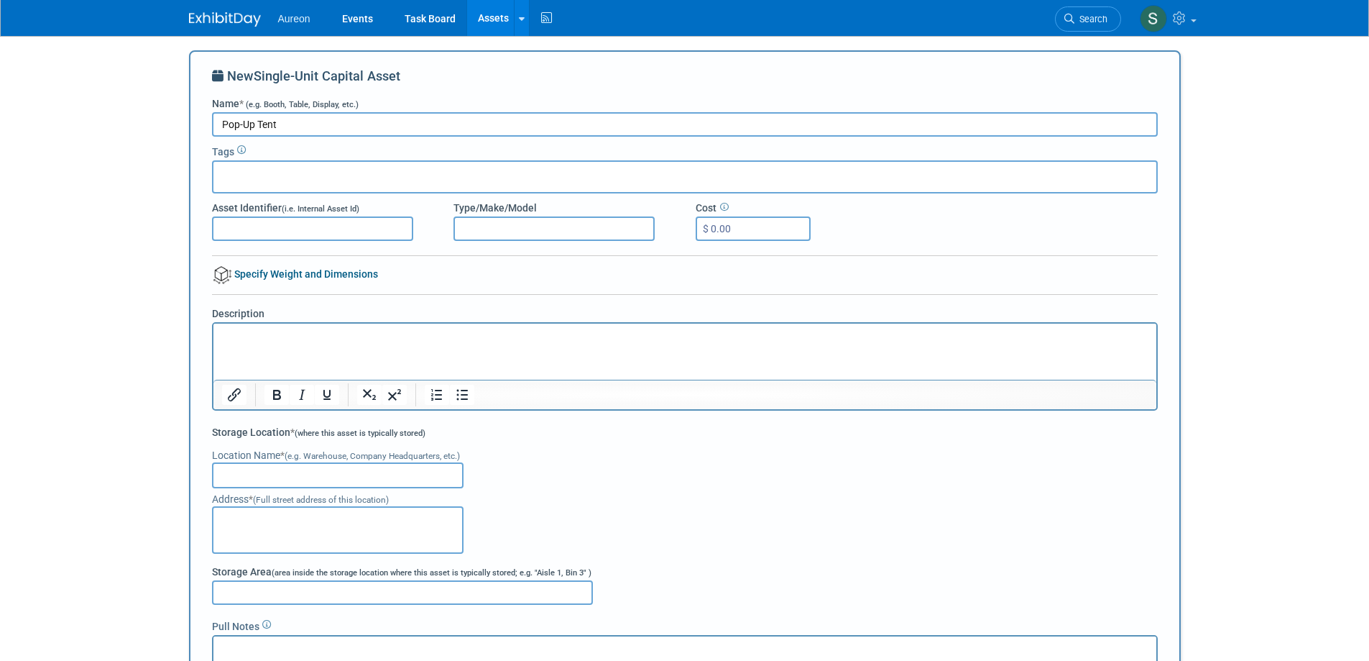
type input "Pop-Up Tent"
click at [307, 224] on input "Asset Identifier (i.e. Internal Asset Id)" at bounding box center [312, 228] width 201 height 24
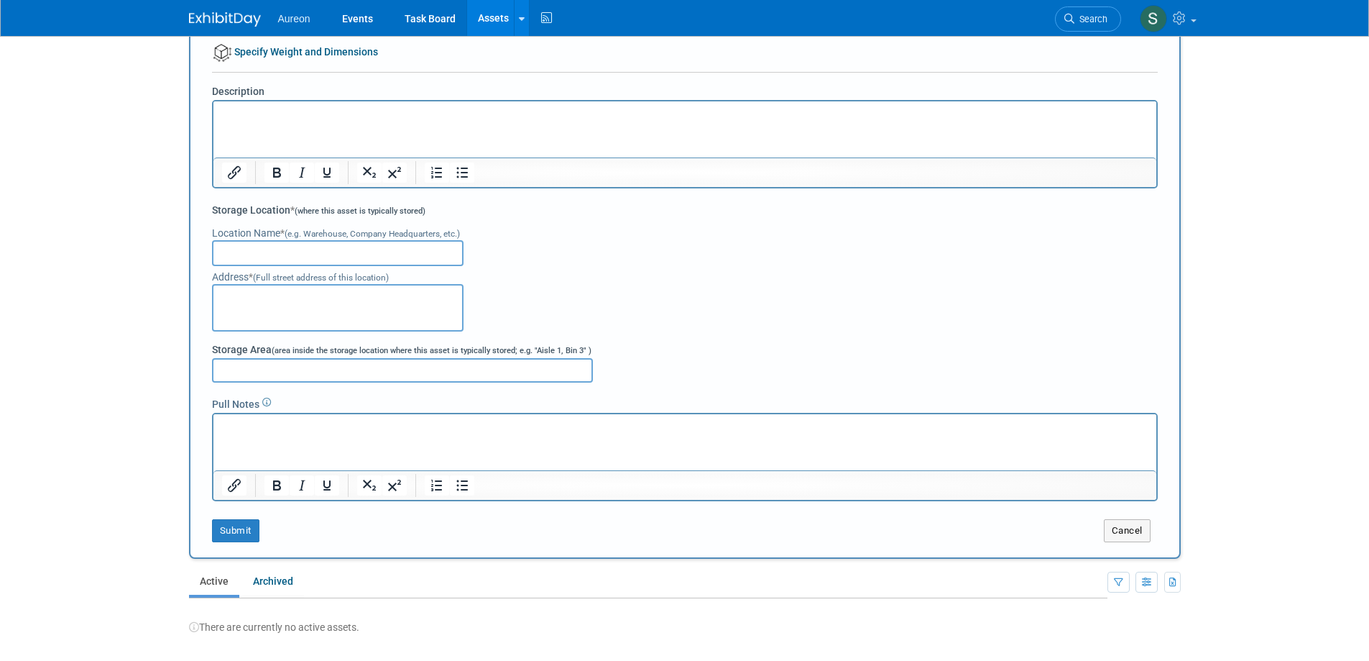
scroll to position [287, 0]
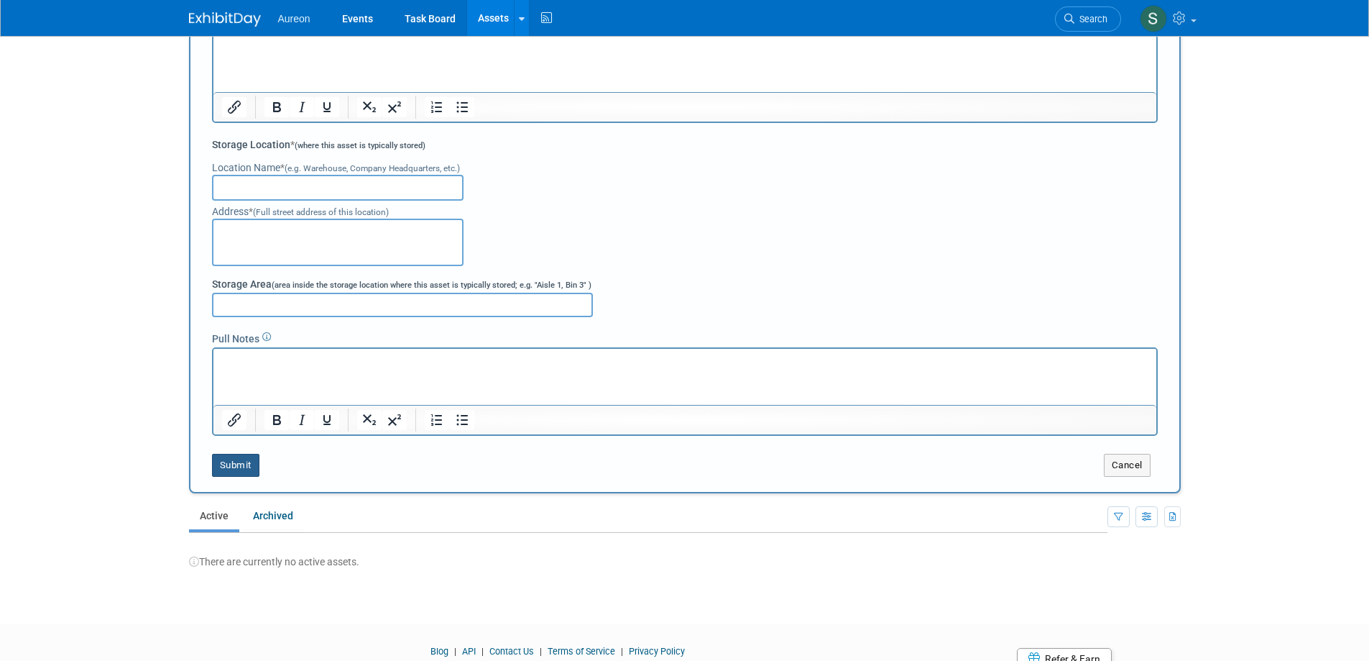
click at [245, 459] on button "Submit" at bounding box center [235, 465] width 47 height 23
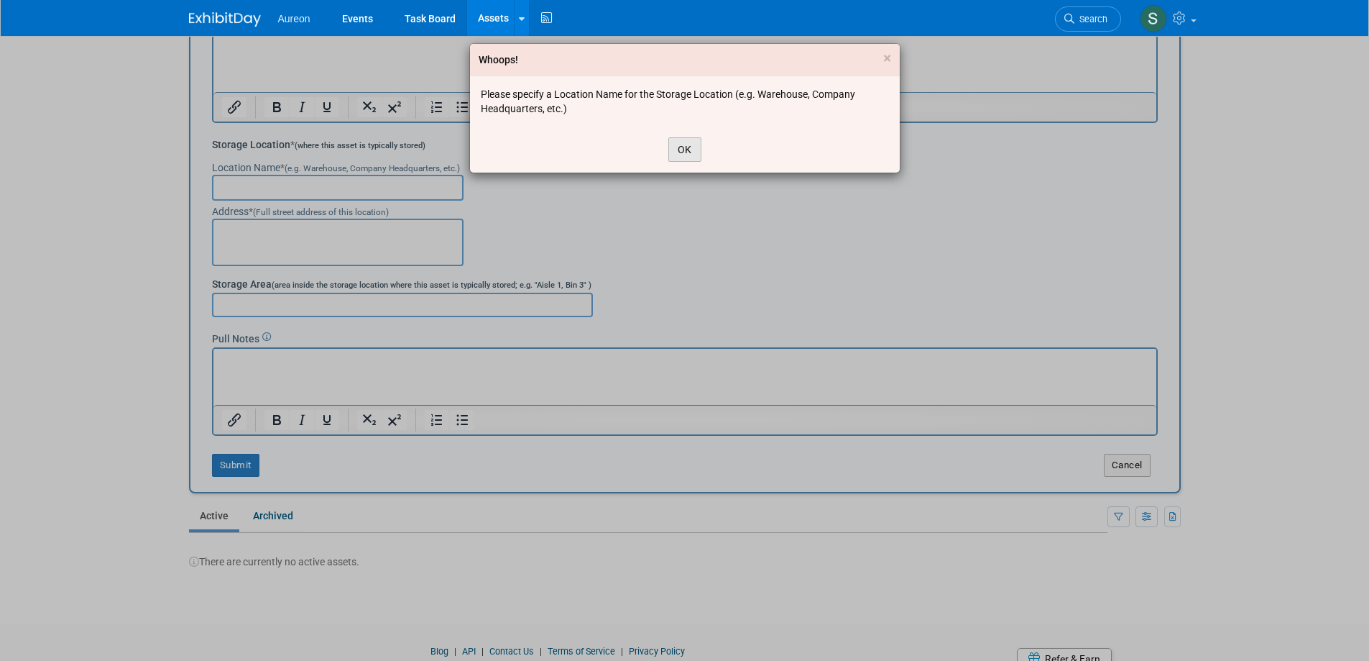
click at [691, 146] on button "OK" at bounding box center [684, 149] width 33 height 24
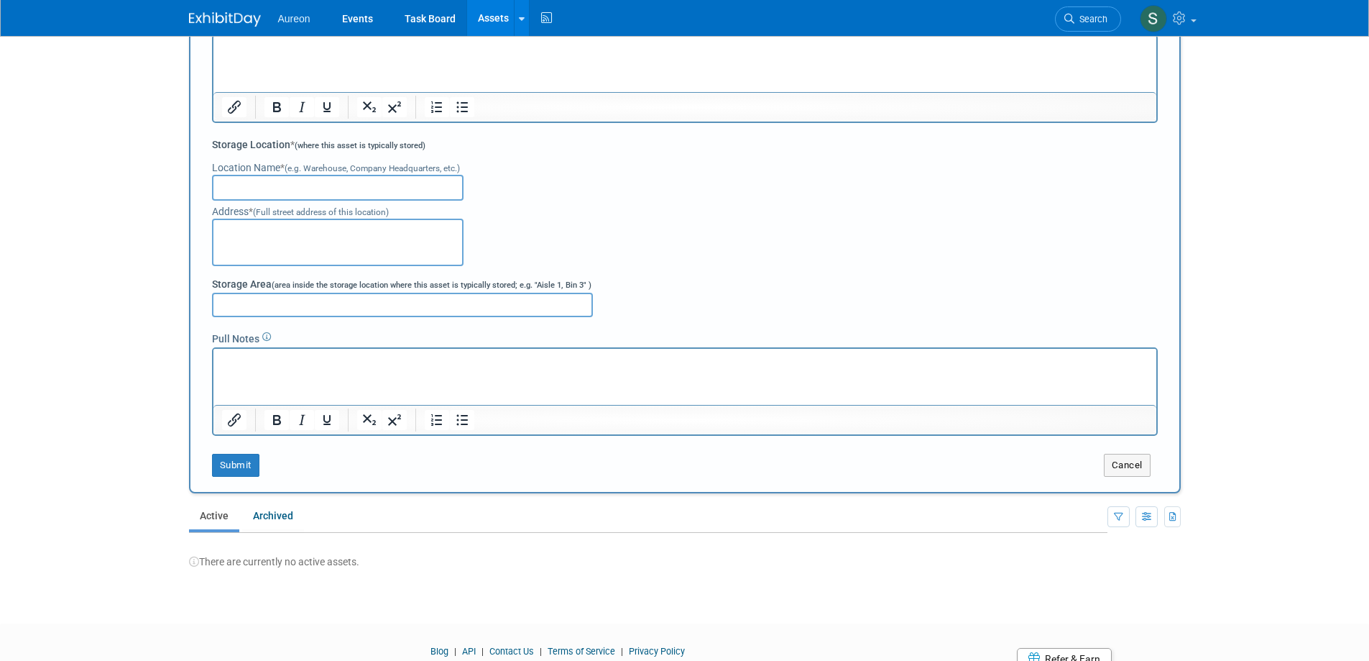
click at [340, 189] on input "text" at bounding box center [338, 188] width 252 height 26
type input "CHQ"
click at [322, 252] on textarea at bounding box center [338, 241] width 252 height 47
type textarea "7600 Office Plaza Dr S Suite 130"
click at [273, 310] on input "Storage Area (area inside the storage location where this asset is typically st…" at bounding box center [402, 305] width 381 height 24
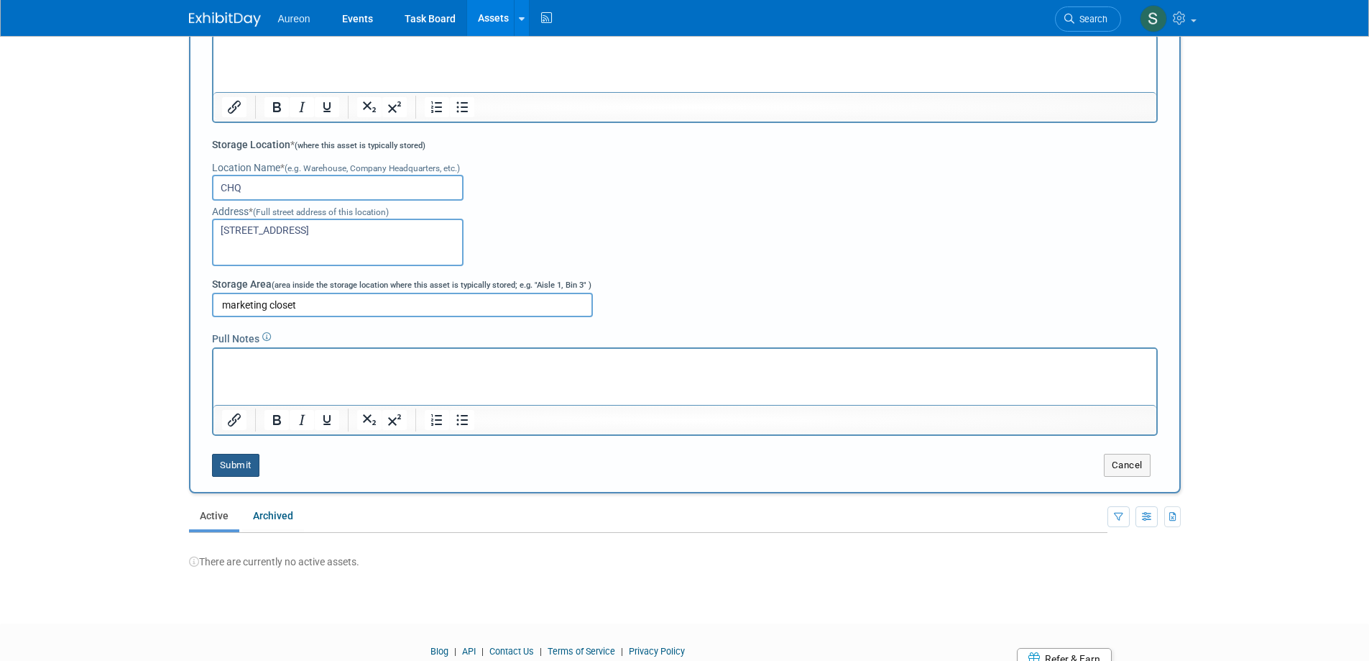
type input "marketing closet"
click at [243, 474] on button "Submit" at bounding box center [235, 465] width 47 height 23
